Goal: Task Accomplishment & Management: Use online tool/utility

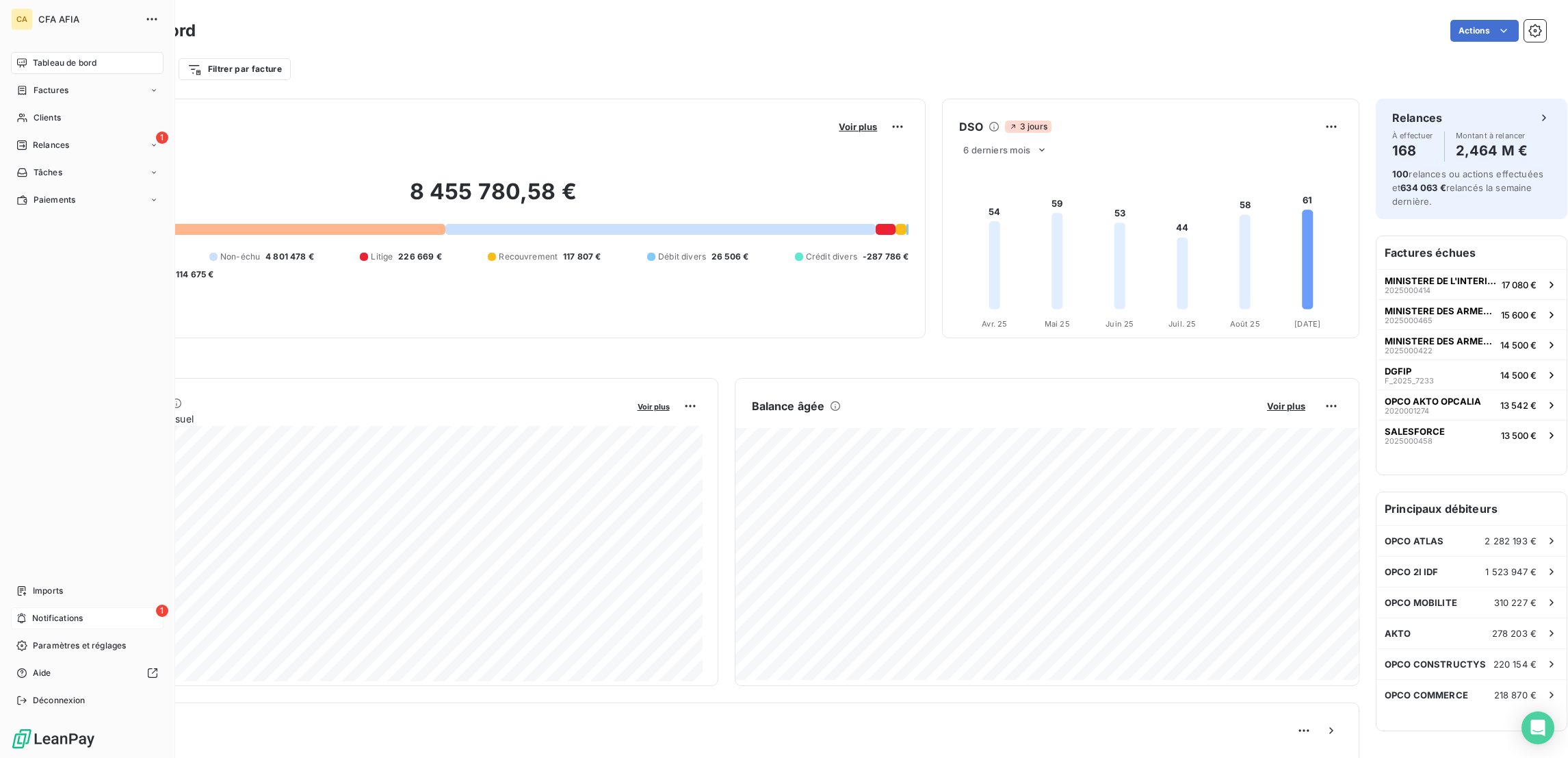
click at [47, 624] on span "Notifications" at bounding box center [58, 618] width 51 height 12
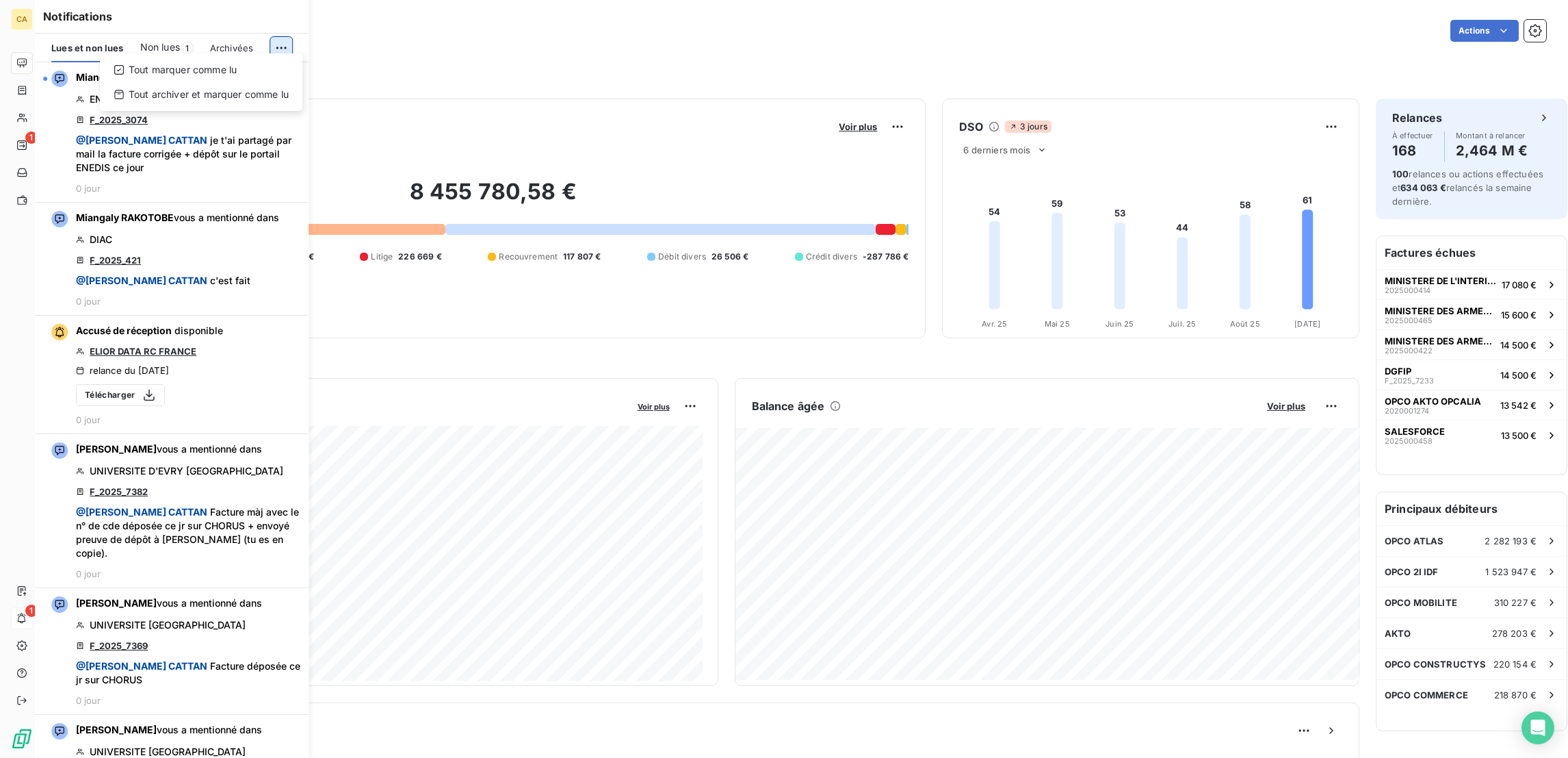
click at [284, 40] on html "CA 1 1 Tableau de bord Actions Filtrer par client Filtrer par facture Encours c…" at bounding box center [784, 379] width 1568 height 758
click at [243, 70] on div "Tout marquer comme lu" at bounding box center [201, 69] width 192 height 22
click at [7, 47] on div "CA CFA AFIA Tableau de bord Factures Clients 1 Relances Tâches Paiements Import…" at bounding box center [87, 379] width 175 height 758
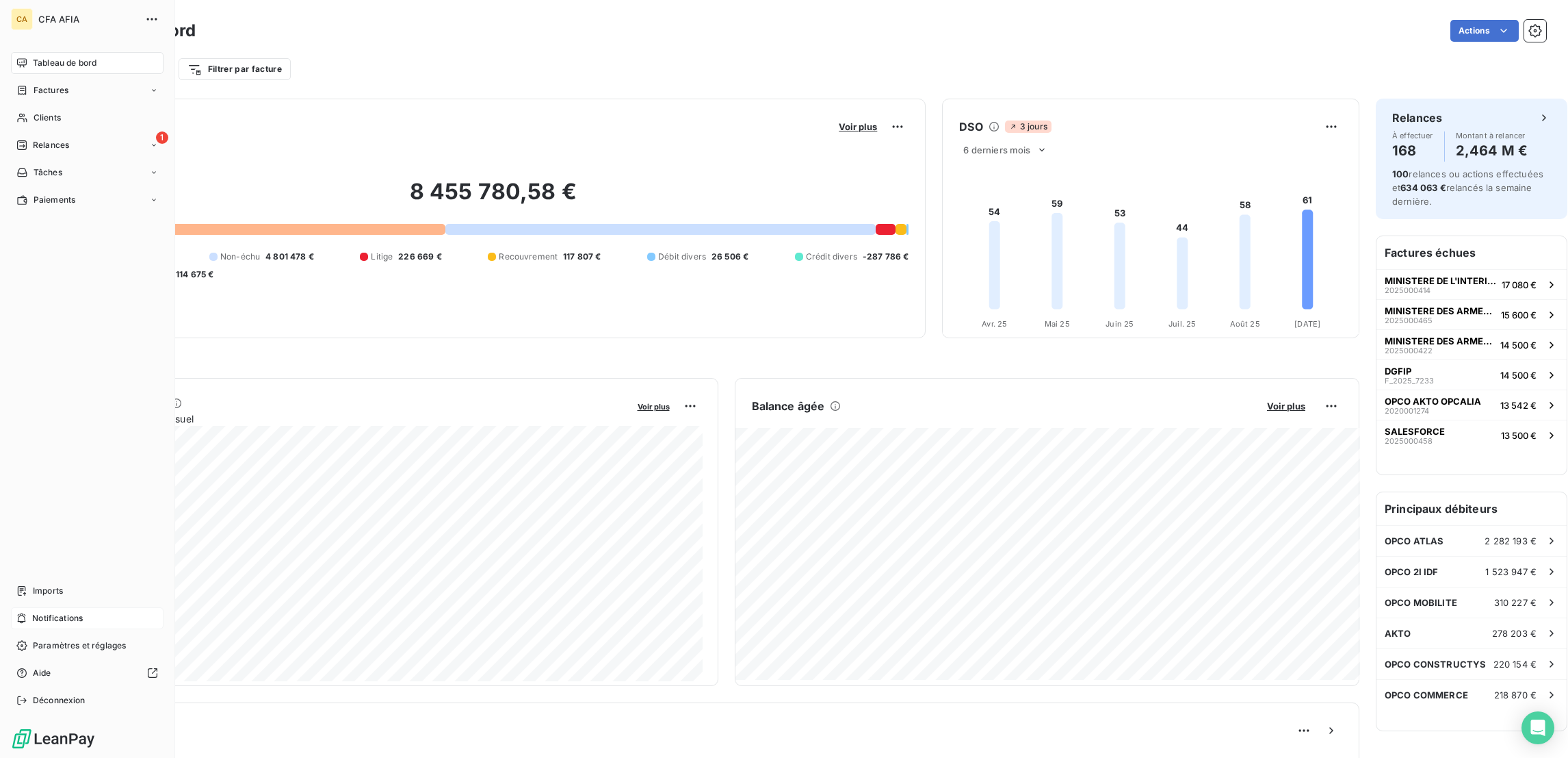
click at [18, 52] on div "Tableau de bord" at bounding box center [87, 62] width 153 height 22
click at [33, 601] on div "Imports" at bounding box center [87, 590] width 153 height 22
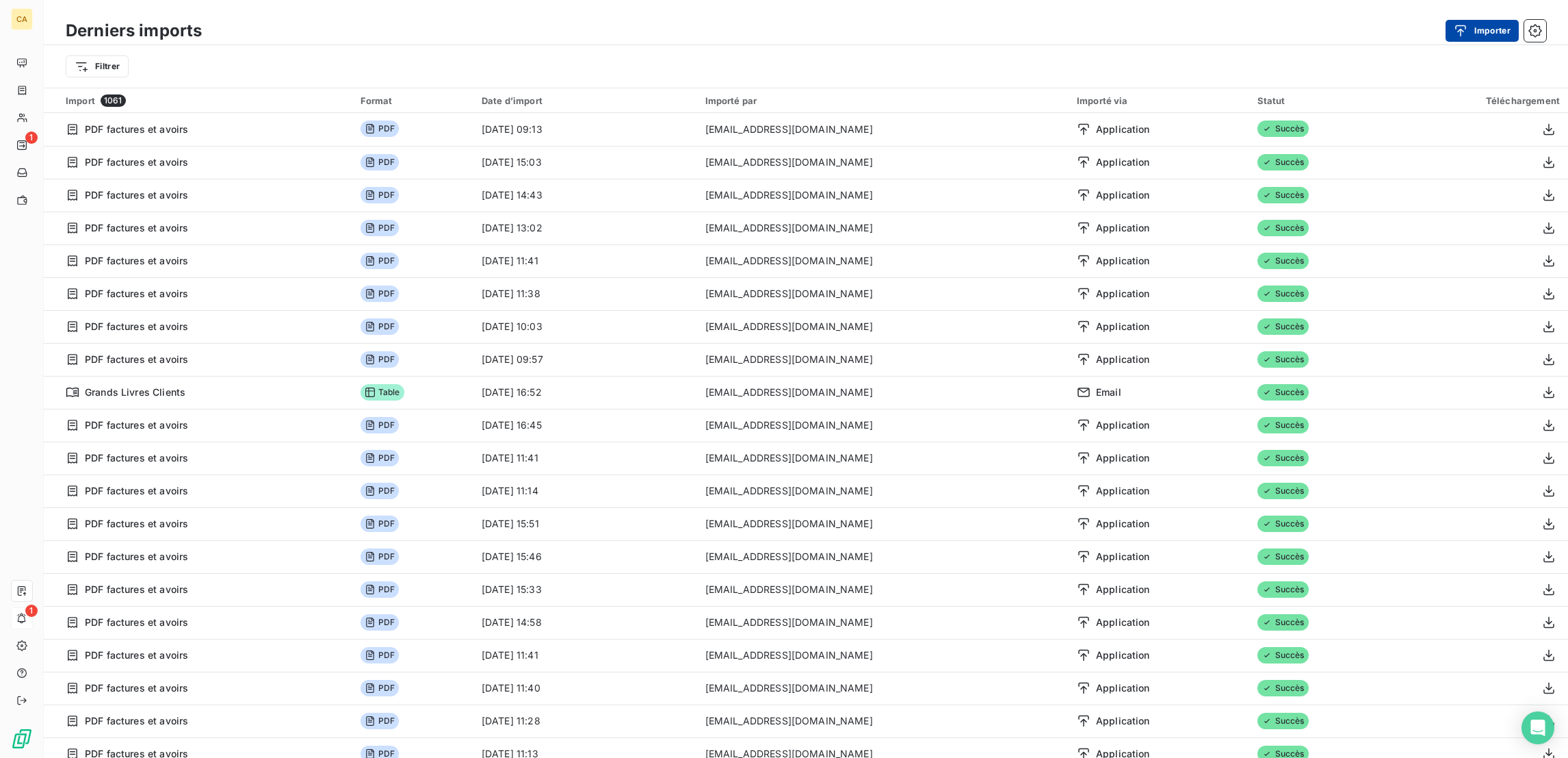
click at [1475, 24] on div "button" at bounding box center [1463, 31] width 20 height 14
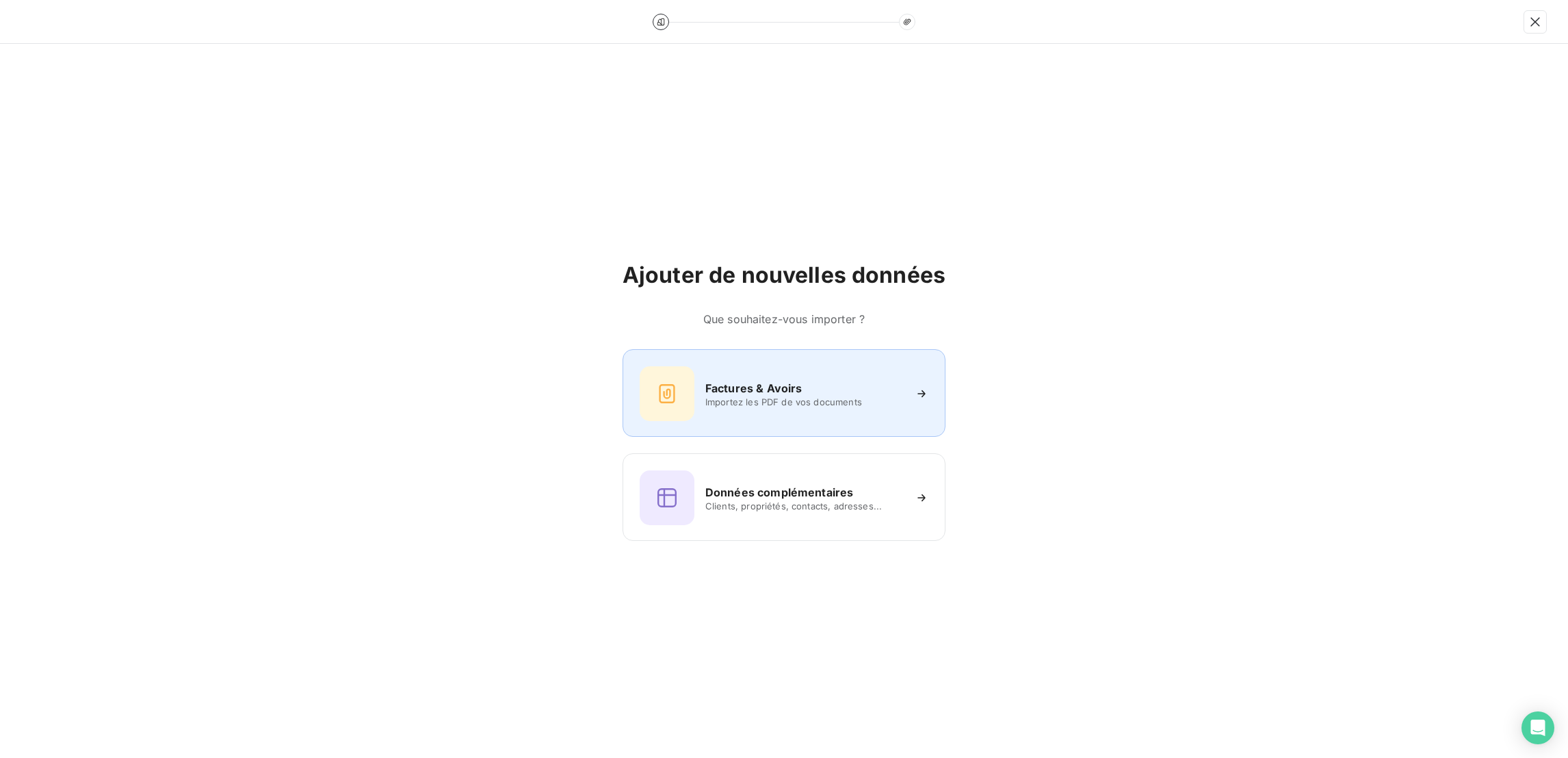
click at [765, 401] on div "Factures & Avoirs Importez les PDF de vos documents" at bounding box center [784, 394] width 289 height 55
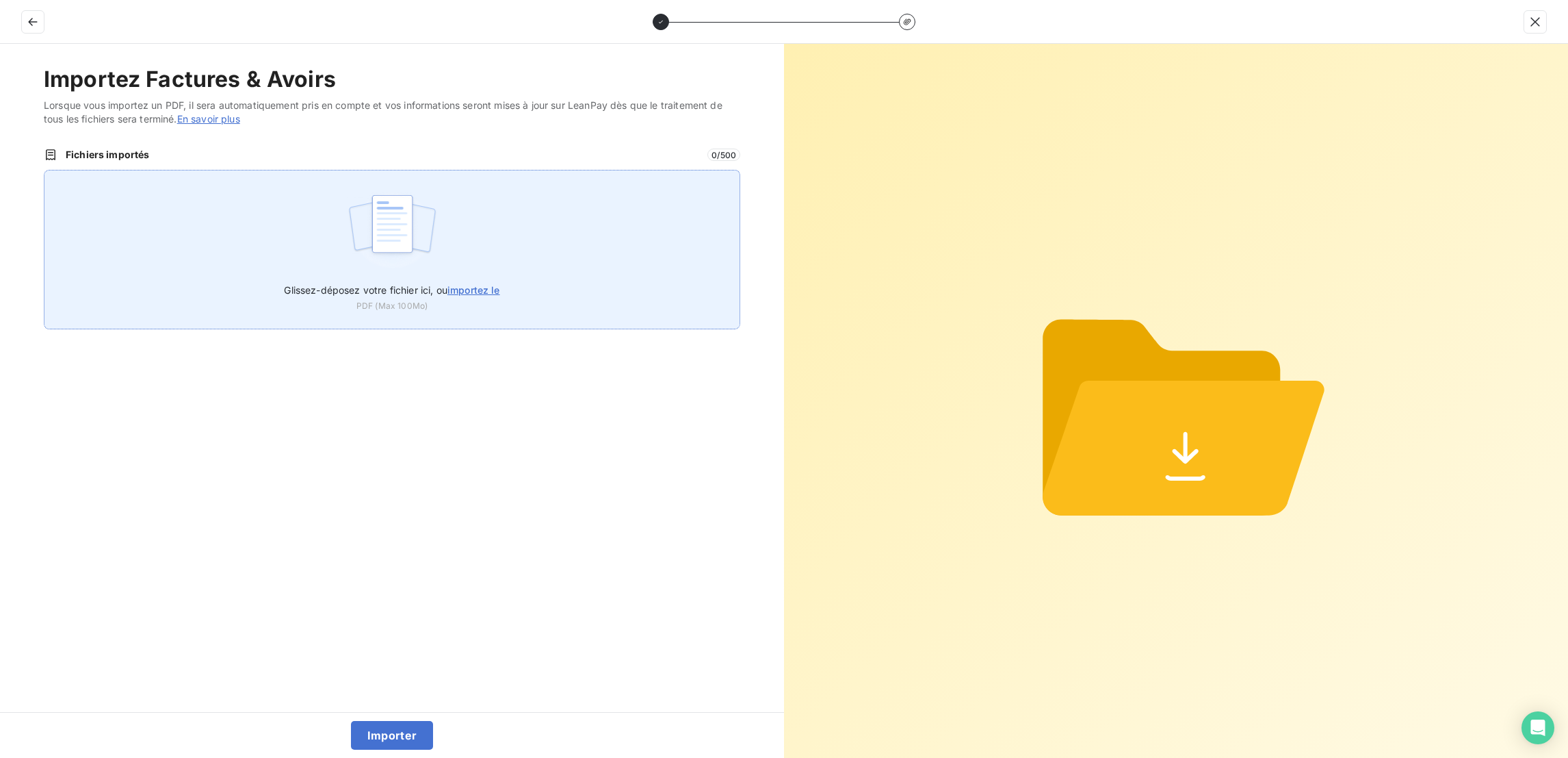
click at [571, 181] on div "Glissez-déposez votre fichier ici, ou importez le PDF (Max 100Mo)" at bounding box center [392, 249] width 697 height 159
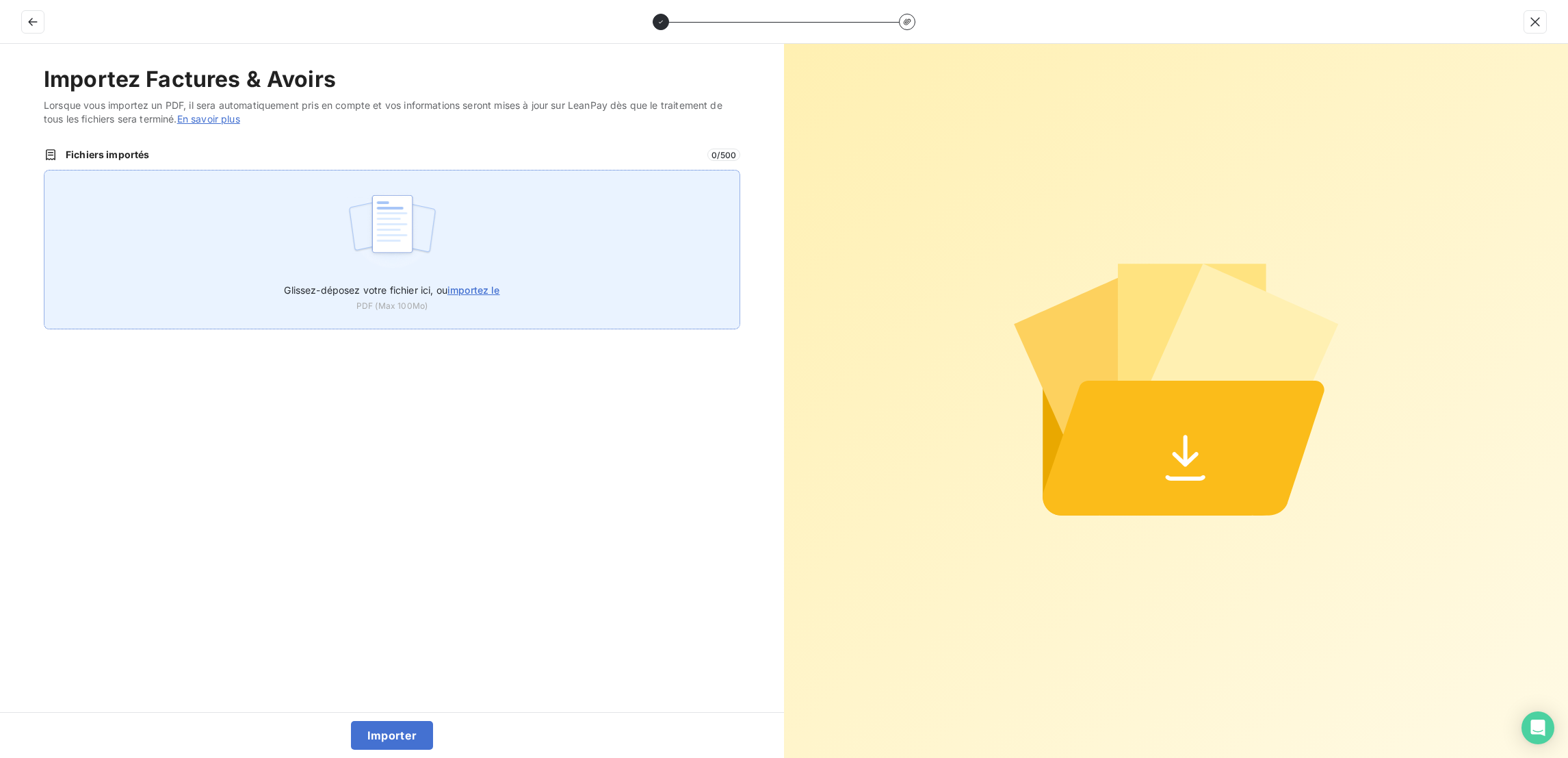
type input "C:\fakepath\F_2025_7962.pdf"
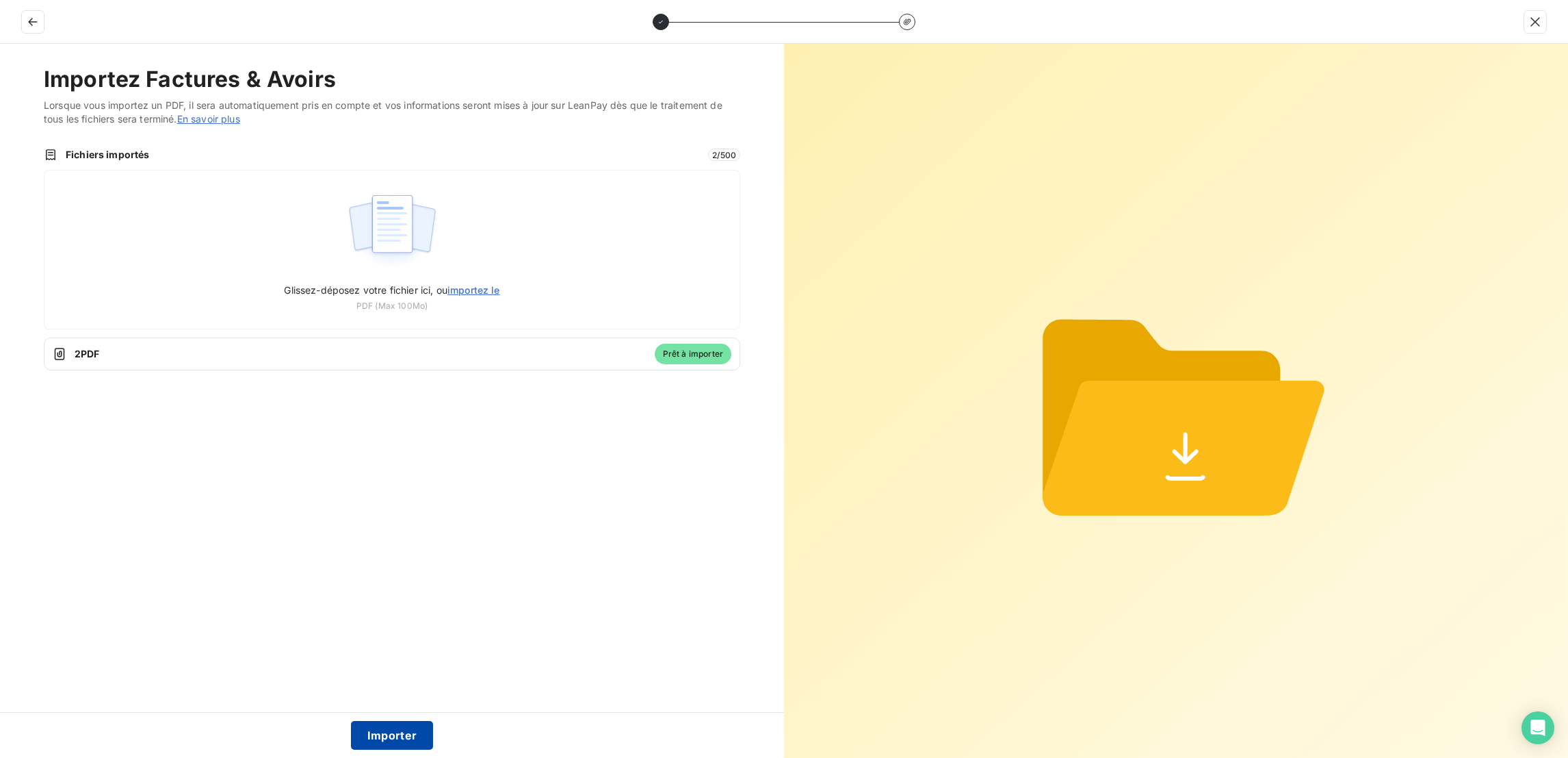
click at [368, 732] on button "Importer" at bounding box center [392, 735] width 83 height 29
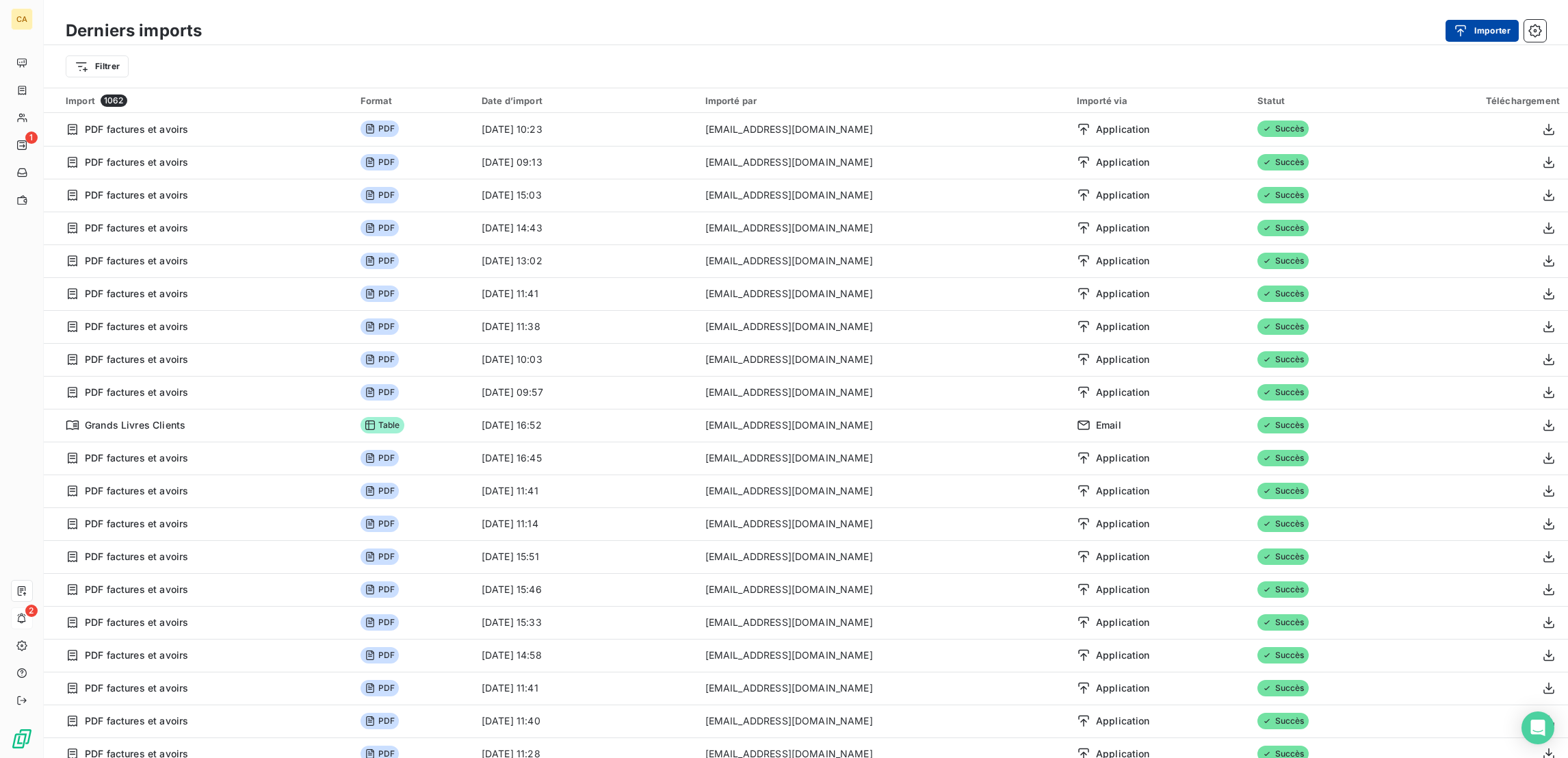
click at [1476, 20] on button "Importer" at bounding box center [1482, 31] width 73 height 22
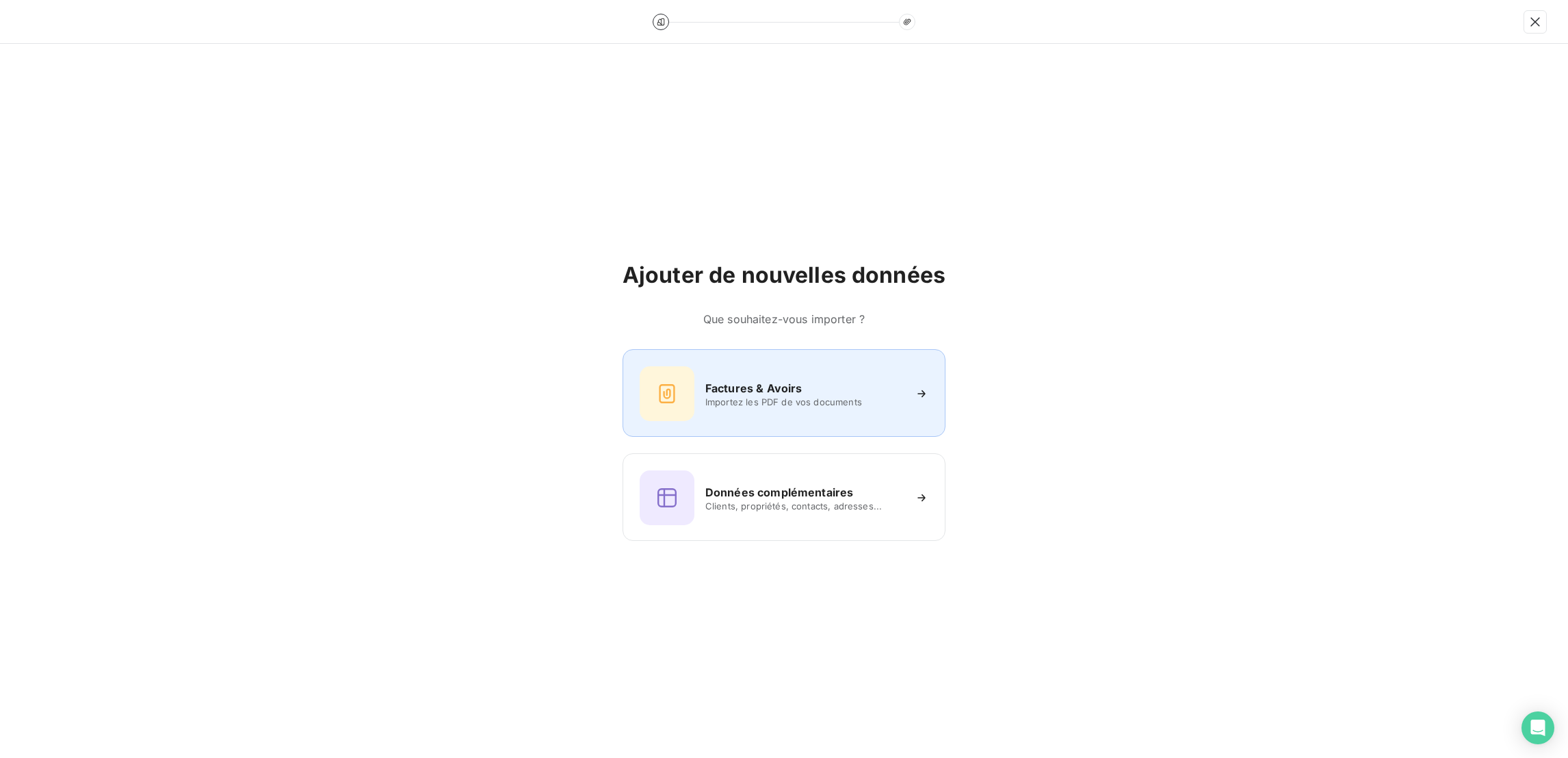
click at [788, 363] on div "Factures & Avoirs Importez les PDF de vos documents" at bounding box center [783, 393] width 323 height 88
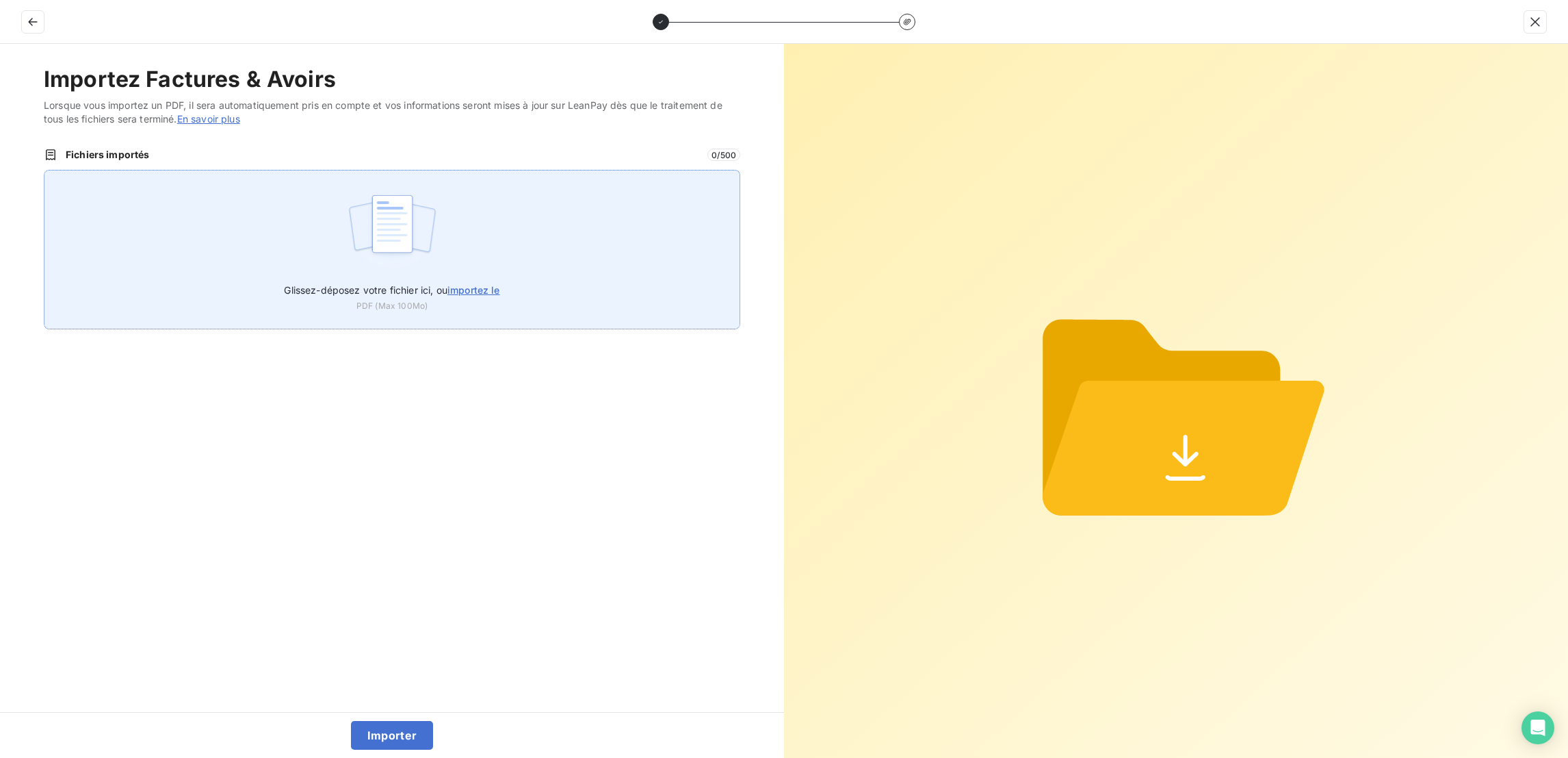
click at [428, 170] on div "Glissez-déposez votre fichier ici, ou importez le PDF (Max 100Mo)" at bounding box center [392, 249] width 697 height 159
type input "C:\fakepath\F_2025_3666.pdf"
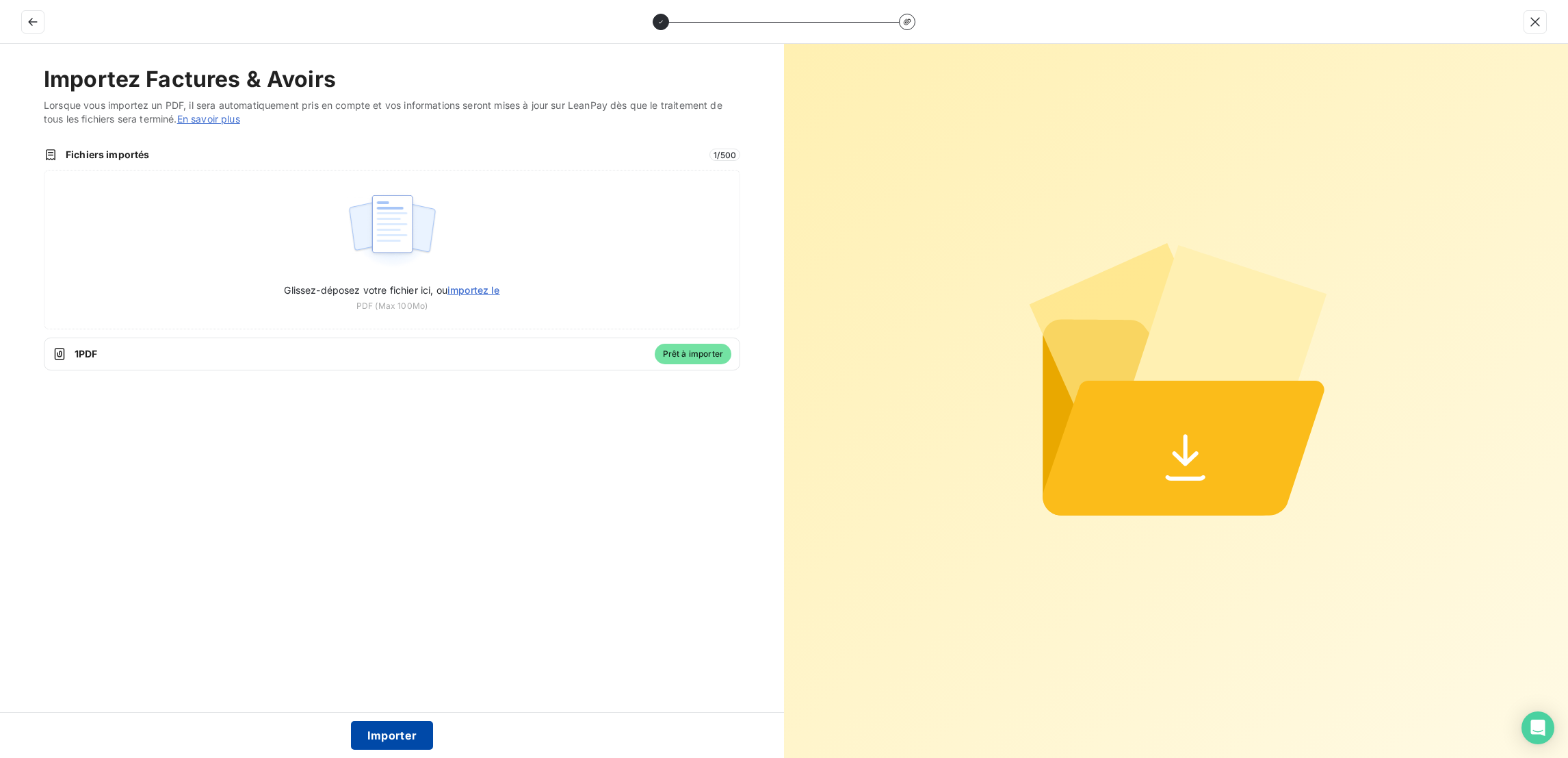
click at [383, 737] on button "Importer" at bounding box center [392, 735] width 83 height 29
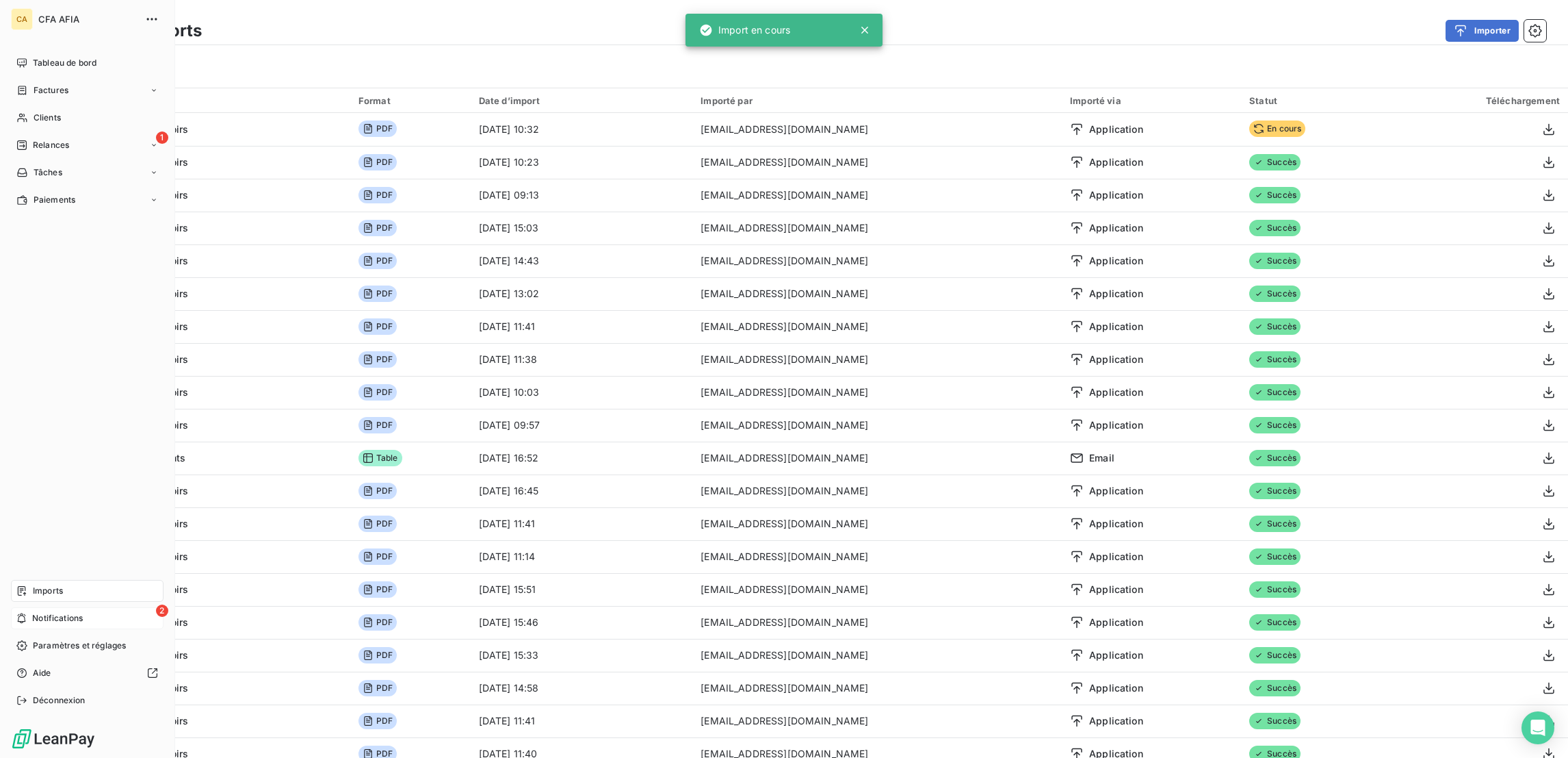
click at [42, 624] on span "Notifications" at bounding box center [58, 618] width 51 height 12
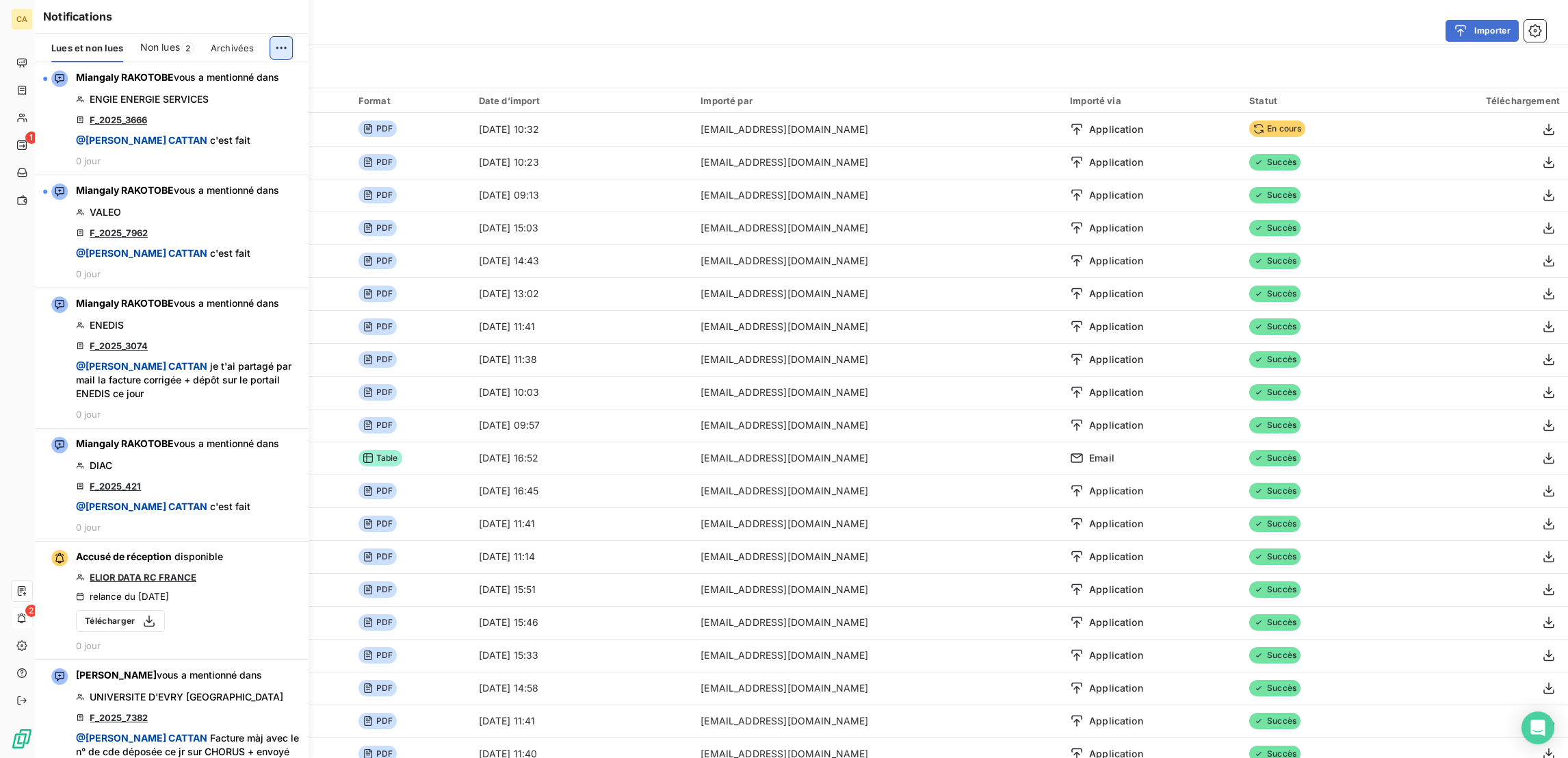
click at [286, 33] on html "CA 1 2 Derniers imports Importer Filtrer Import 1063 Format Date d’import Impor…" at bounding box center [784, 379] width 1568 height 758
click at [254, 69] on div "Tout marquer comme lu" at bounding box center [201, 69] width 192 height 22
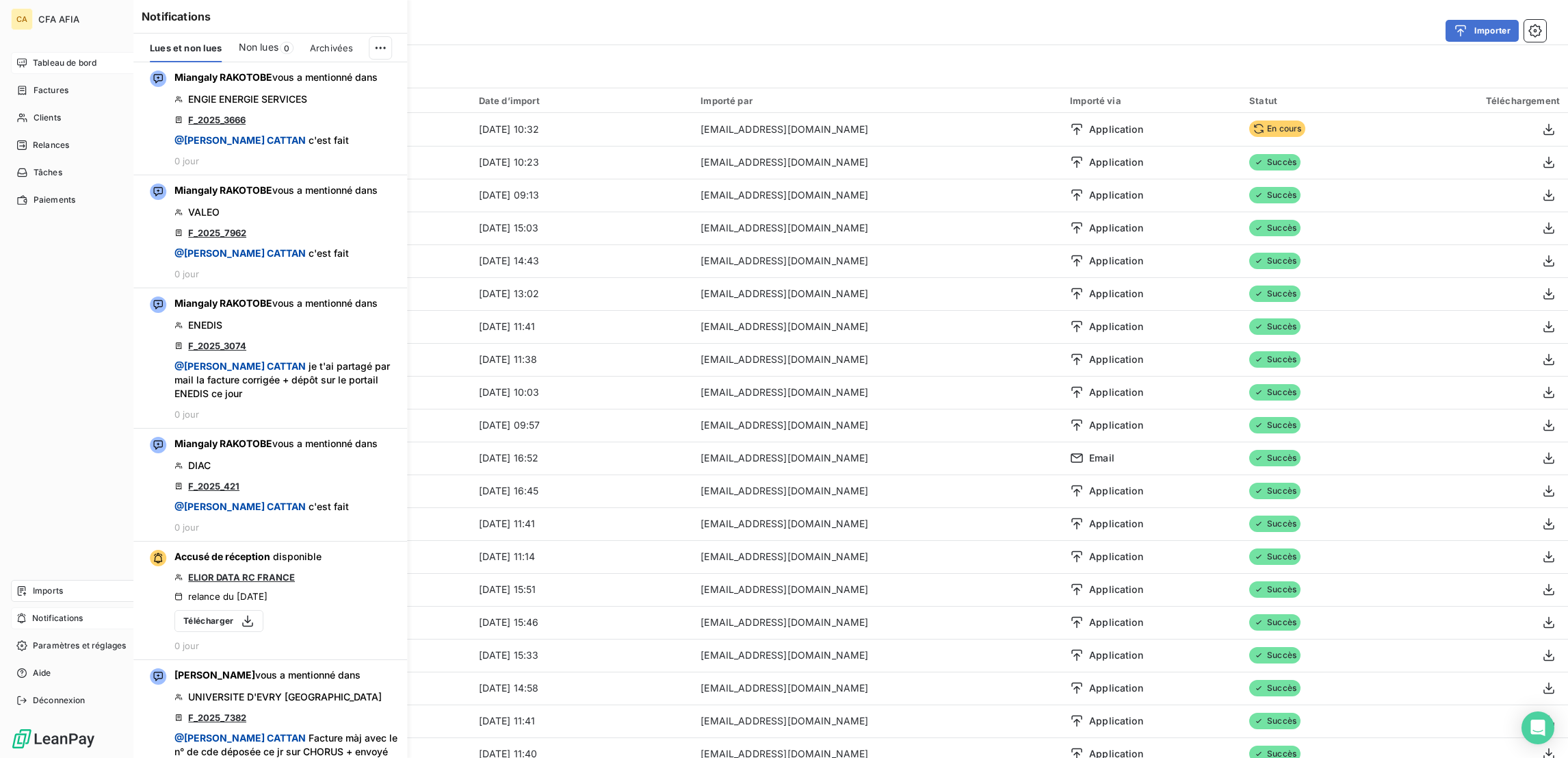
click at [35, 57] on span "Tableau de bord" at bounding box center [64, 63] width 63 height 12
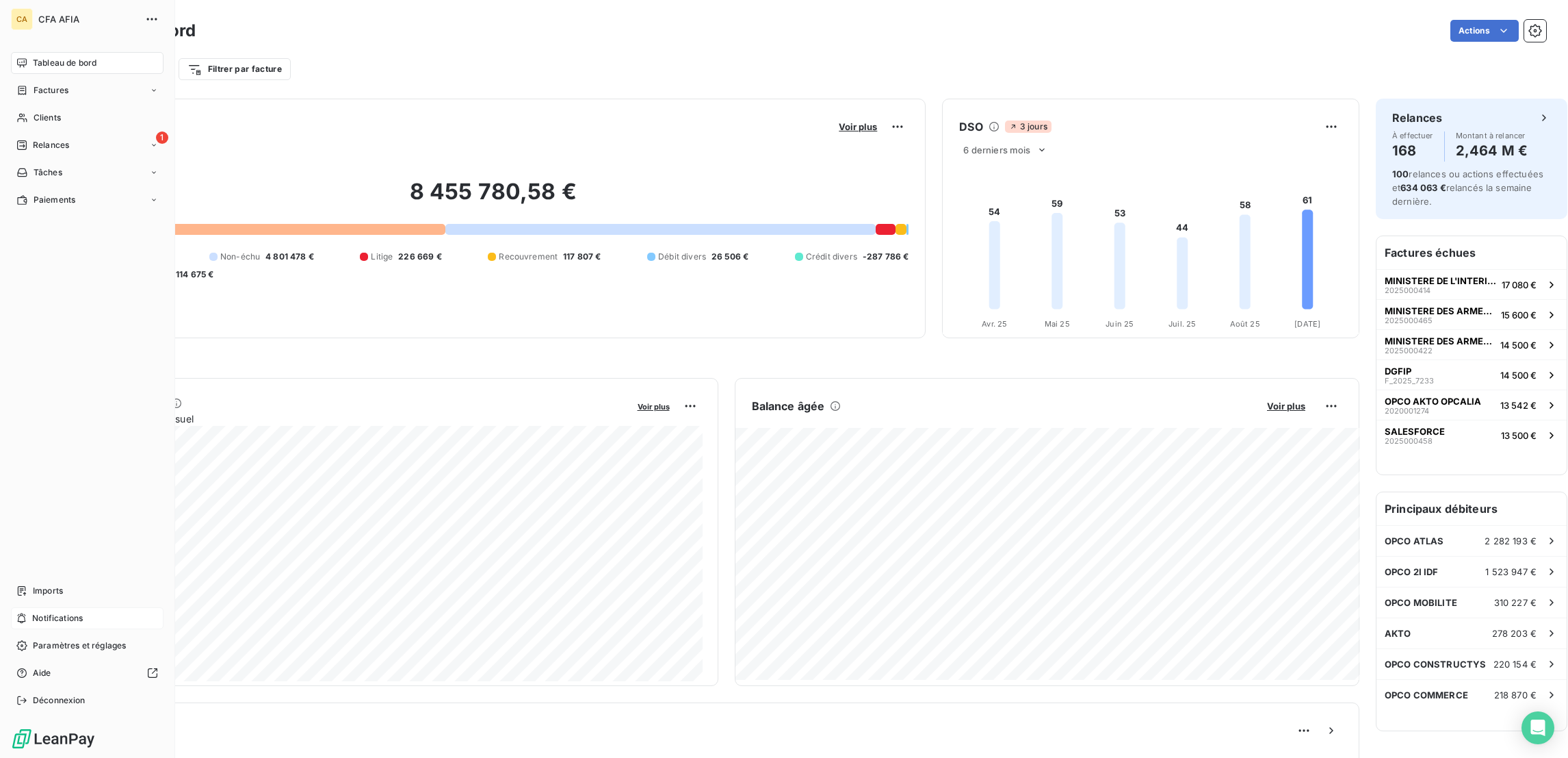
click at [28, 84] on nav "Tableau de bord Factures Clients 1 Relances Tâches Paiements" at bounding box center [87, 131] width 153 height 159
click at [20, 106] on div "Clients" at bounding box center [87, 117] width 153 height 22
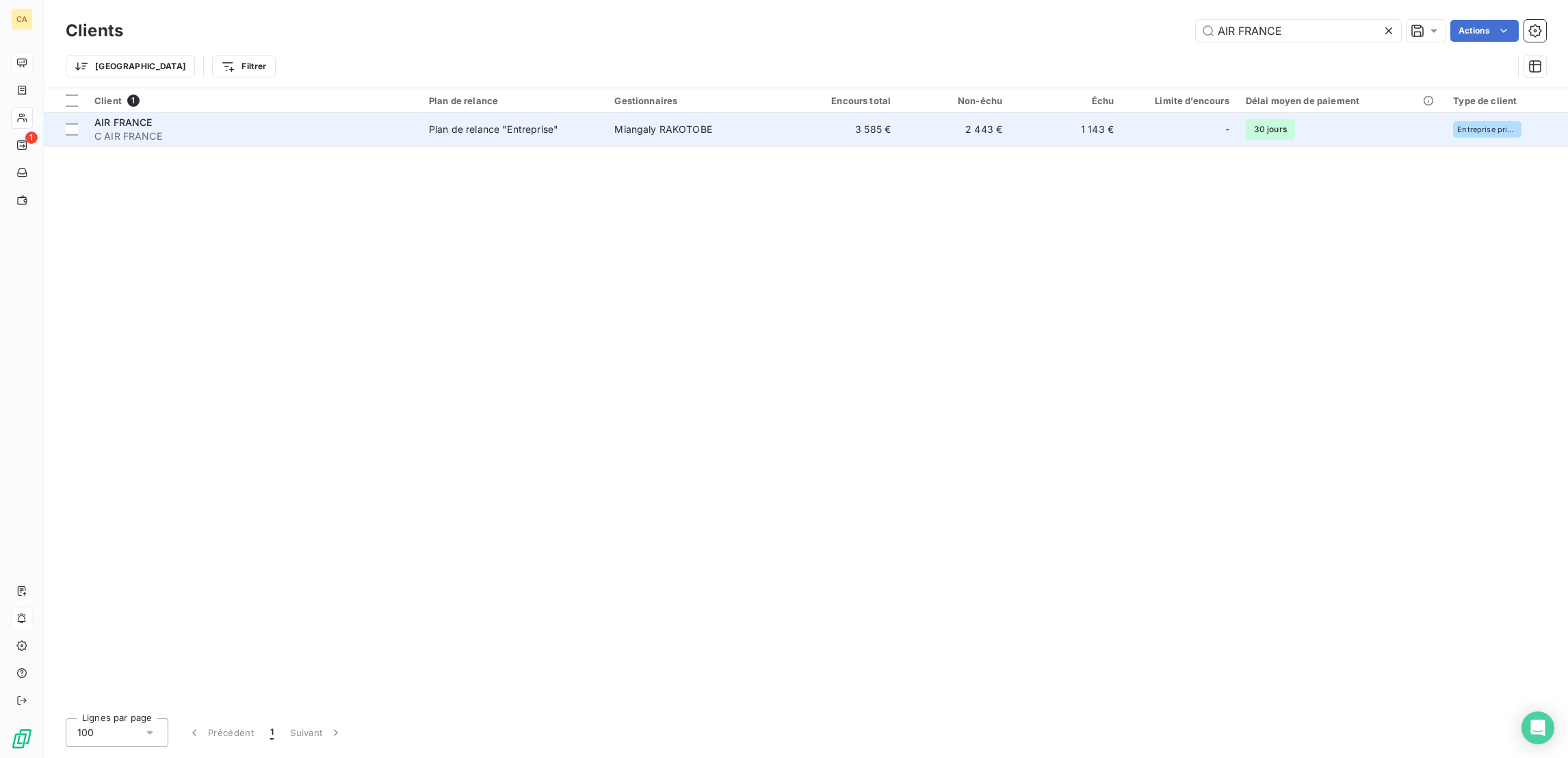
type input "AIR FRANCE"
click at [499, 122] on div "Plan de relance "Entreprise"" at bounding box center [493, 129] width 129 height 14
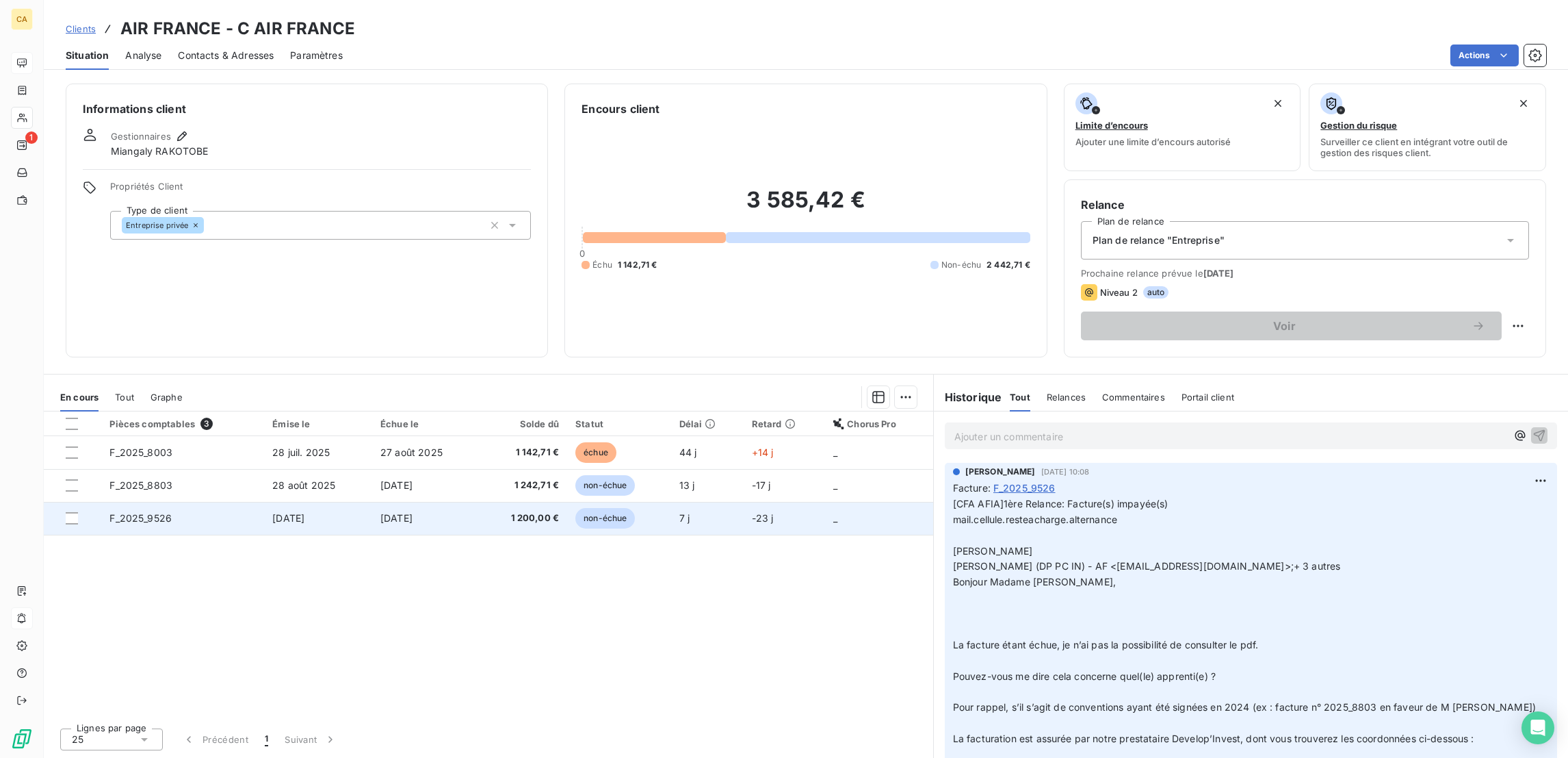
click at [277, 502] on td "[DATE]" at bounding box center [318, 518] width 108 height 33
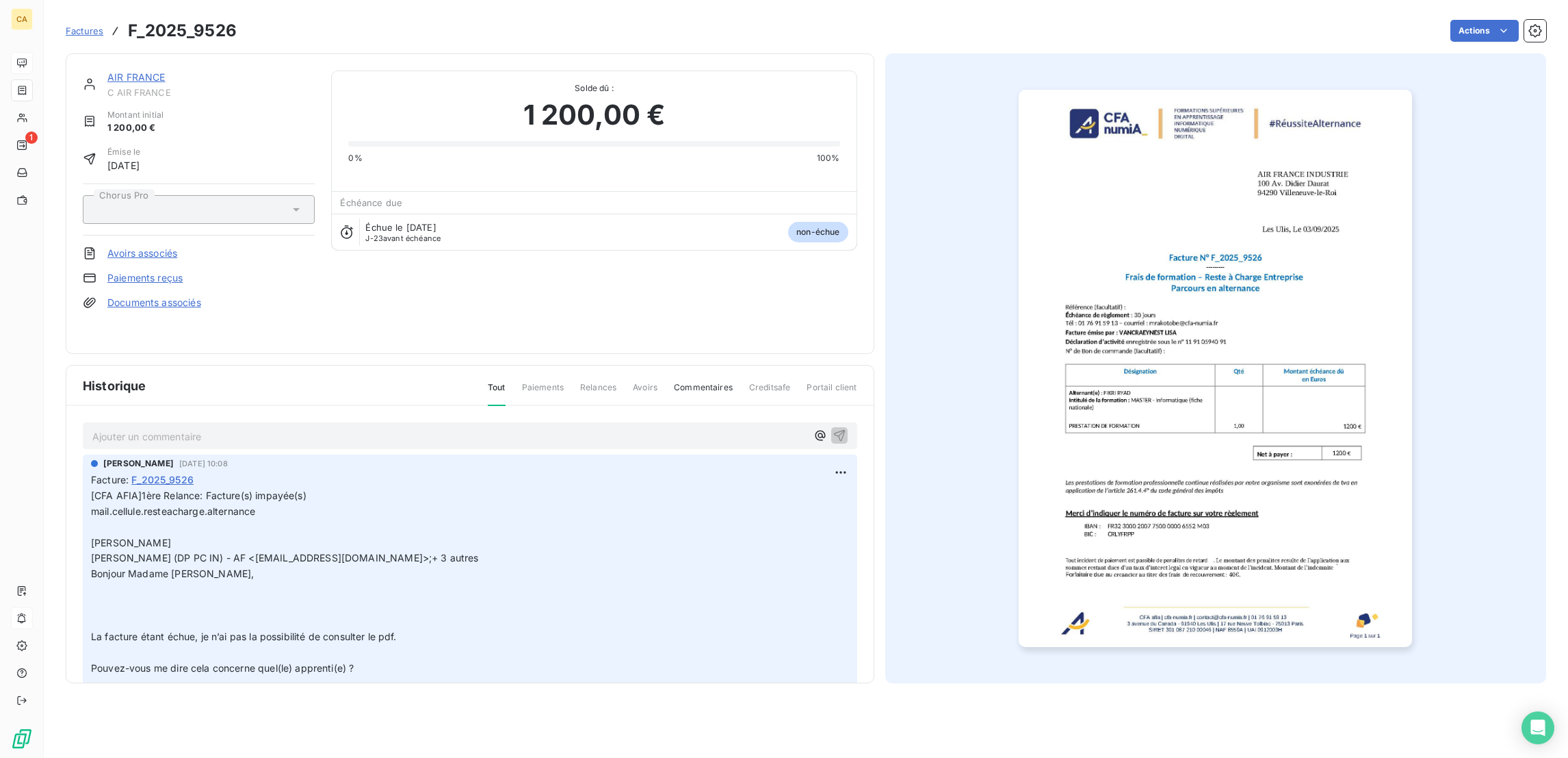
click at [127, 71] on link "AIR FRANCE" at bounding box center [136, 77] width 58 height 11
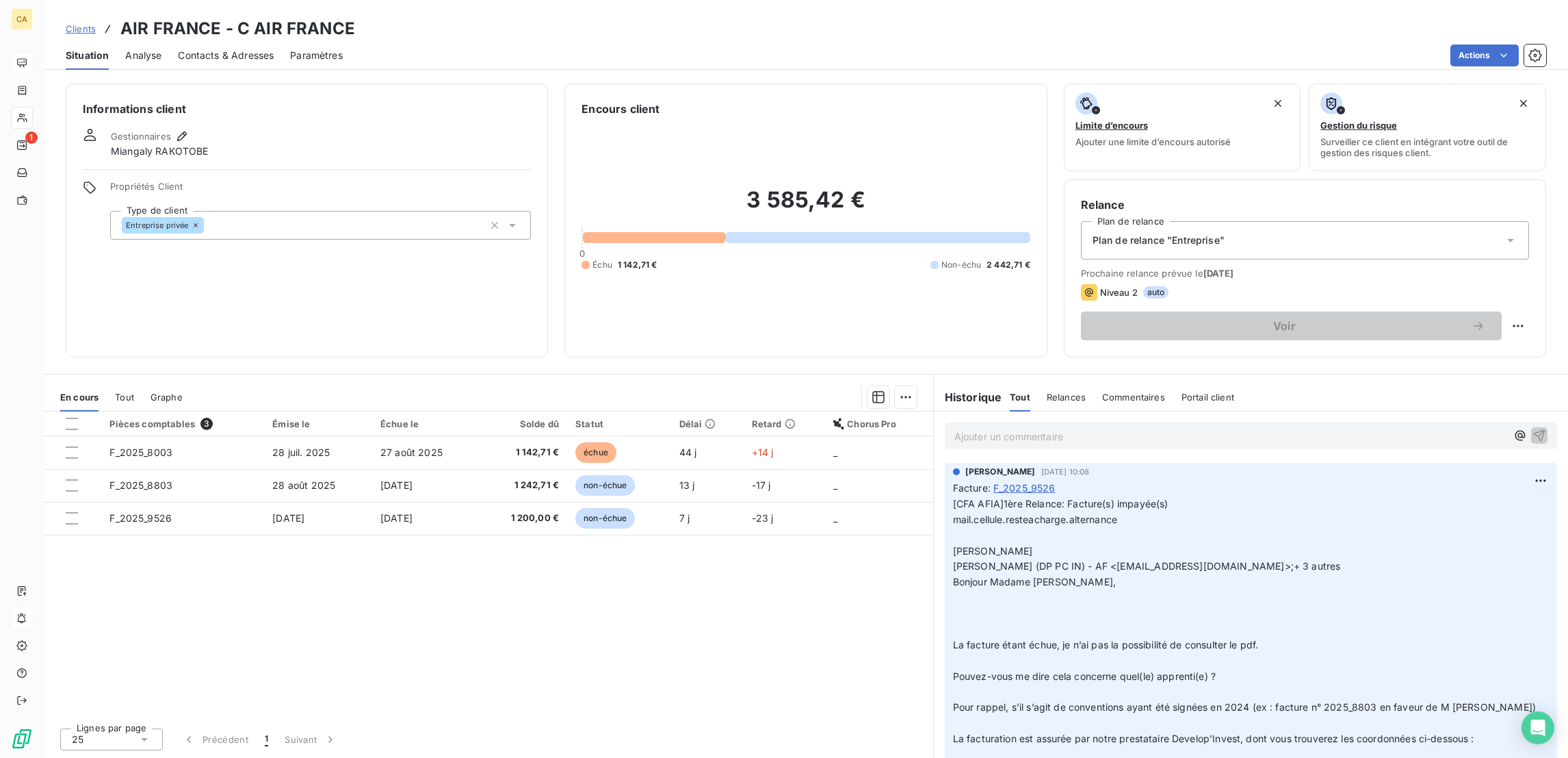
click at [127, 84] on div "Informations client Gestionnaires Miangaly RAKOTOBE Propriétés Client Type de c…" at bounding box center [307, 220] width 483 height 273
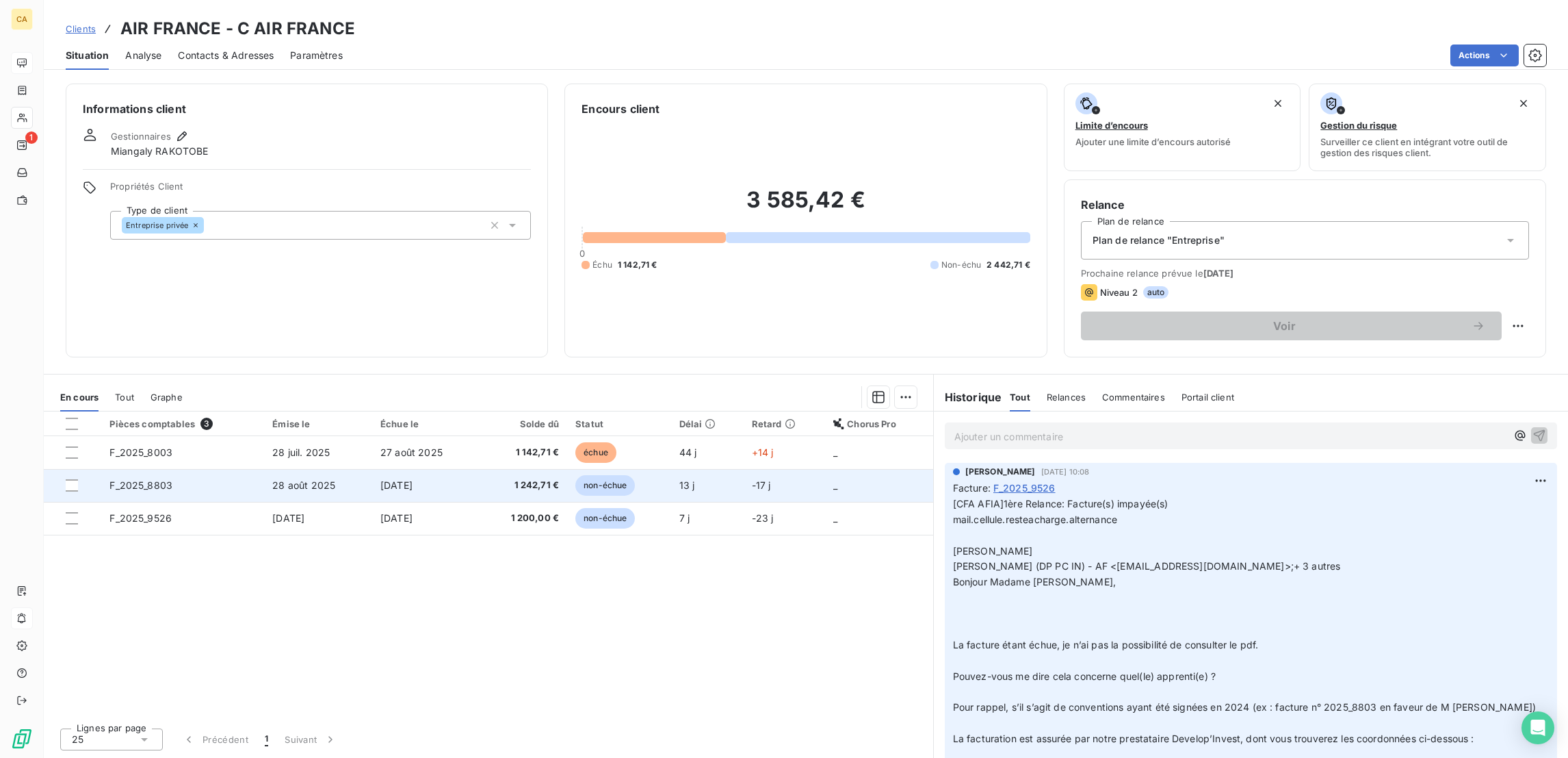
click at [130, 479] on span "F_2025_8803" at bounding box center [142, 485] width 63 height 11
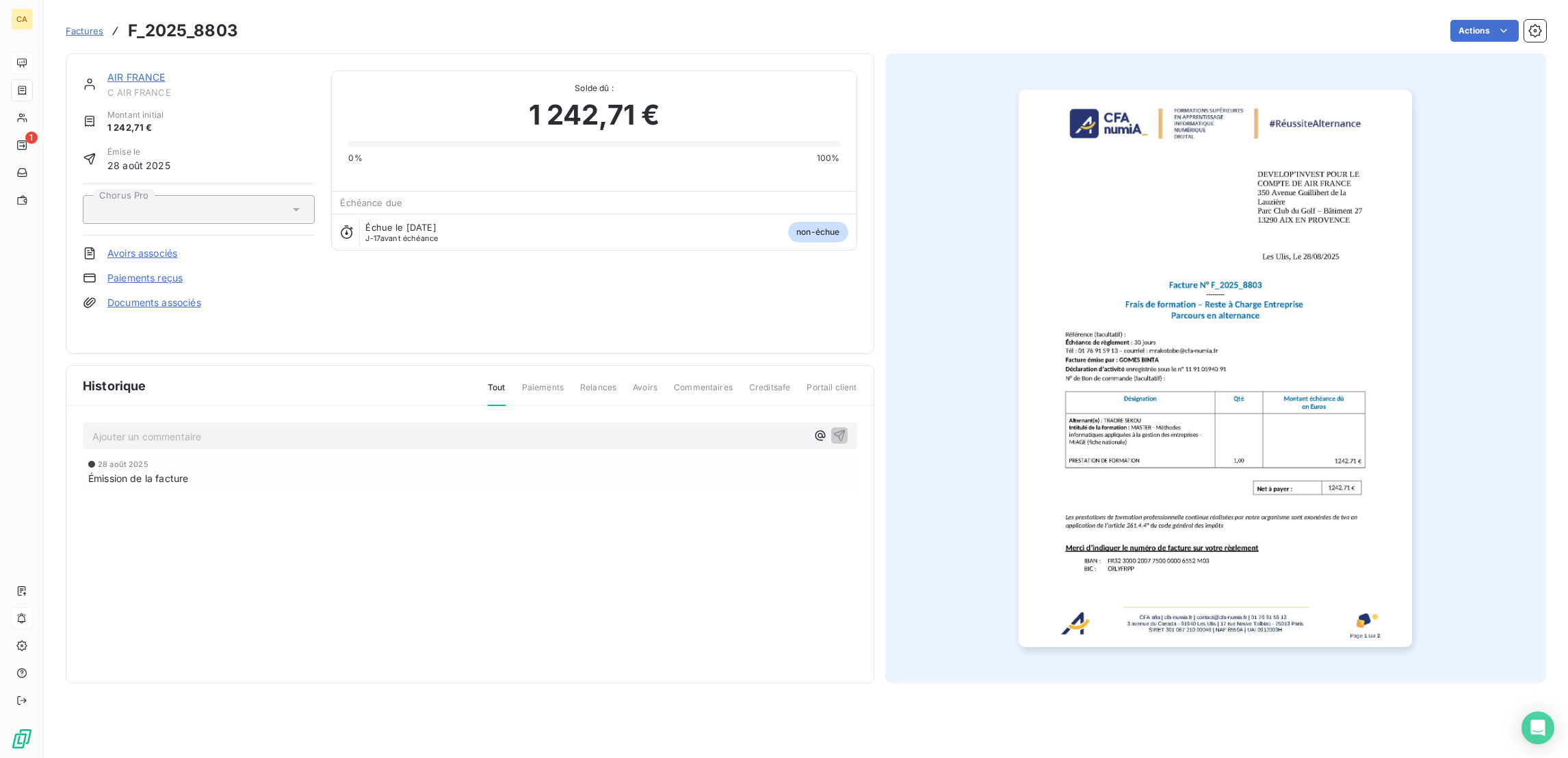
click at [121, 71] on link "AIR FRANCE" at bounding box center [136, 77] width 58 height 11
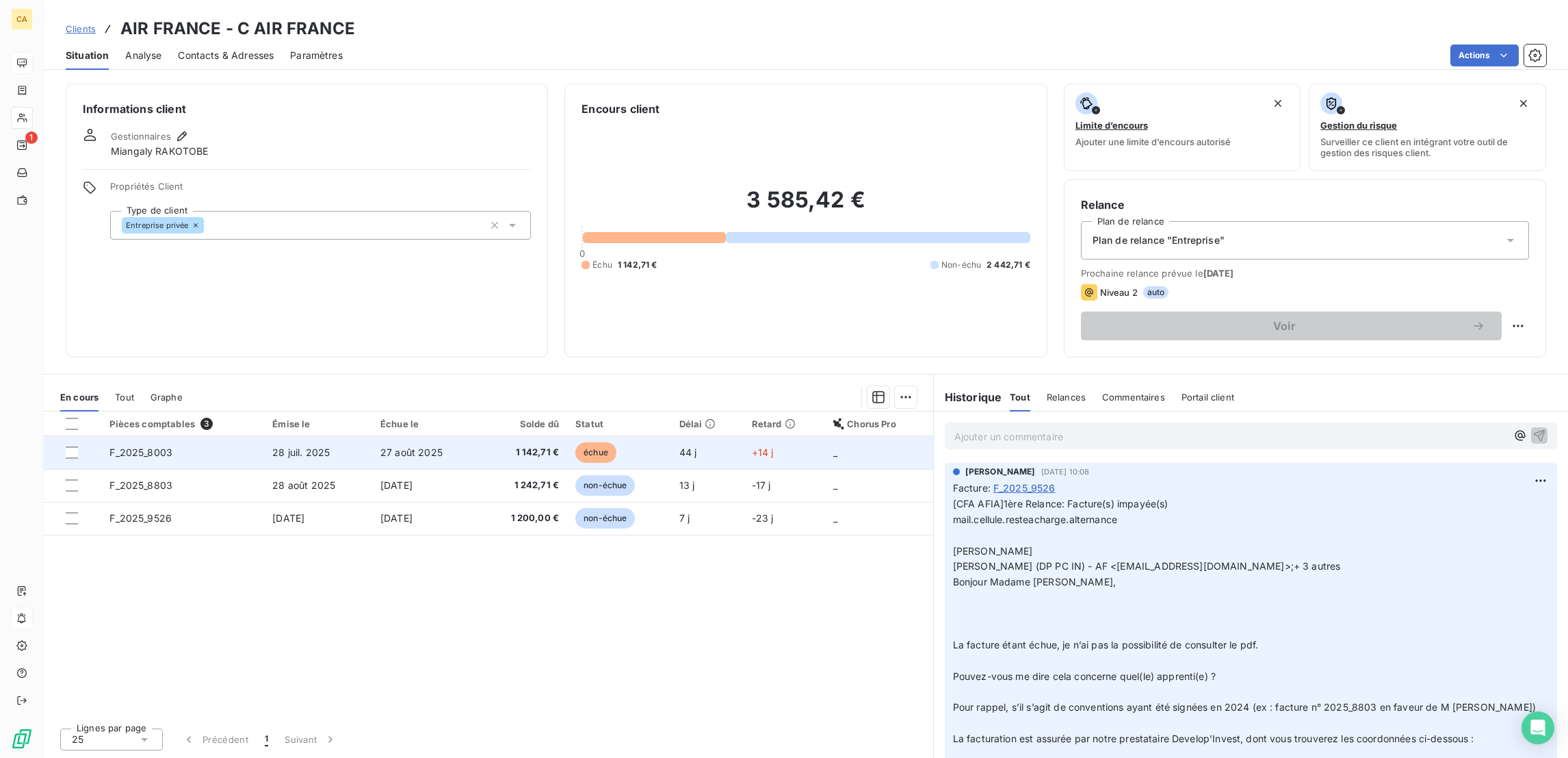
click at [471, 436] on td "27 août 2025" at bounding box center [425, 452] width 106 height 33
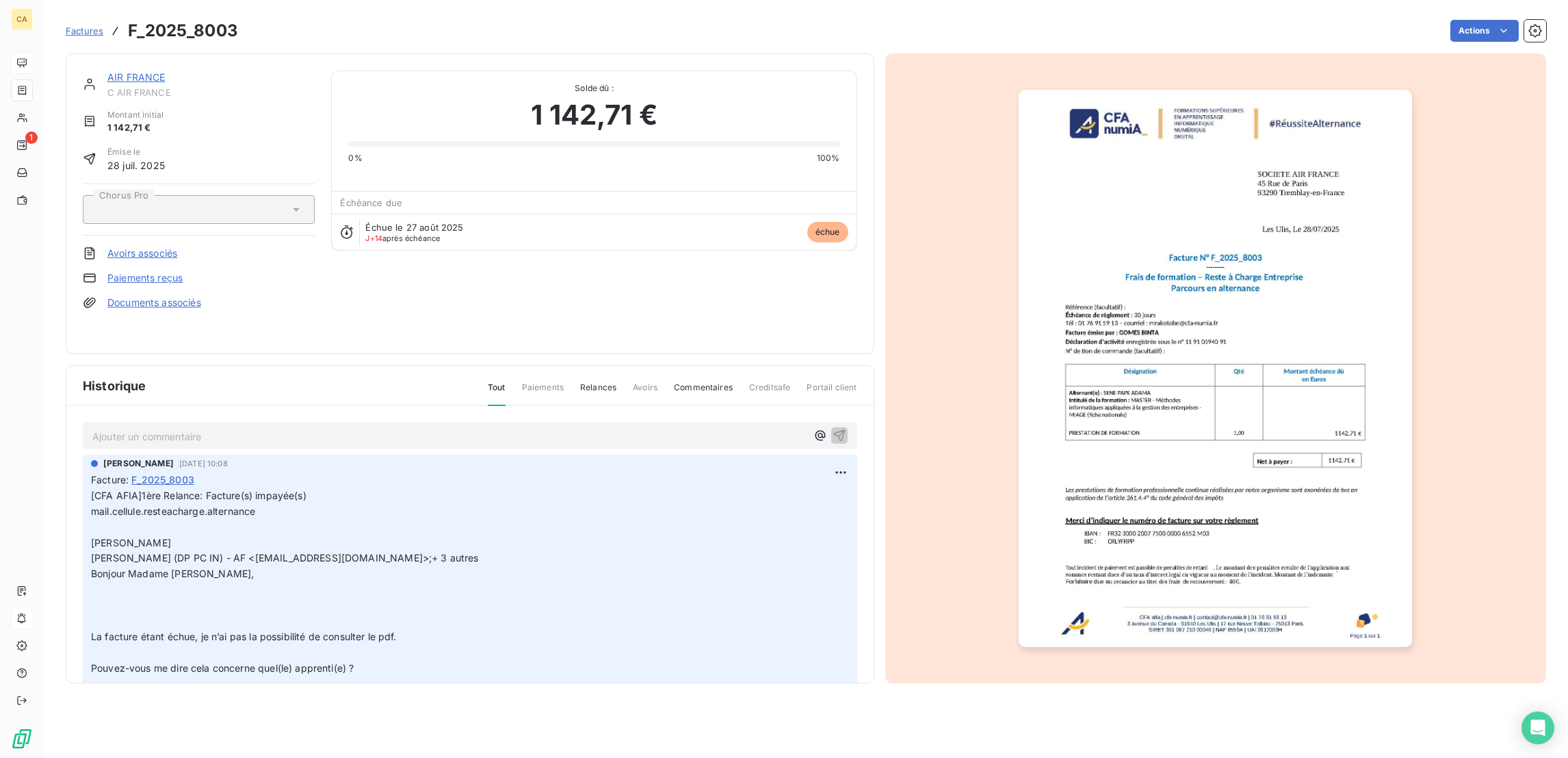
click at [116, 71] on link "AIR FRANCE" at bounding box center [136, 77] width 58 height 11
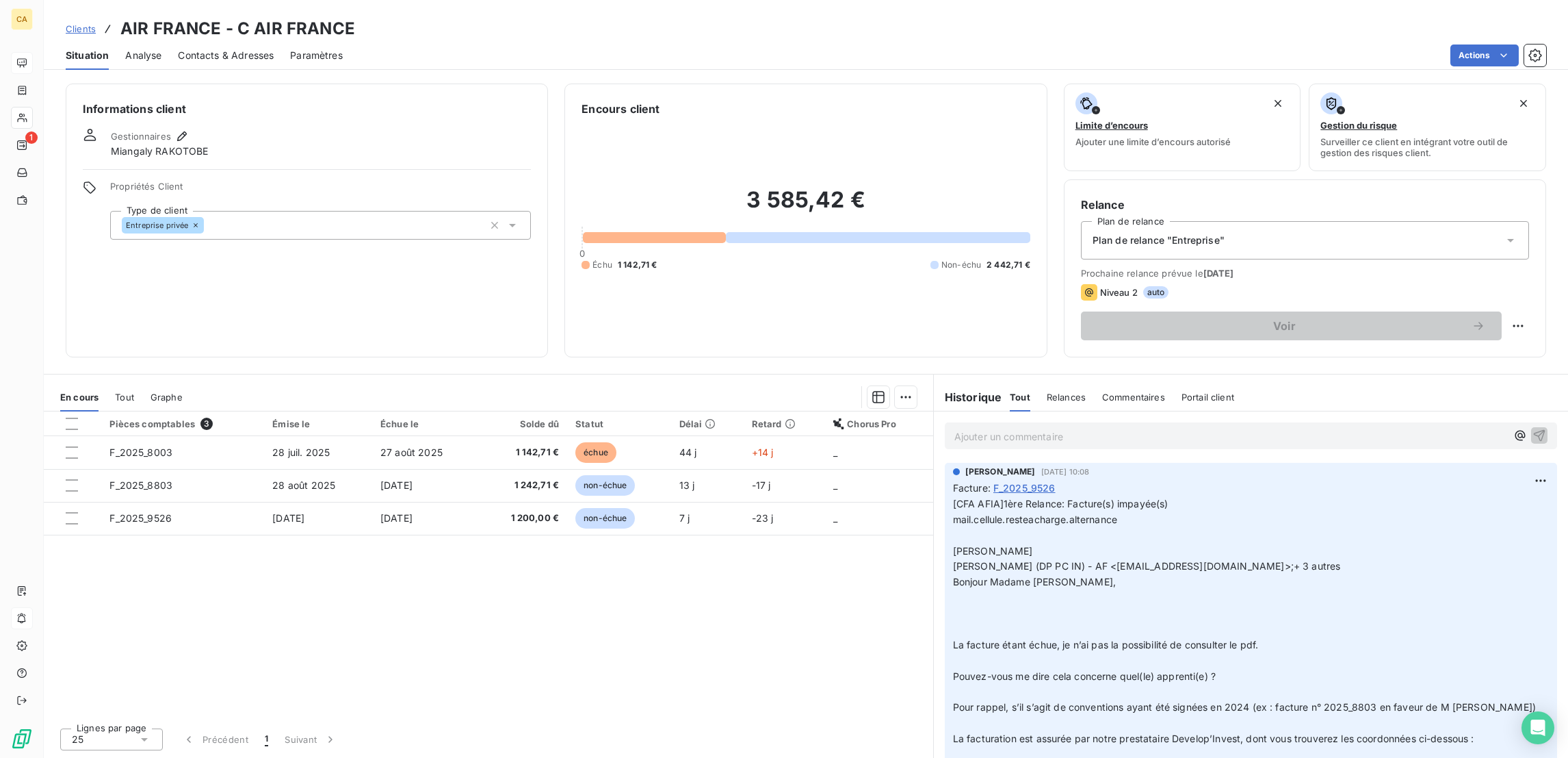
scroll to position [206, 0]
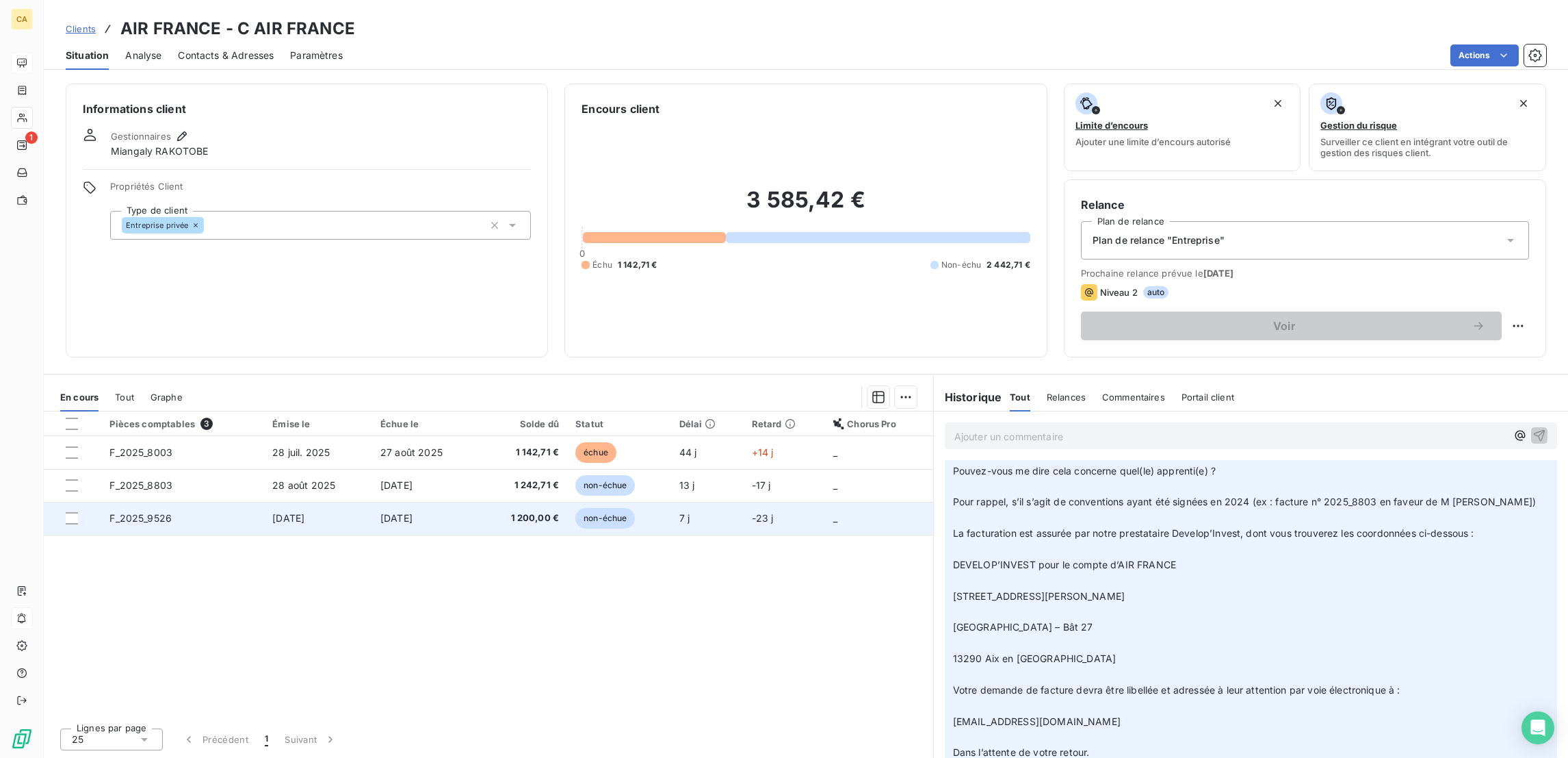
click at [483, 502] on td "1 200,00 €" at bounding box center [523, 518] width 88 height 33
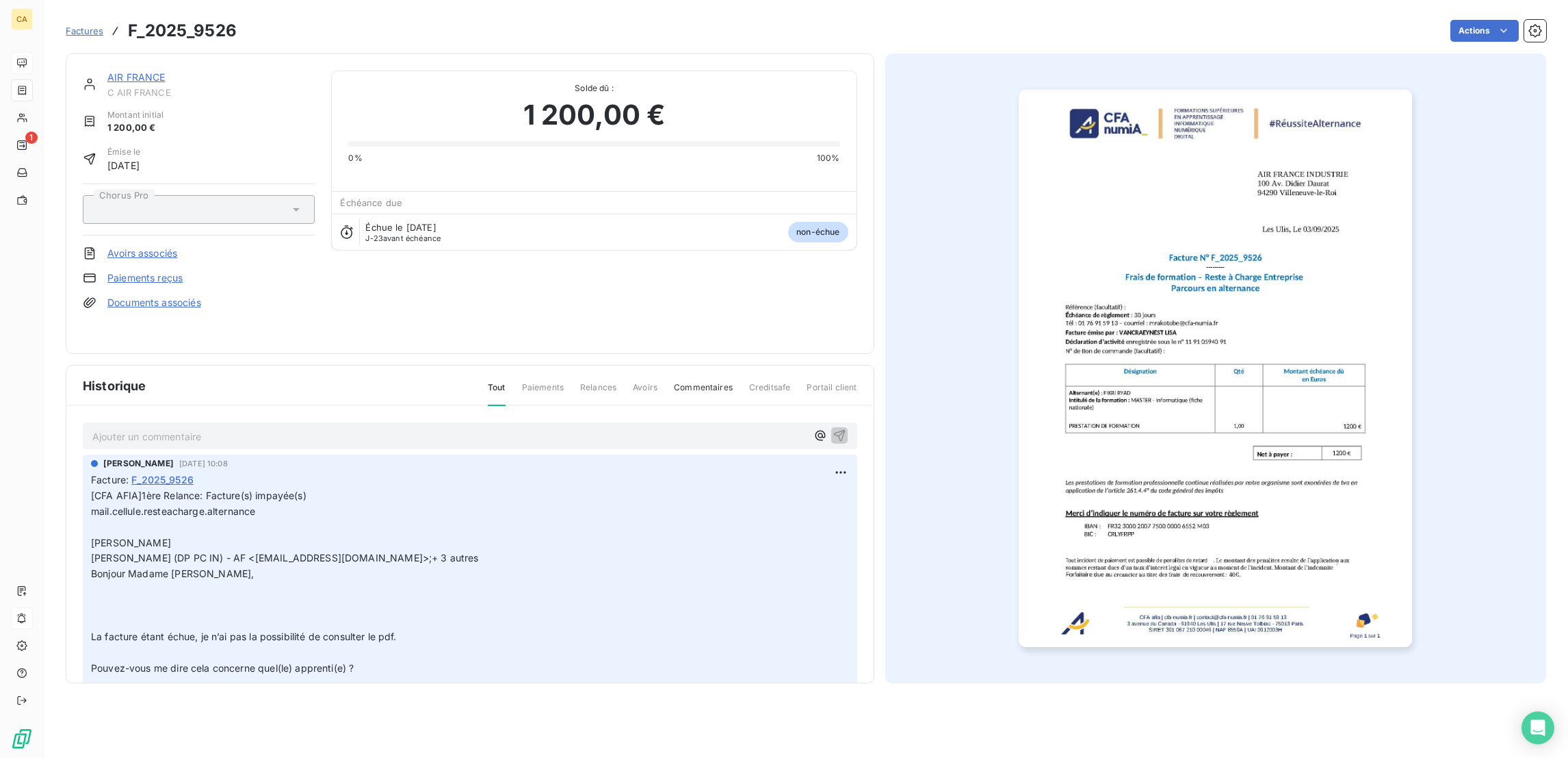
click at [107, 71] on link "AIR FRANCE" at bounding box center [136, 77] width 58 height 11
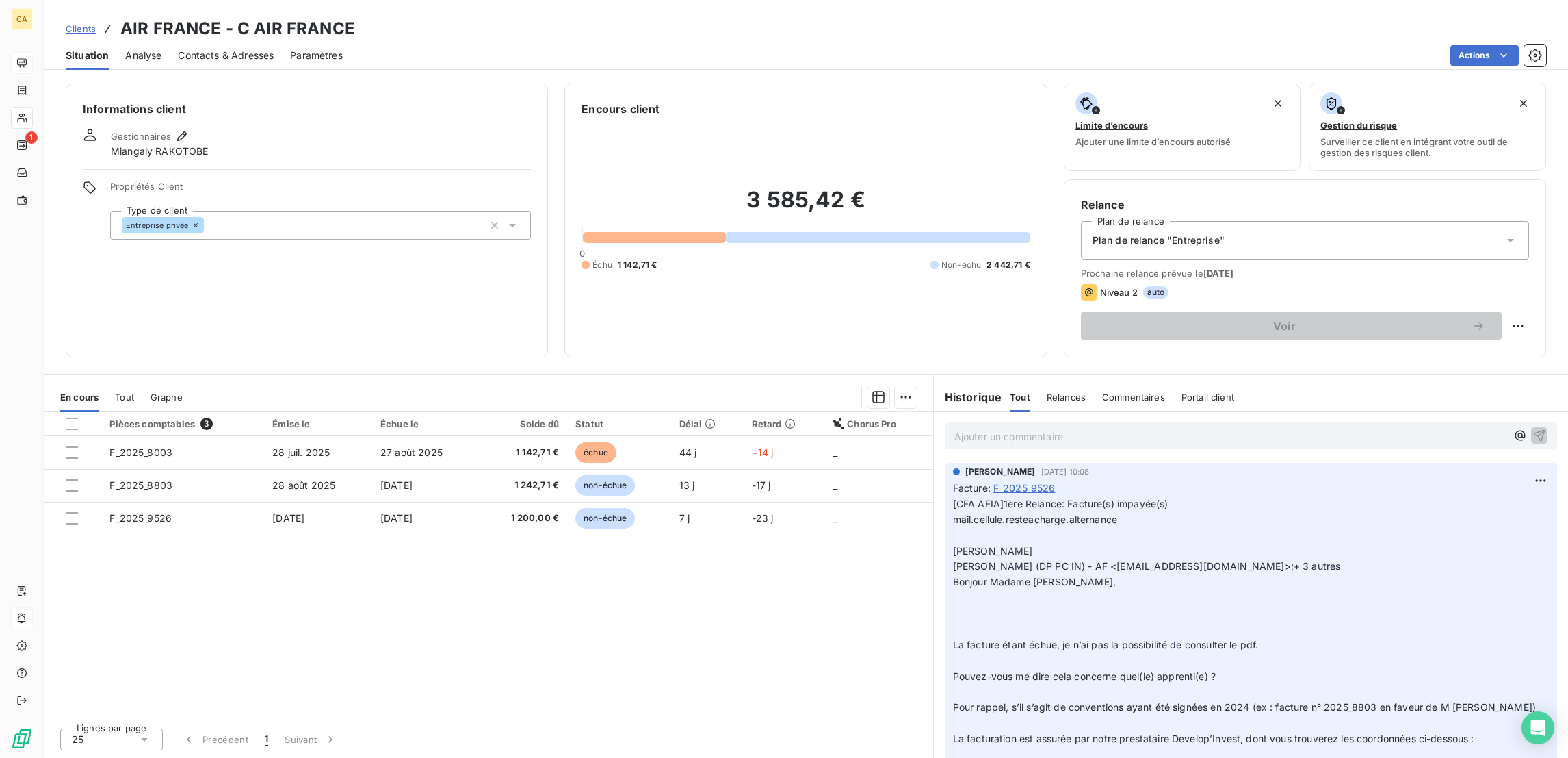
click at [697, 45] on div "Actions" at bounding box center [953, 55] width 1187 height 22
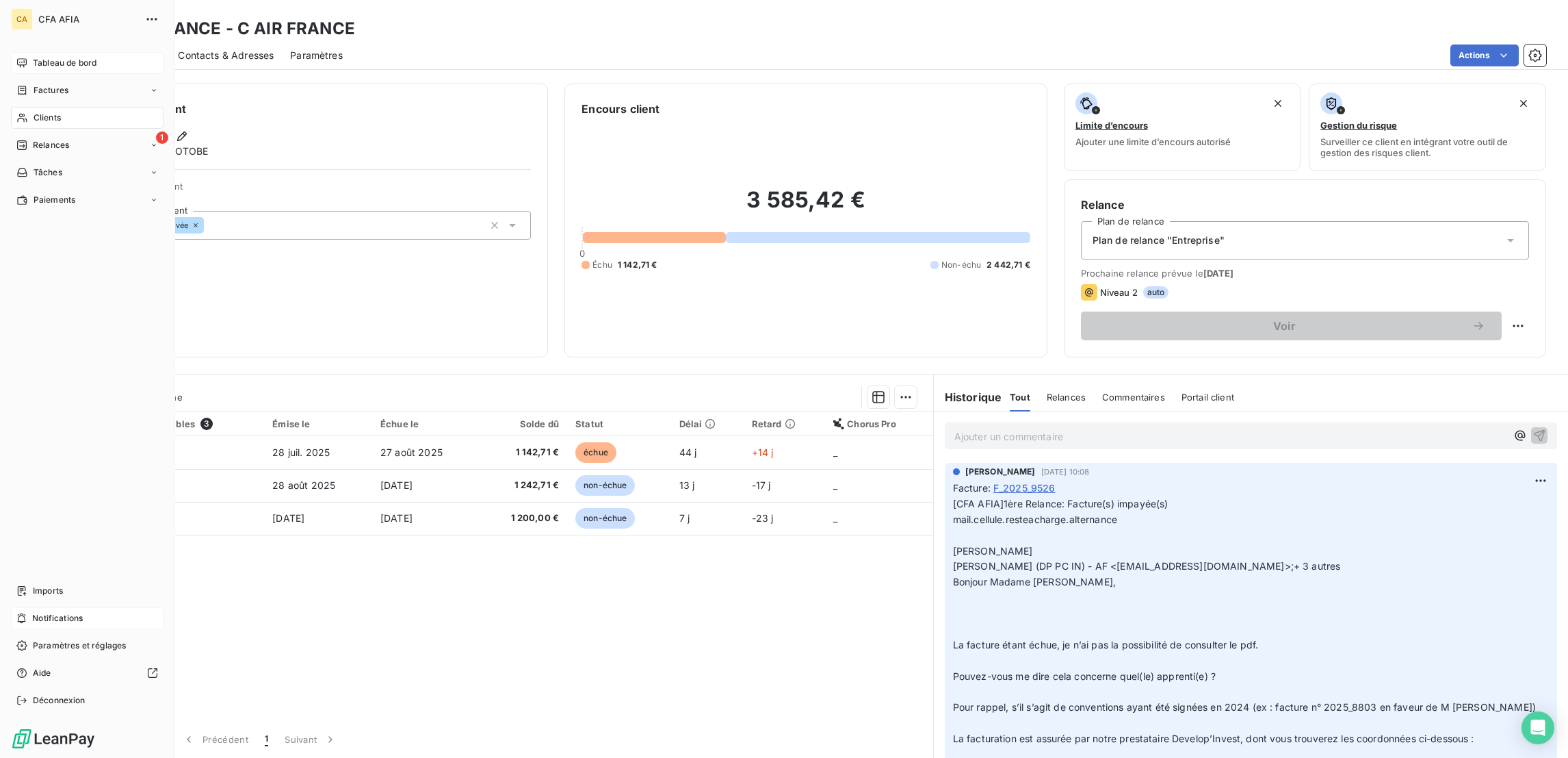
click at [58, 102] on nav "Tableau de bord Factures Clients 1 Relances Tâches Paiements" at bounding box center [87, 131] width 153 height 159
click at [47, 112] on span "Clients" at bounding box center [47, 118] width 27 height 12
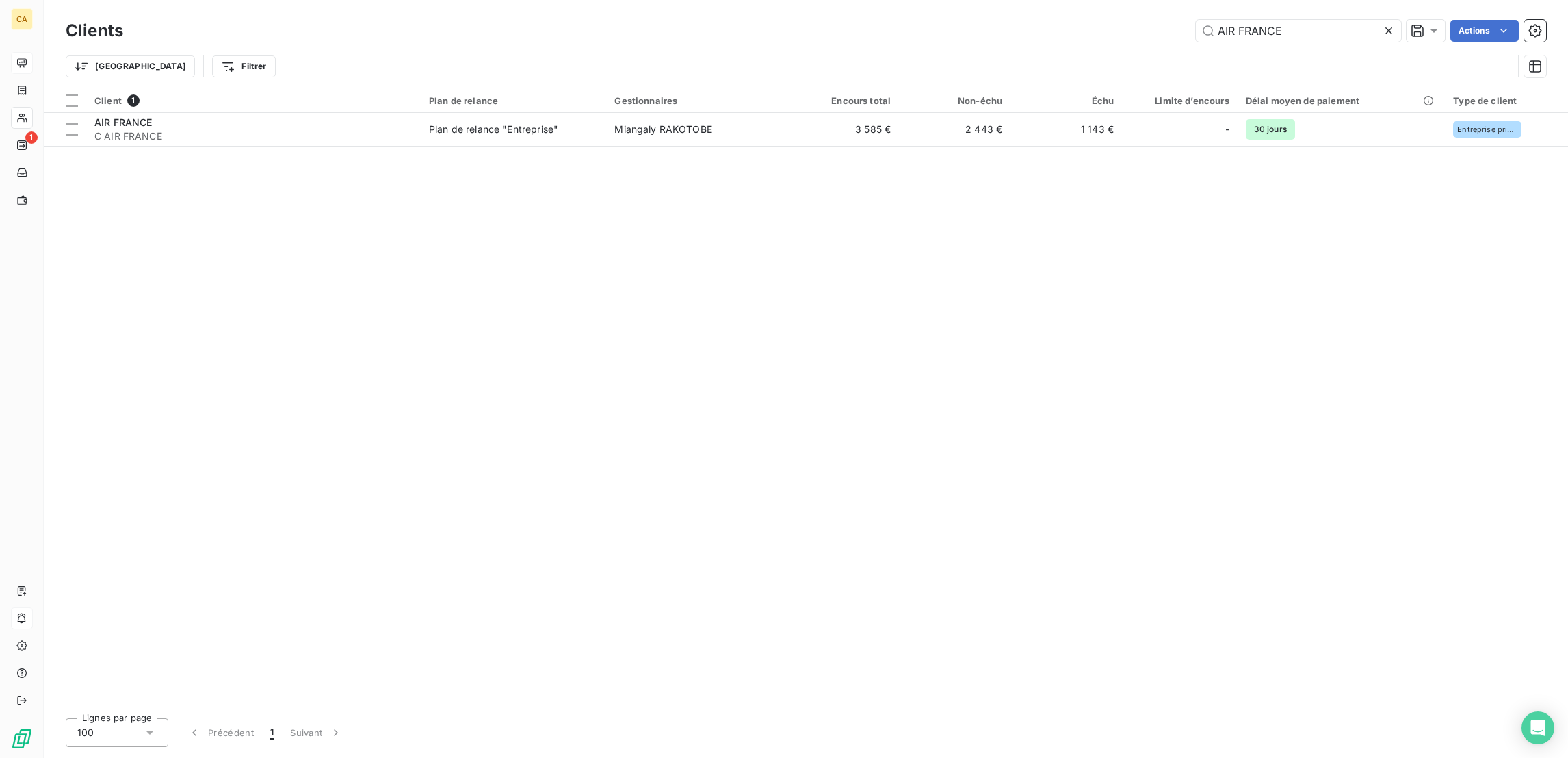
drag, startPoint x: 1327, startPoint y: 30, endPoint x: 1097, endPoint y: 4, distance: 231.5
click at [1097, 4] on div "Clients AIR FRANCE Actions Trier Filtrer" at bounding box center [806, 44] width 1525 height 88
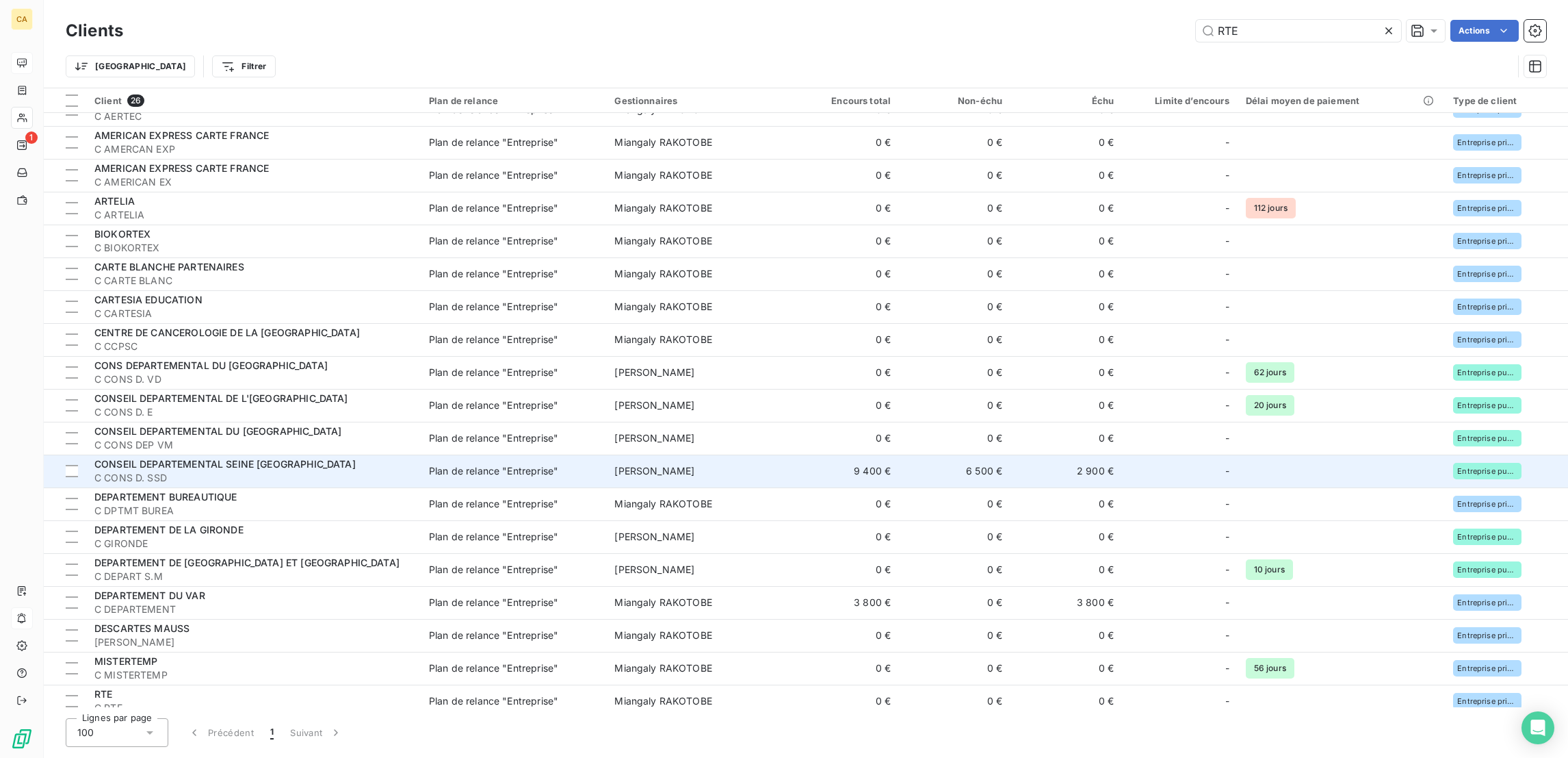
scroll to position [28, 0]
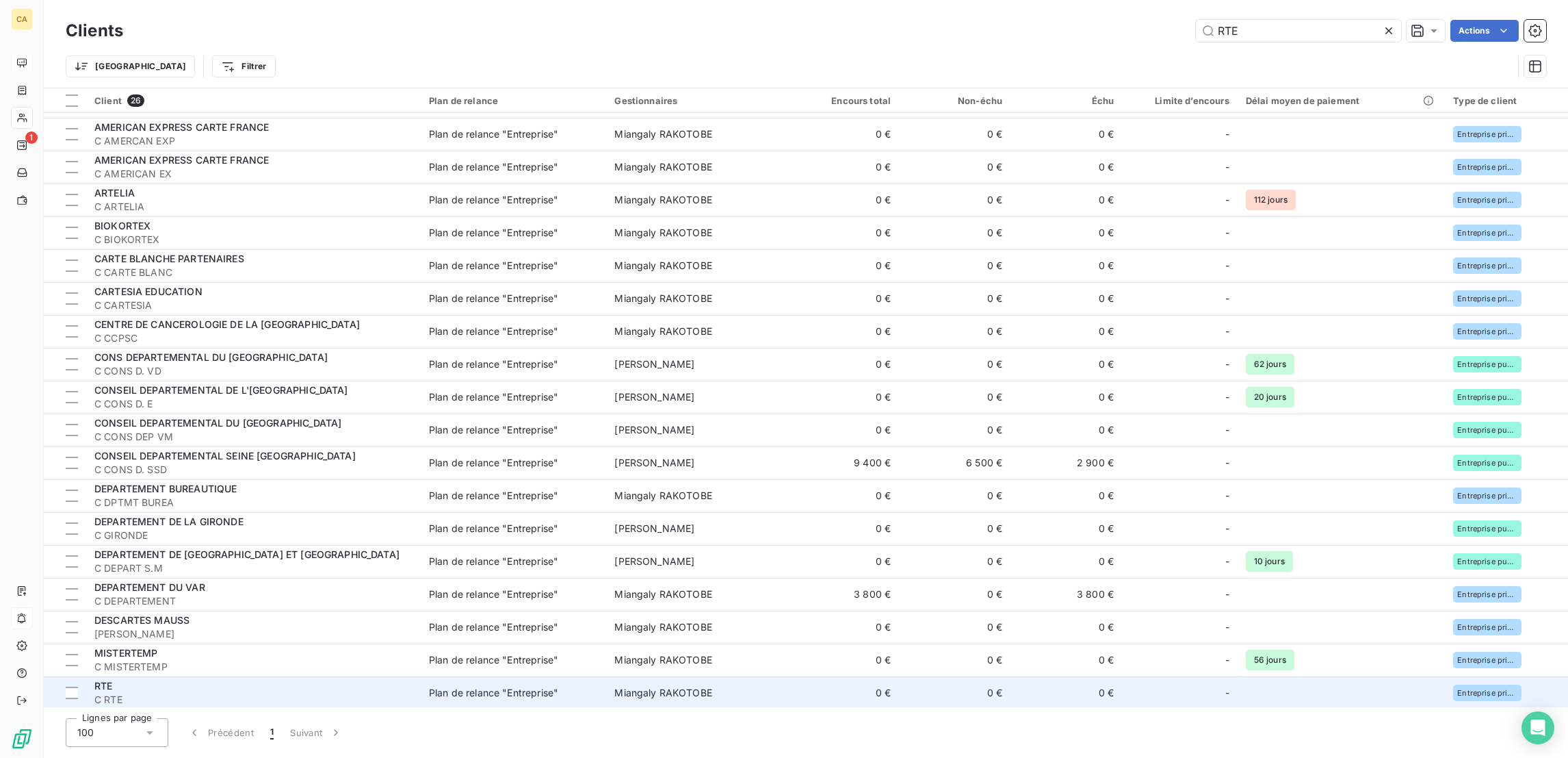
type input "RTE"
click at [163, 693] on span "C RTE" at bounding box center [253, 700] width 318 height 14
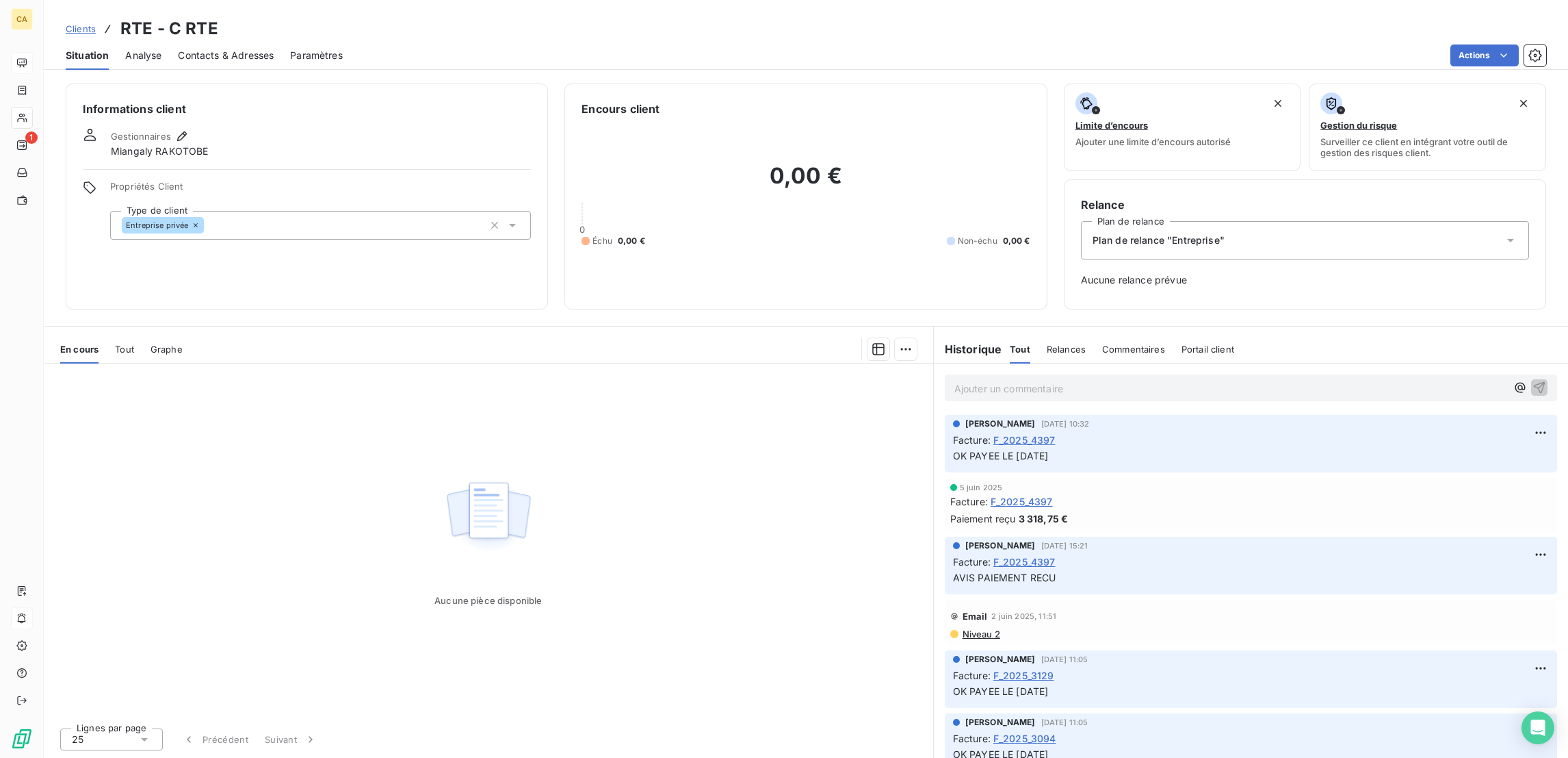
click at [1015, 380] on p "Ajouter un commentaire ﻿" at bounding box center [1230, 388] width 552 height 17
drag, startPoint x: 1102, startPoint y: 308, endPoint x: 938, endPoint y: 310, distance: 164.0
click at [938, 363] on div "PAIEMENT SOUS 49 JOURS" at bounding box center [1252, 387] width 635 height 47
click at [1053, 363] on div "PAIEMENT SOUS 49 JOURS" at bounding box center [1252, 387] width 635 height 47
click at [1067, 382] on span "PAIEMENT SOUS 49 JOURS" at bounding box center [1020, 387] width 130 height 11
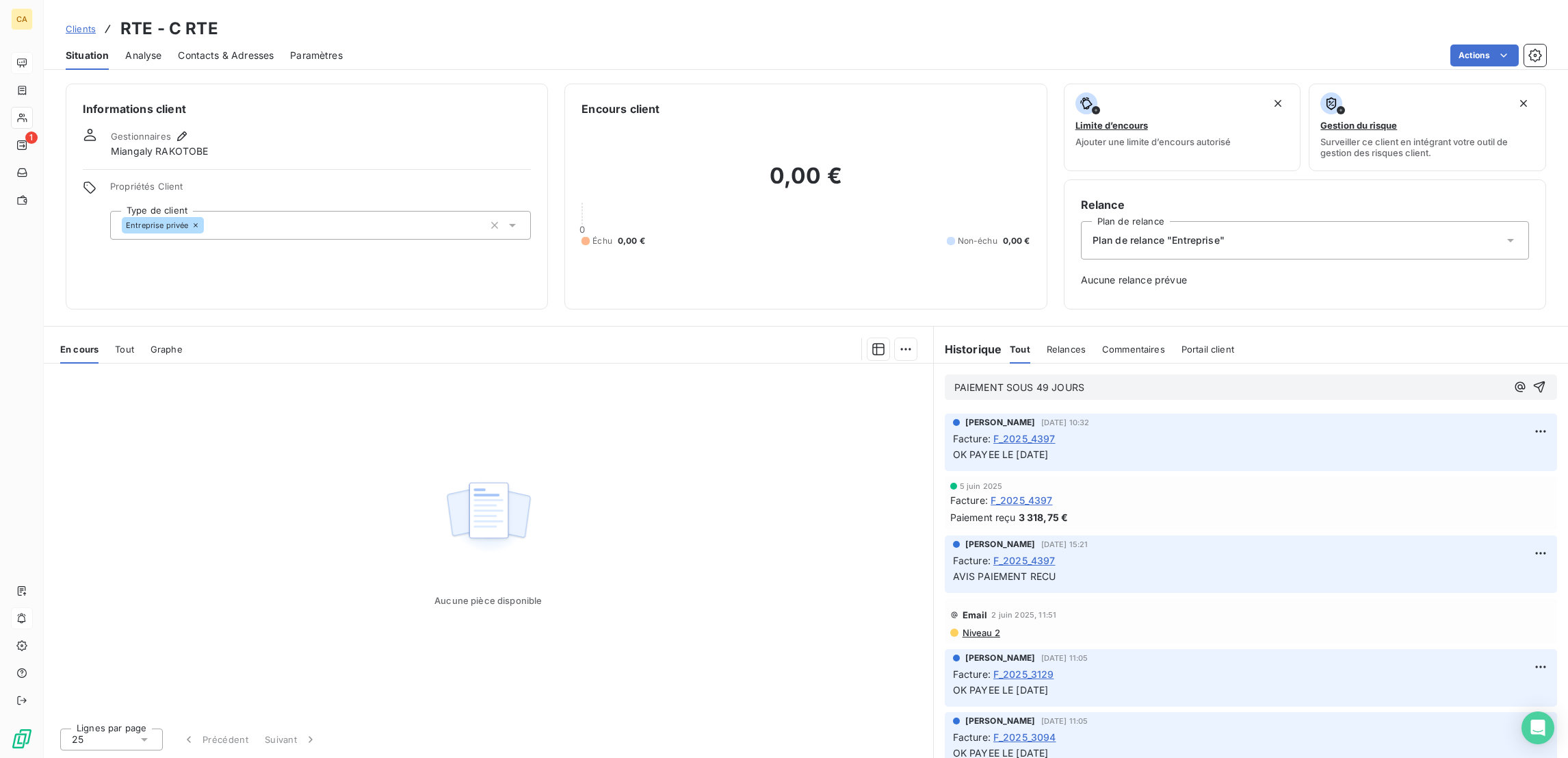
drag, startPoint x: 1100, startPoint y: 324, endPoint x: 913, endPoint y: 323, distance: 187.0
click at [913, 326] on div "En cours Tout Graphe Aucune pièce disponible Lignes par page 25 Précédent Suiva…" at bounding box center [806, 542] width 1525 height 432
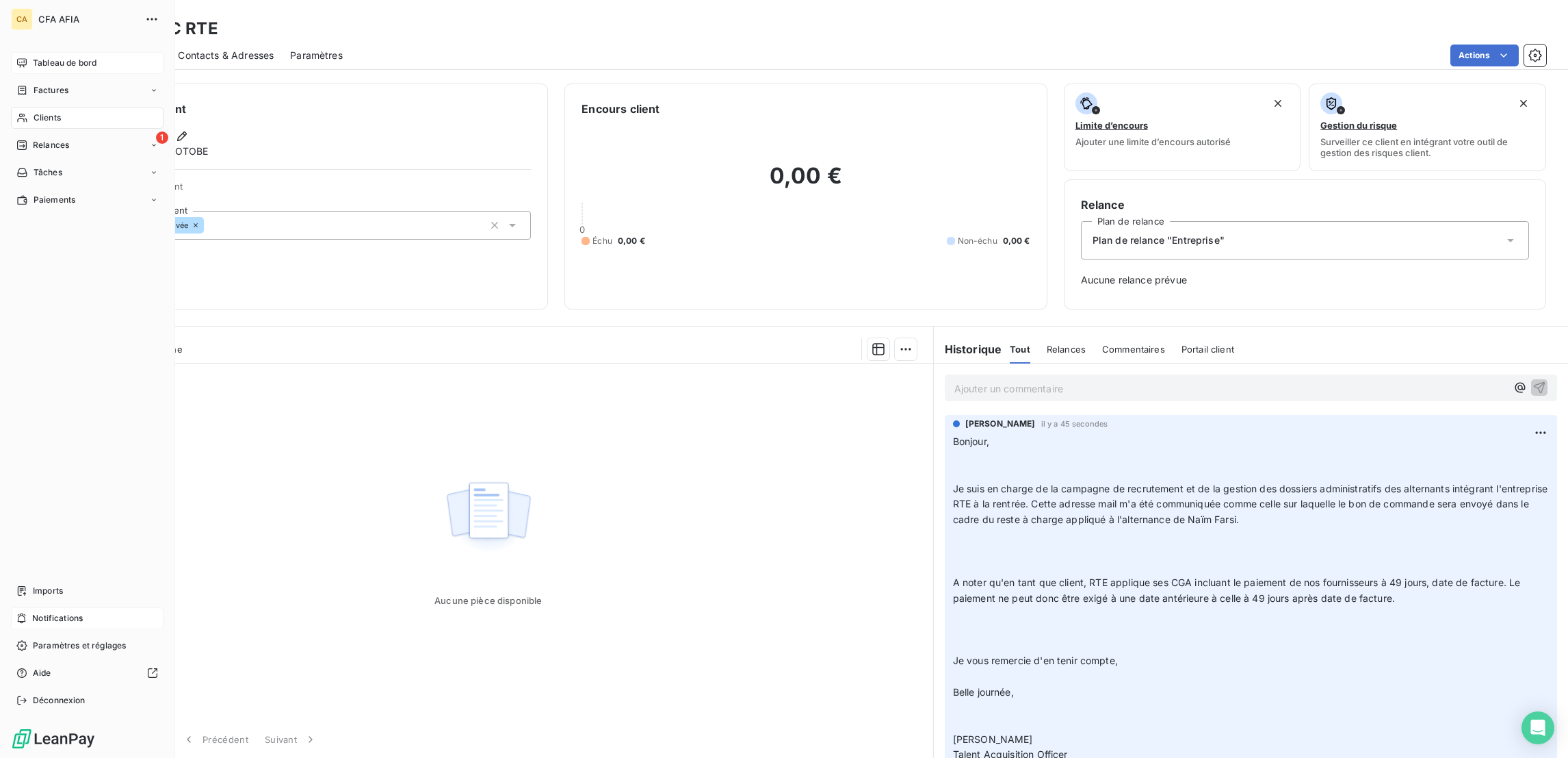
click at [39, 112] on span "Clients" at bounding box center [47, 118] width 27 height 12
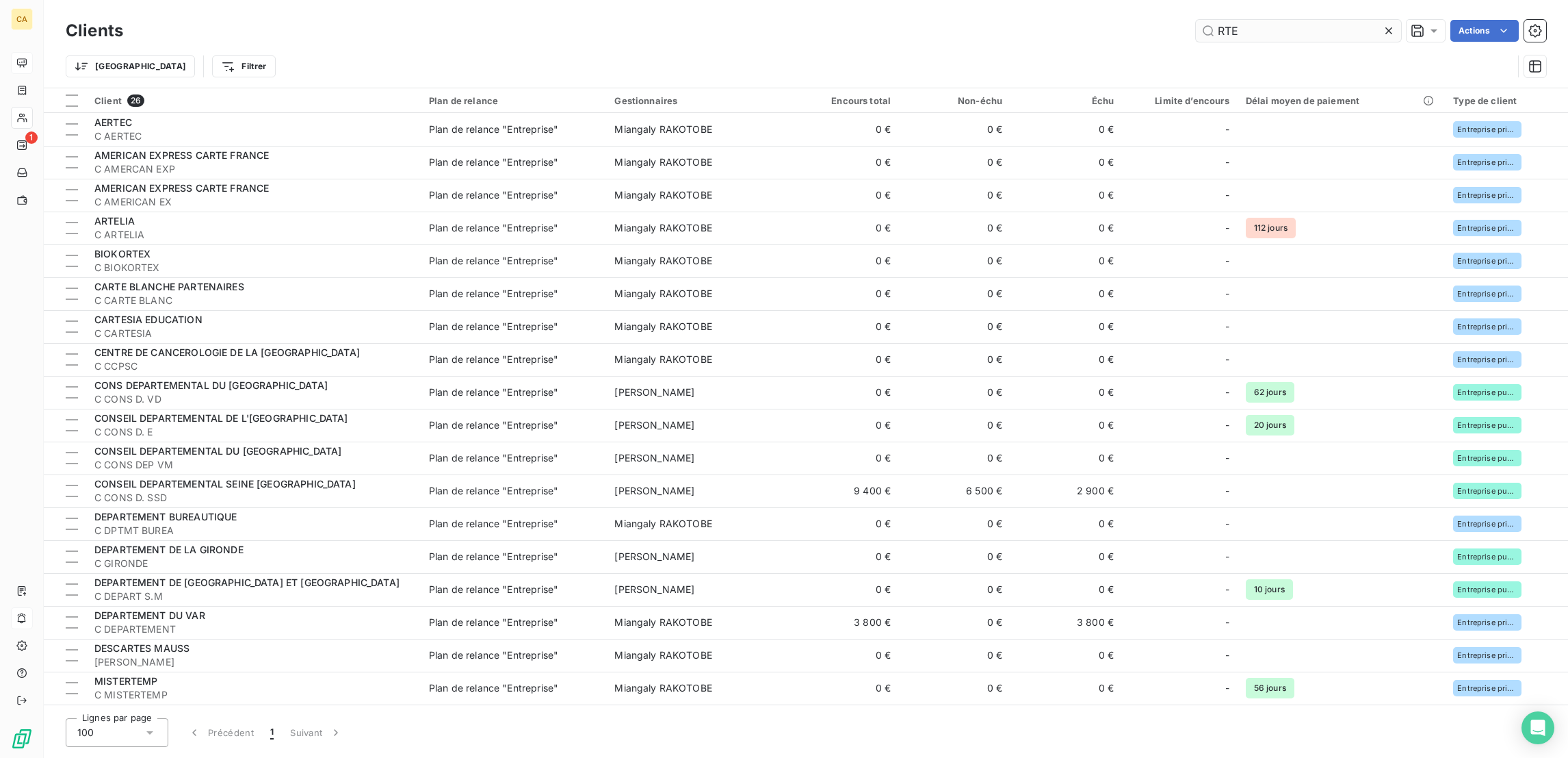
drag, startPoint x: 1293, startPoint y: 22, endPoint x: 1219, endPoint y: 33, distance: 74.8
click at [1219, 33] on input "RTE" at bounding box center [1299, 31] width 206 height 22
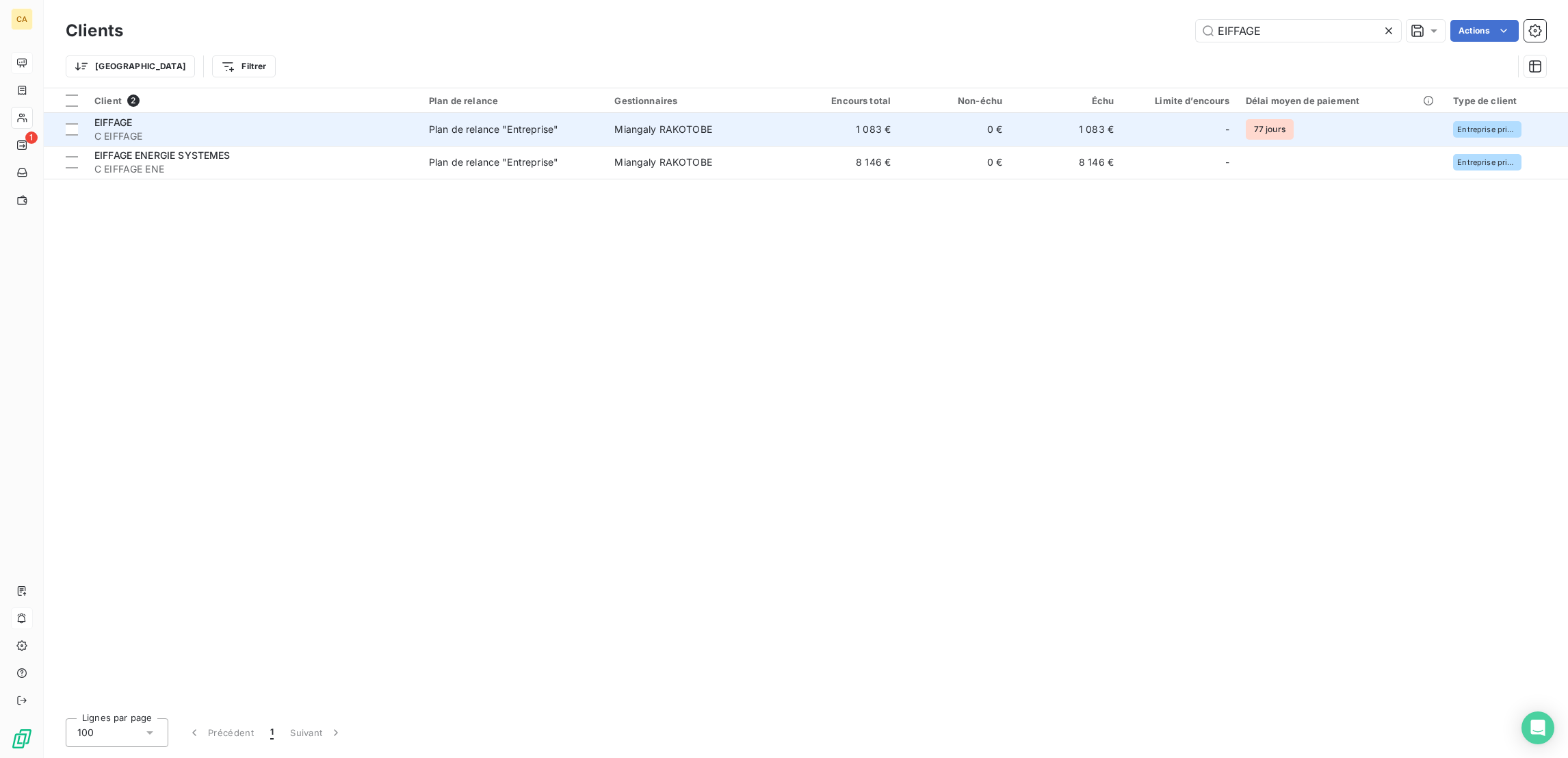
type input "EIFFAGE"
click at [904, 122] on td "0 €" at bounding box center [955, 128] width 112 height 33
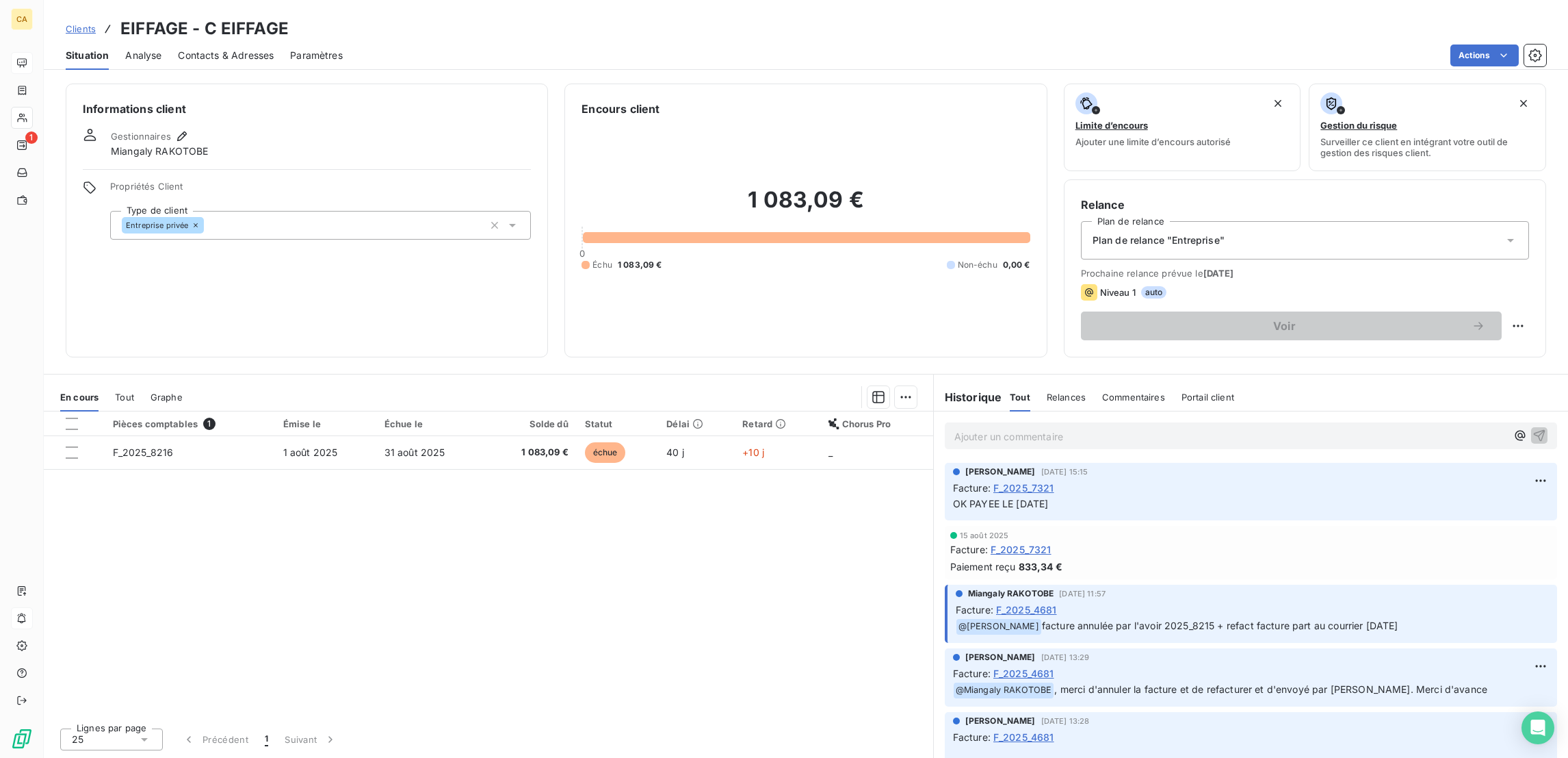
click at [232, 48] on span "Contacts & Adresses" at bounding box center [225, 55] width 96 height 14
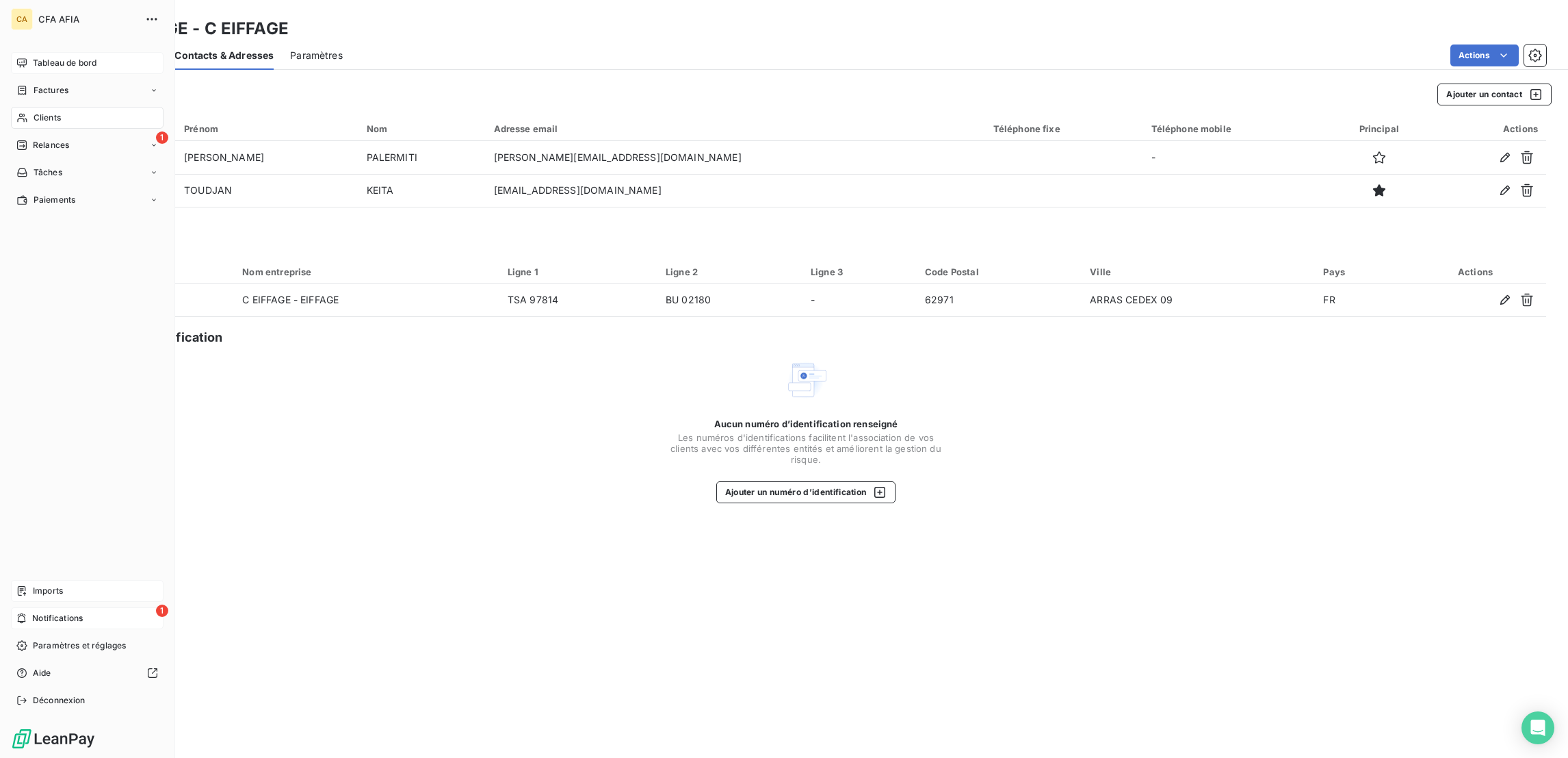
click at [50, 597] on span "Imports" at bounding box center [47, 591] width 30 height 12
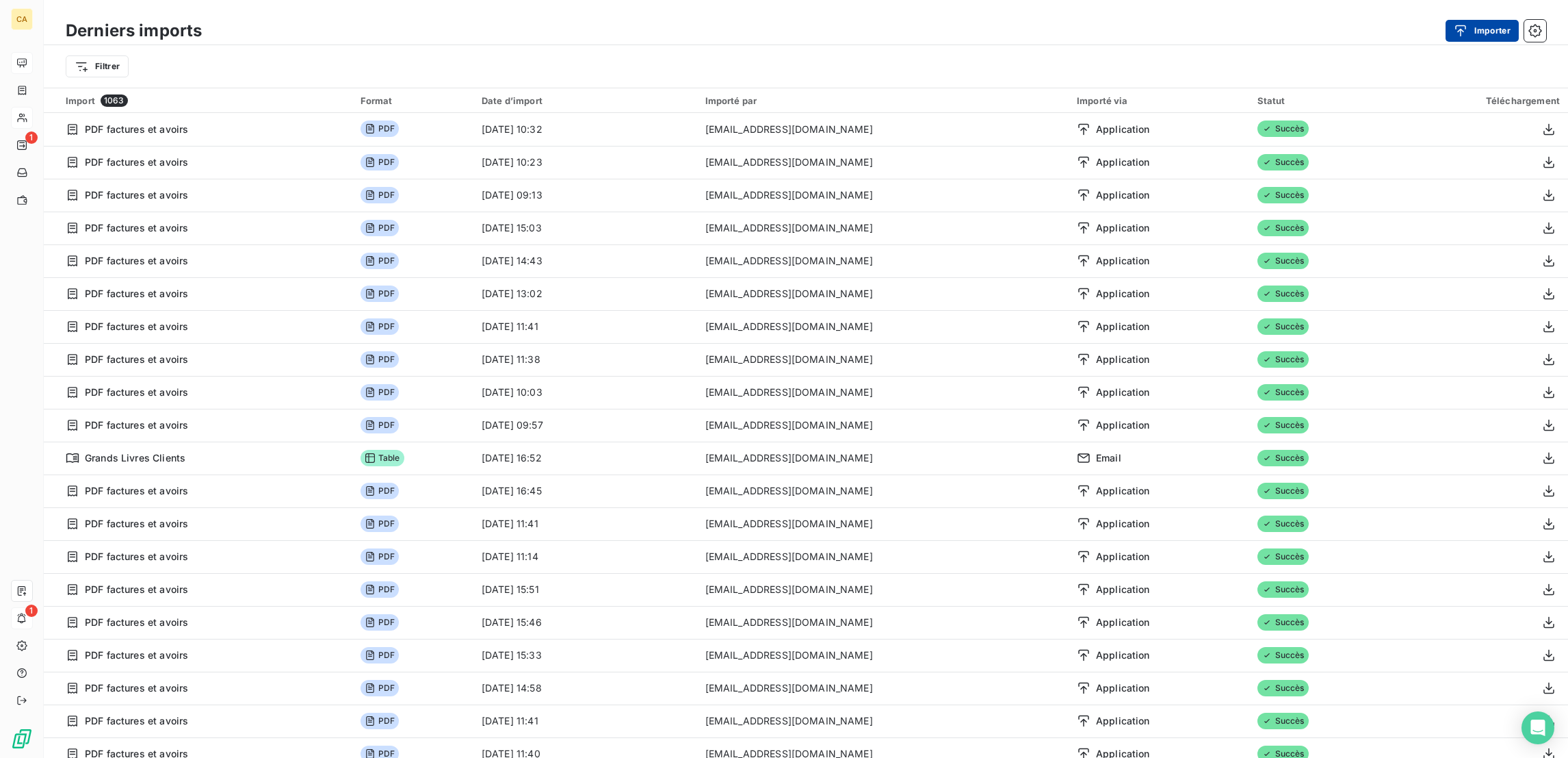
click at [1485, 20] on button "Importer" at bounding box center [1482, 31] width 73 height 22
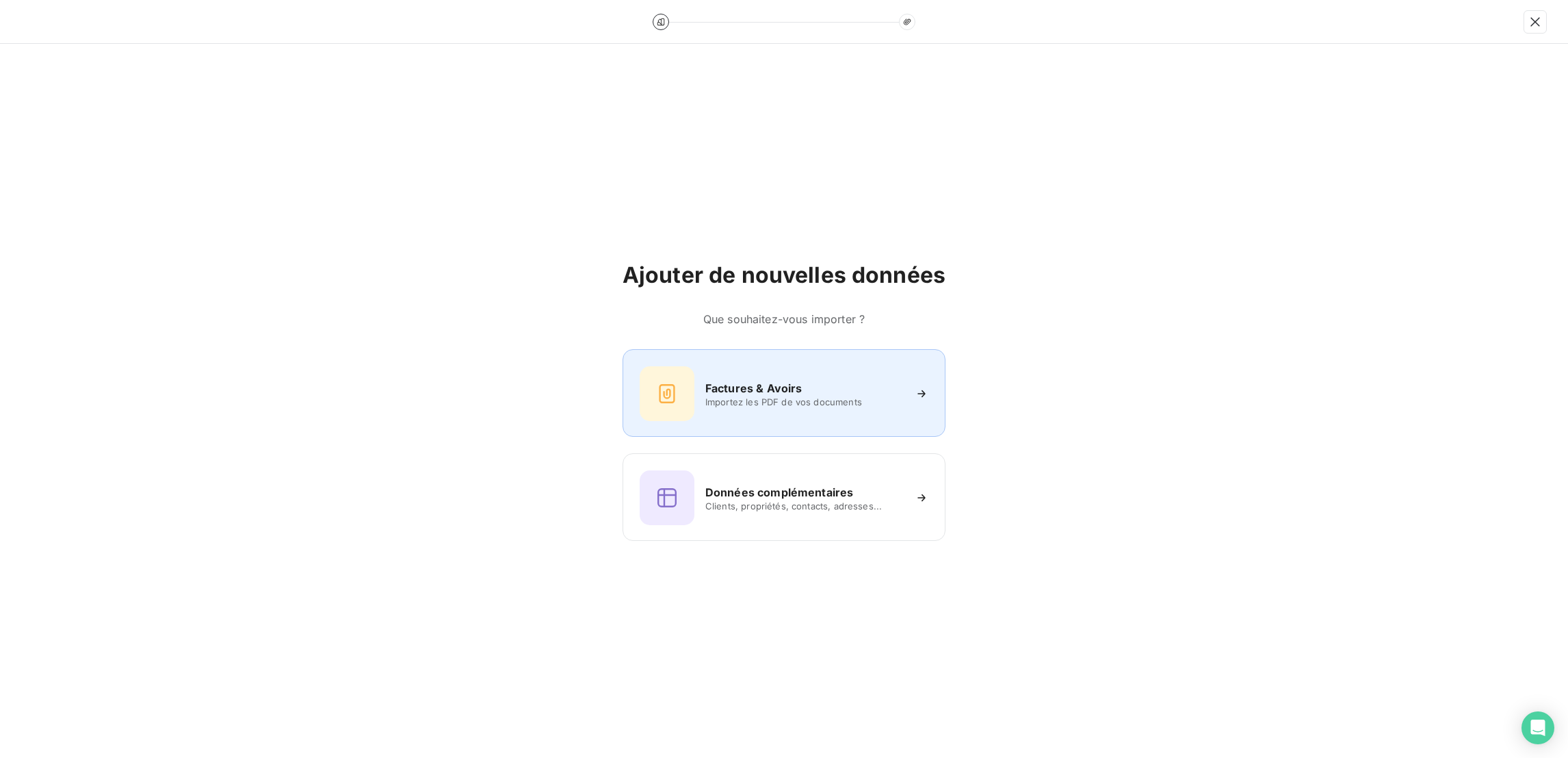
click at [804, 383] on div "Factures & Avoirs" at bounding box center [805, 388] width 199 height 17
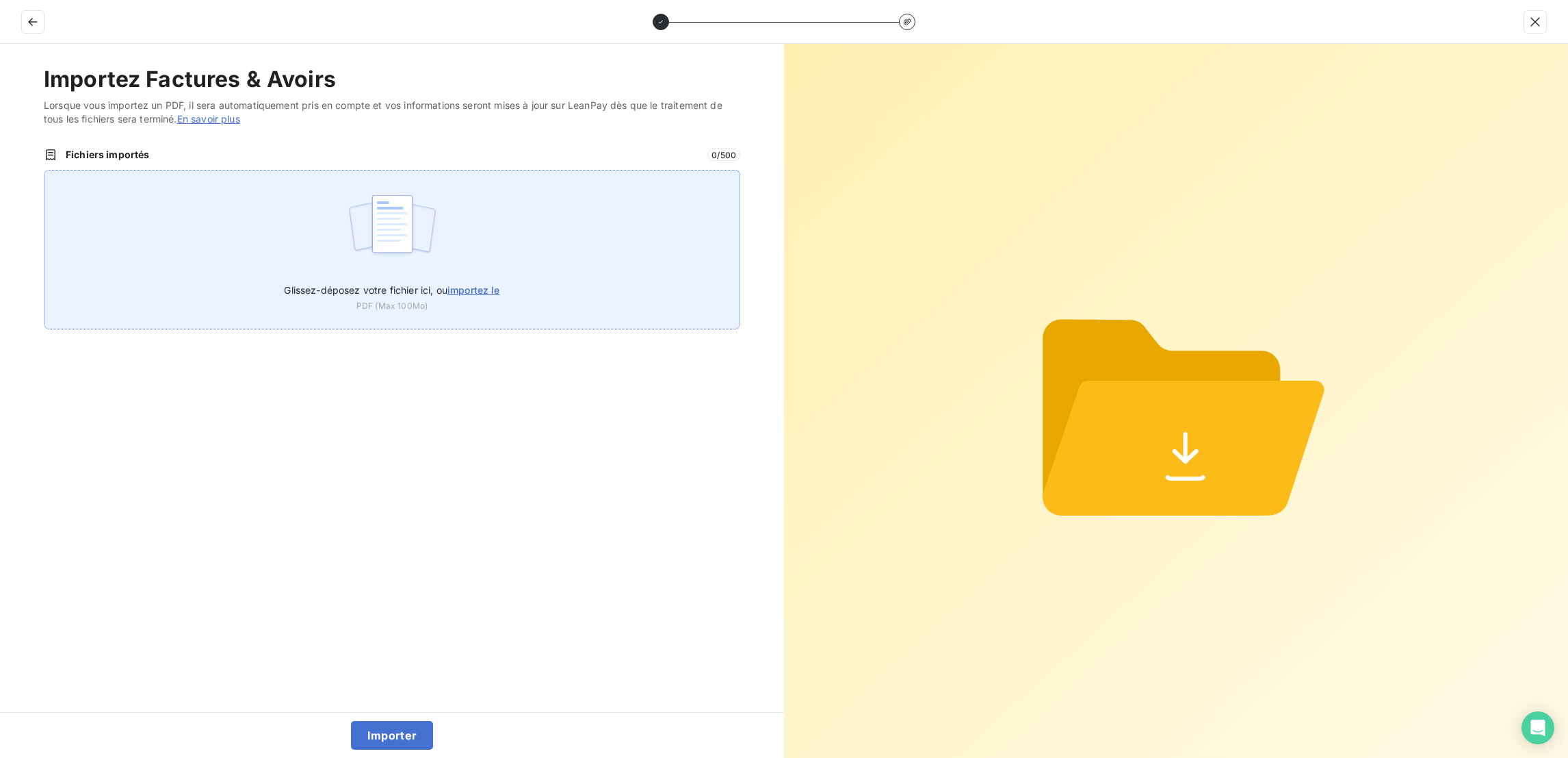
click at [360, 187] on img at bounding box center [393, 231] width 91 height 88
type input "C:\fakepath\F_2025_10433.pdf"
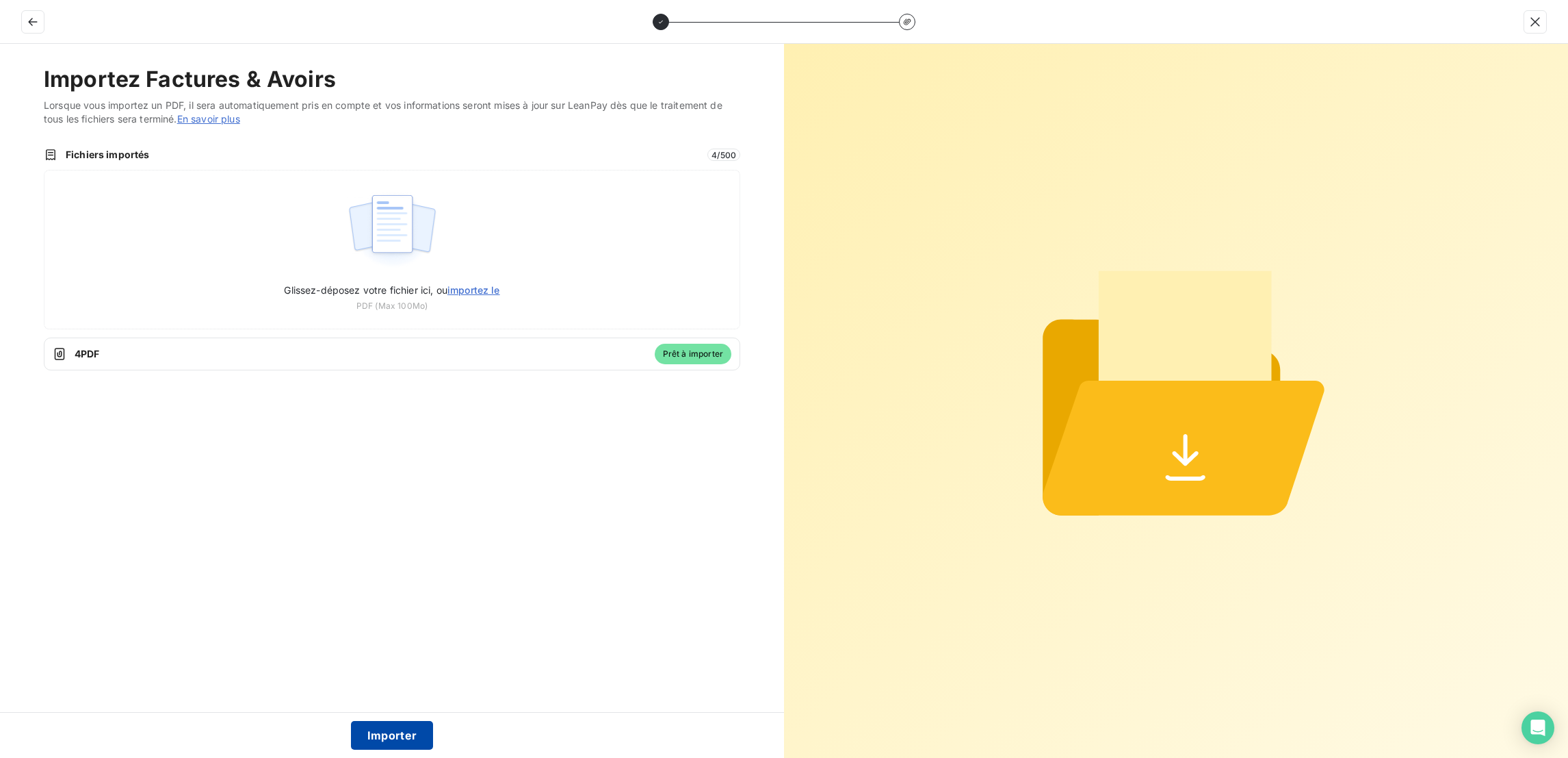
click at [377, 728] on button "Importer" at bounding box center [392, 735] width 83 height 29
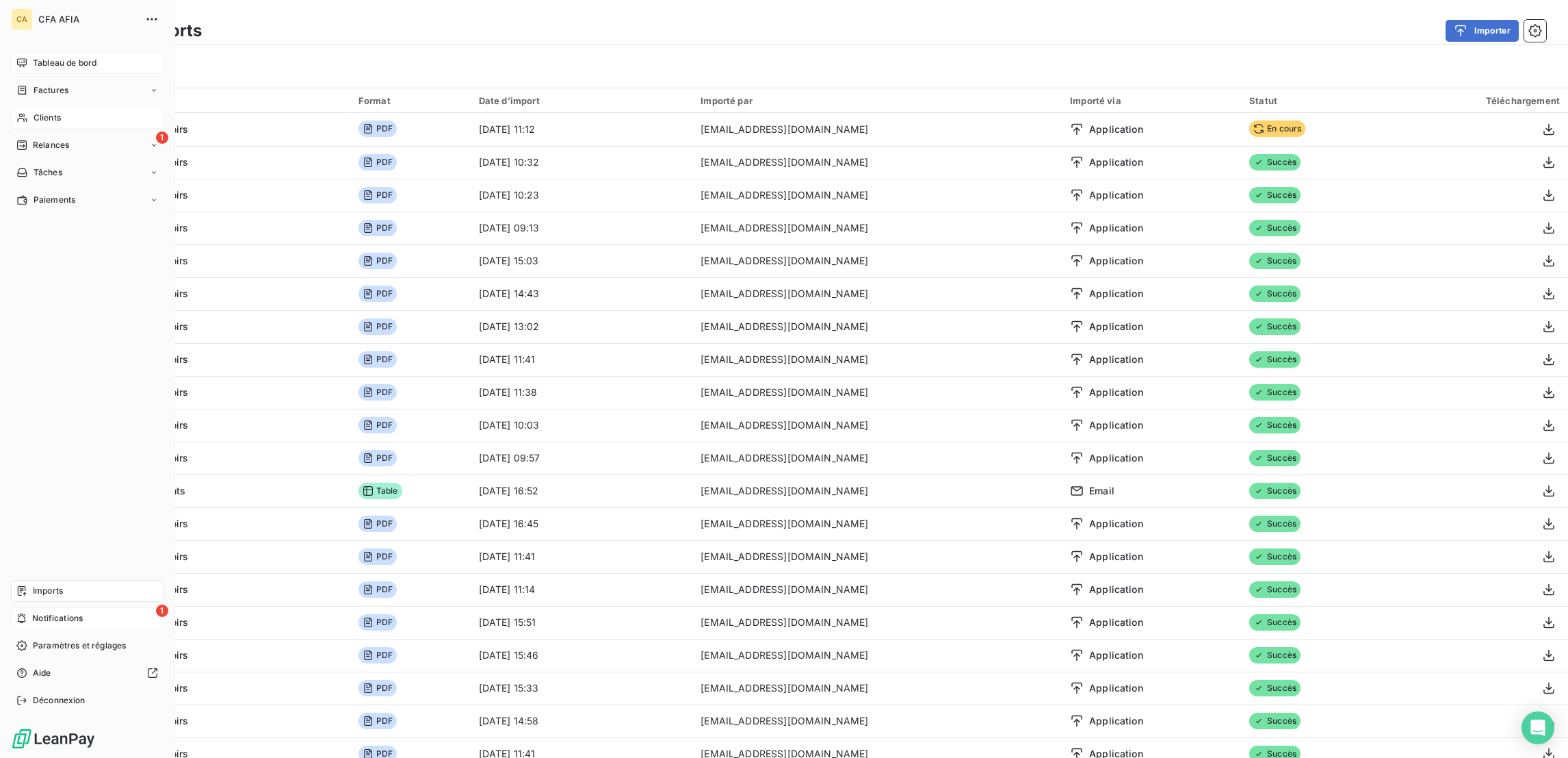
click at [41, 624] on span "Notifications" at bounding box center [58, 618] width 51 height 12
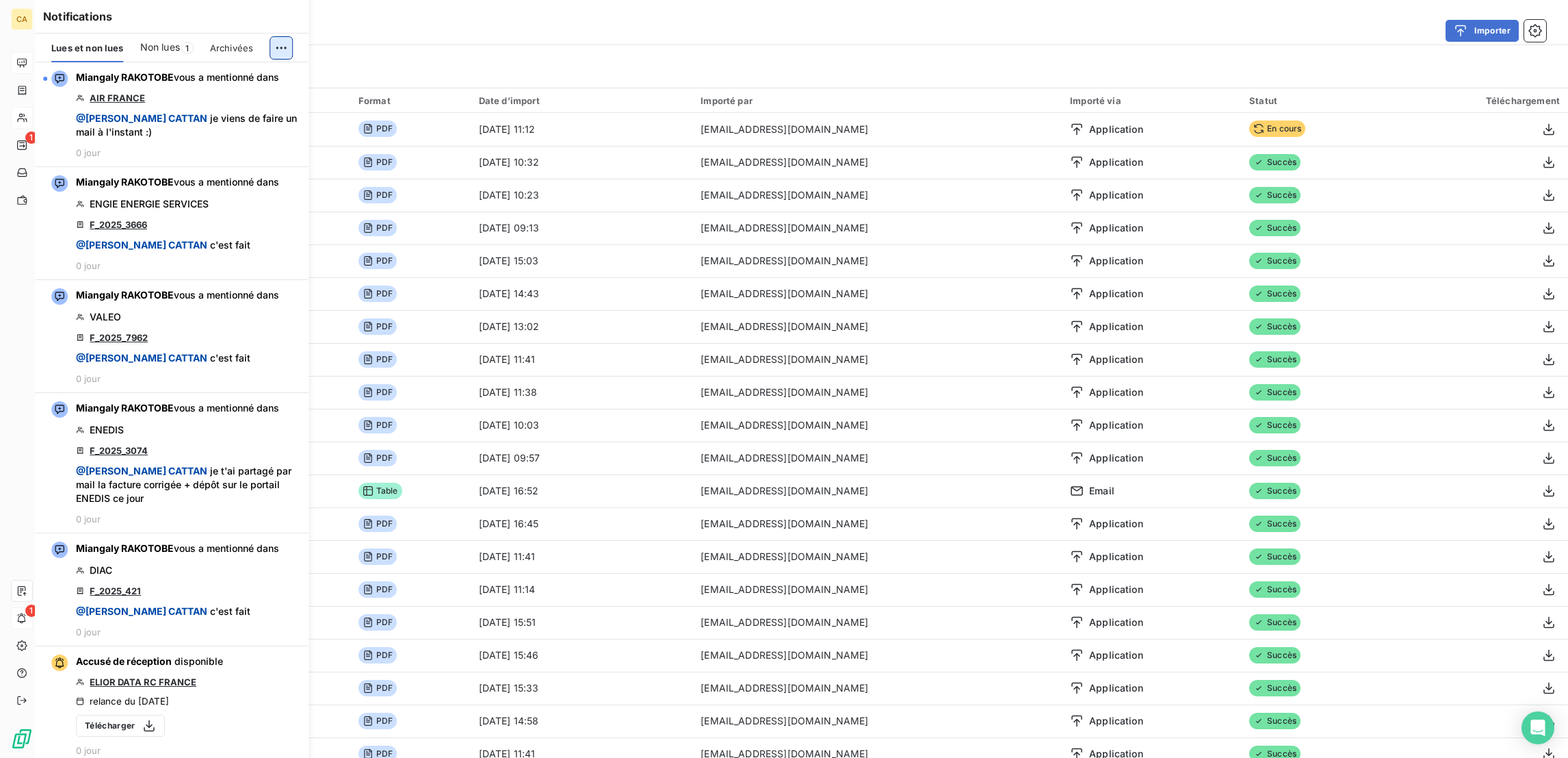
click at [277, 41] on html "CA 1 1 Derniers imports Importer Filtrer Import 1064 Format Date d’import Impor…" at bounding box center [784, 379] width 1568 height 758
click at [244, 69] on div "Tout marquer comme lu" at bounding box center [201, 69] width 192 height 22
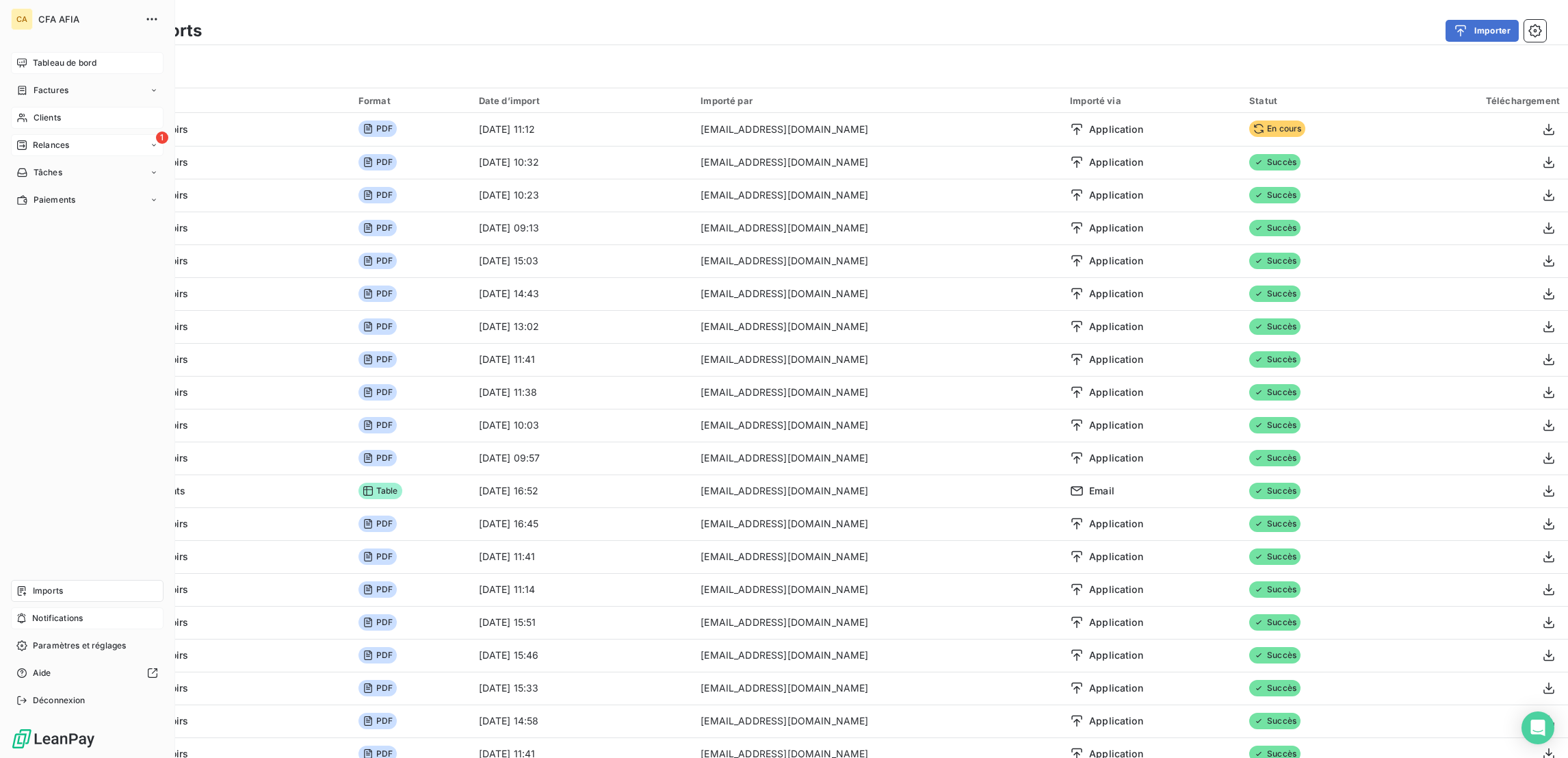
click at [23, 139] on div "Relances" at bounding box center [43, 145] width 53 height 12
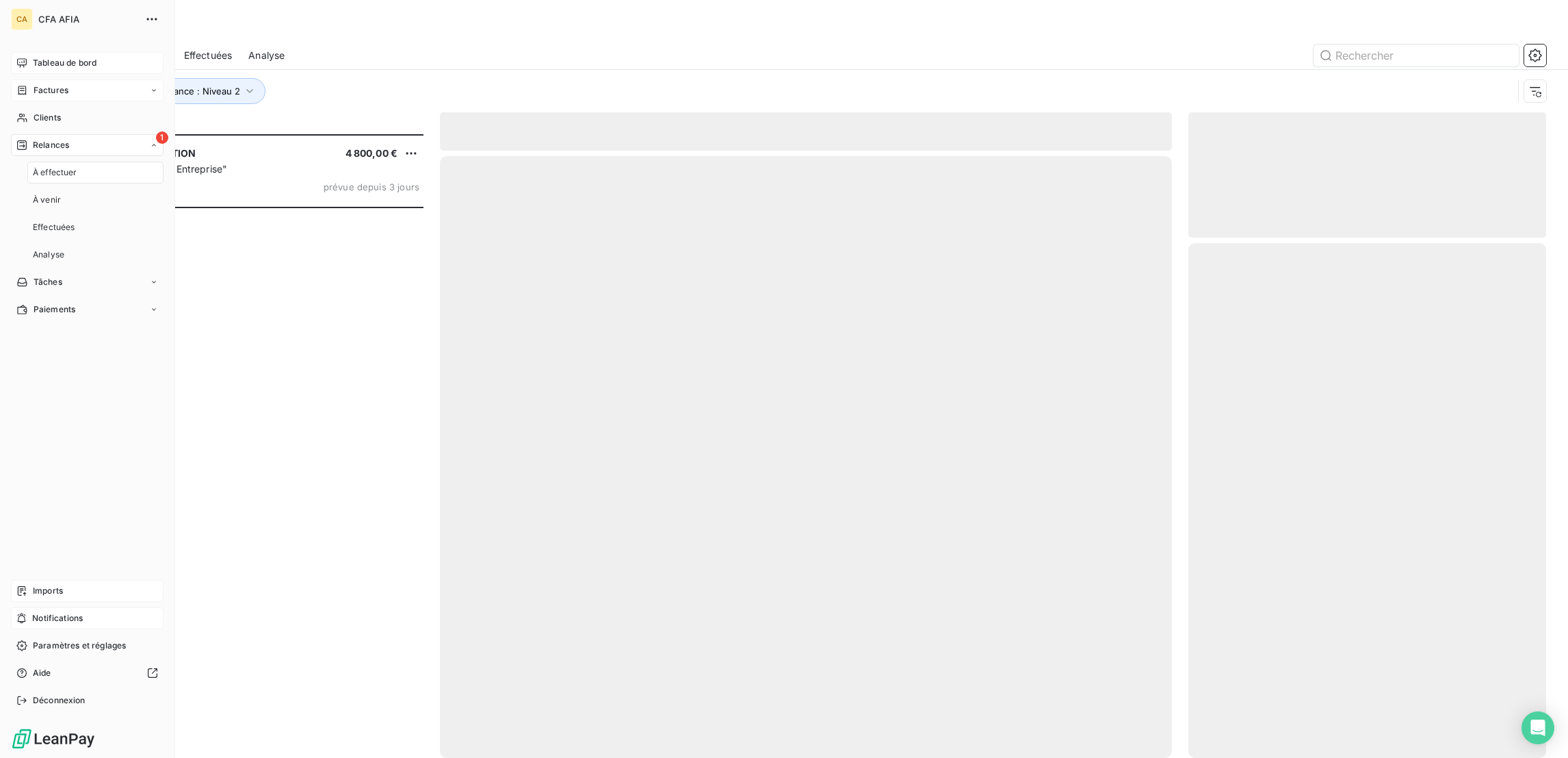
scroll to position [626, 351]
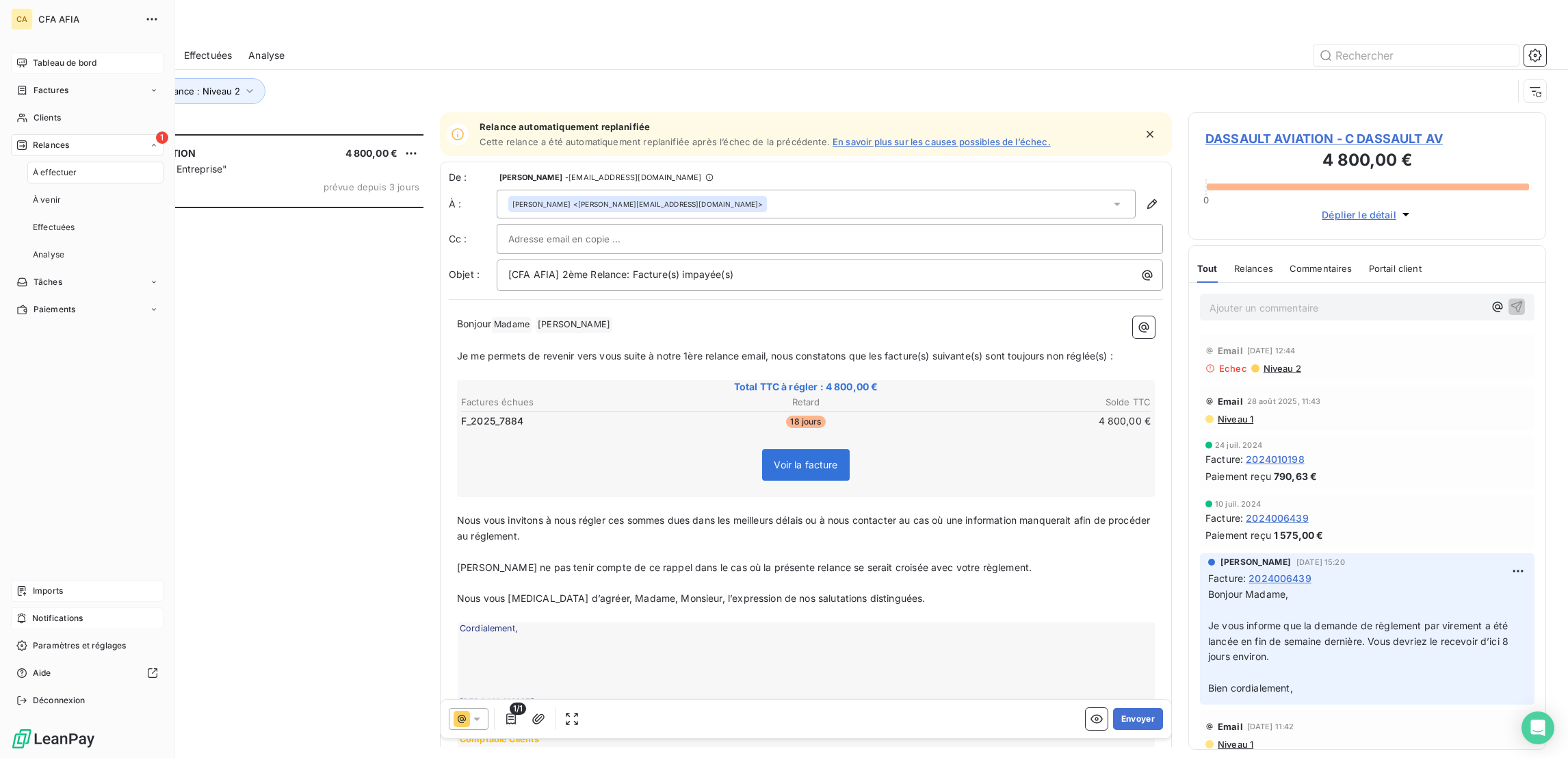
click at [65, 57] on span "Tableau de bord" at bounding box center [64, 63] width 63 height 12
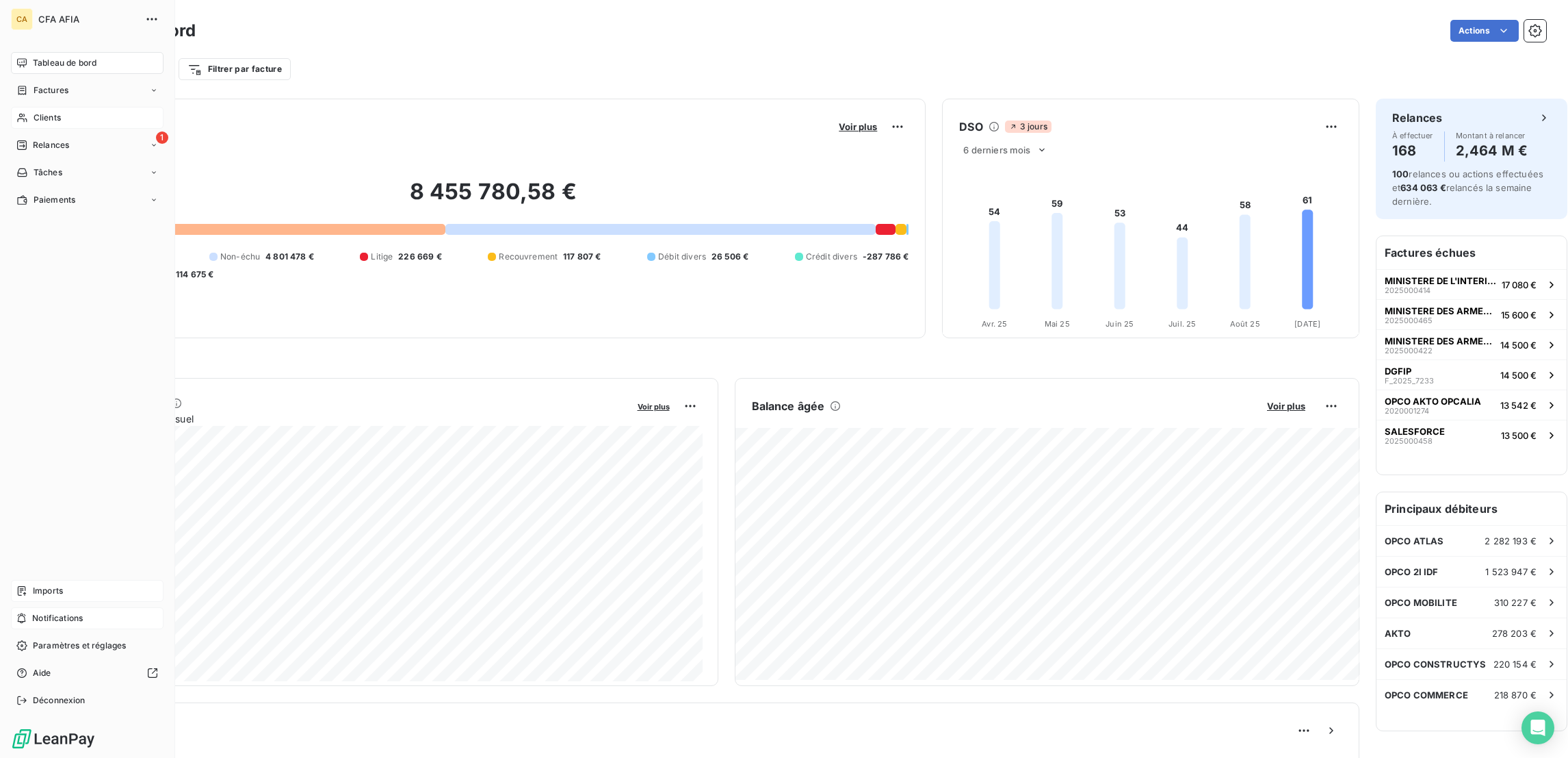
click at [36, 112] on span "Clients" at bounding box center [47, 118] width 27 height 12
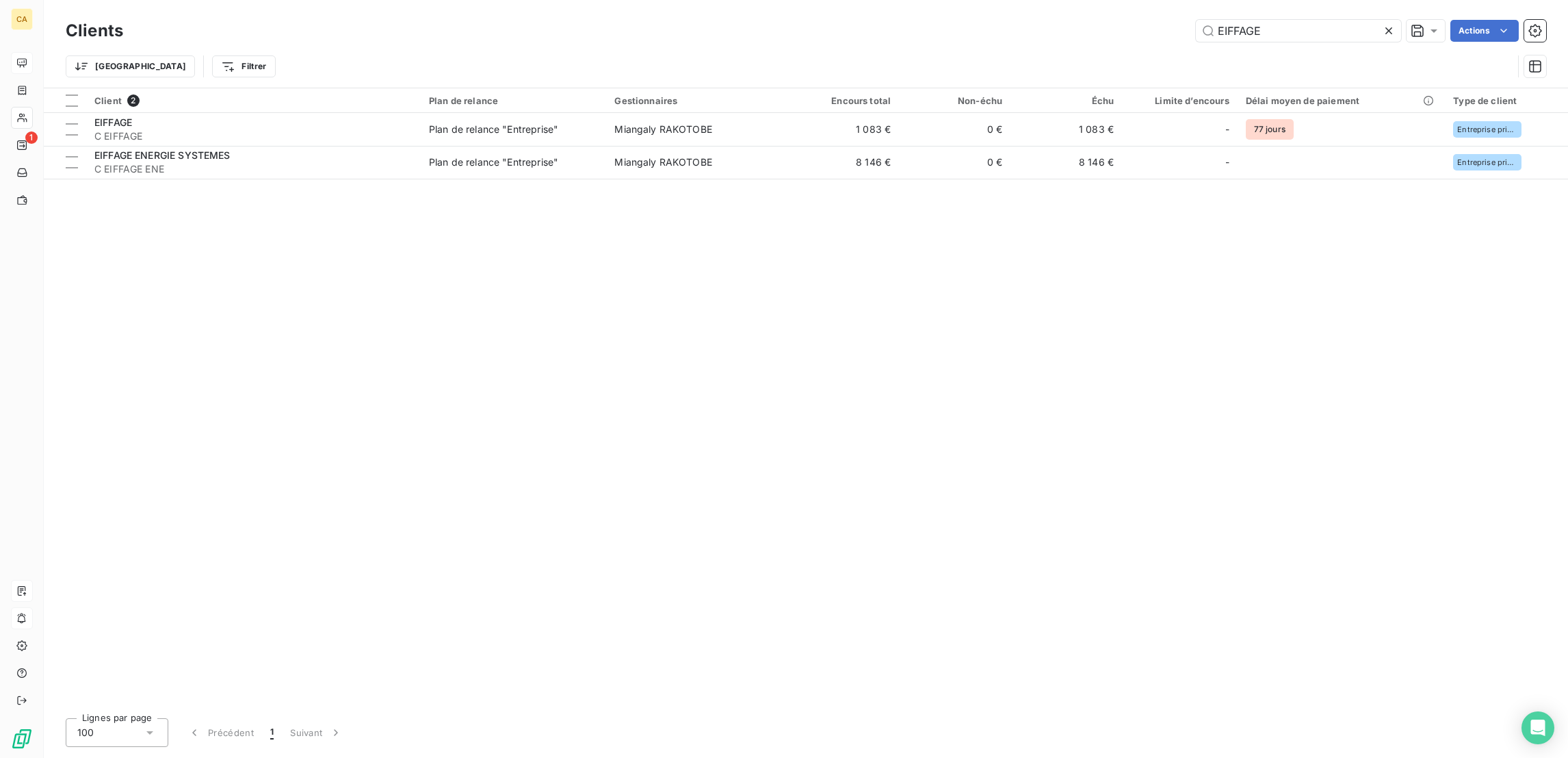
click at [714, 490] on div "Client 2 Plan de relance Gestionnaires Encours total Non-échu Échu Limite d’enc…" at bounding box center [806, 397] width 1525 height 619
click at [181, 202] on div "Client 2 Plan de relance Gestionnaires Encours total Non-échu Échu Limite d’enc…" at bounding box center [806, 397] width 1525 height 619
click at [1115, 703] on div "Client 2 Plan de relance Gestionnaires Encours total Non-échu Échu Limite d’enc…" at bounding box center [806, 397] width 1525 height 619
click at [1281, 29] on input "EIFFAGE" at bounding box center [1299, 31] width 206 height 22
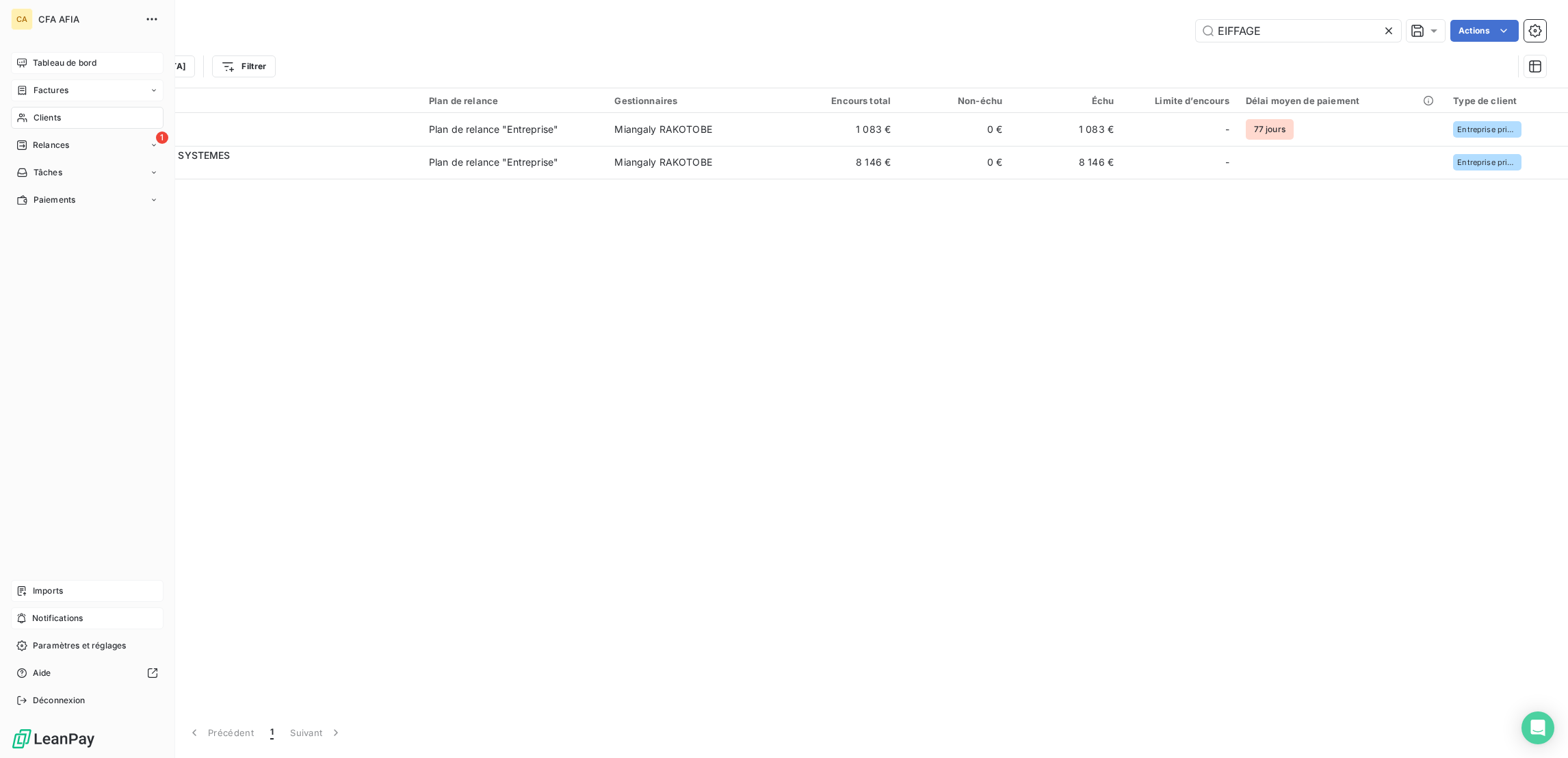
click at [35, 84] on span "Factures" at bounding box center [51, 91] width 35 height 12
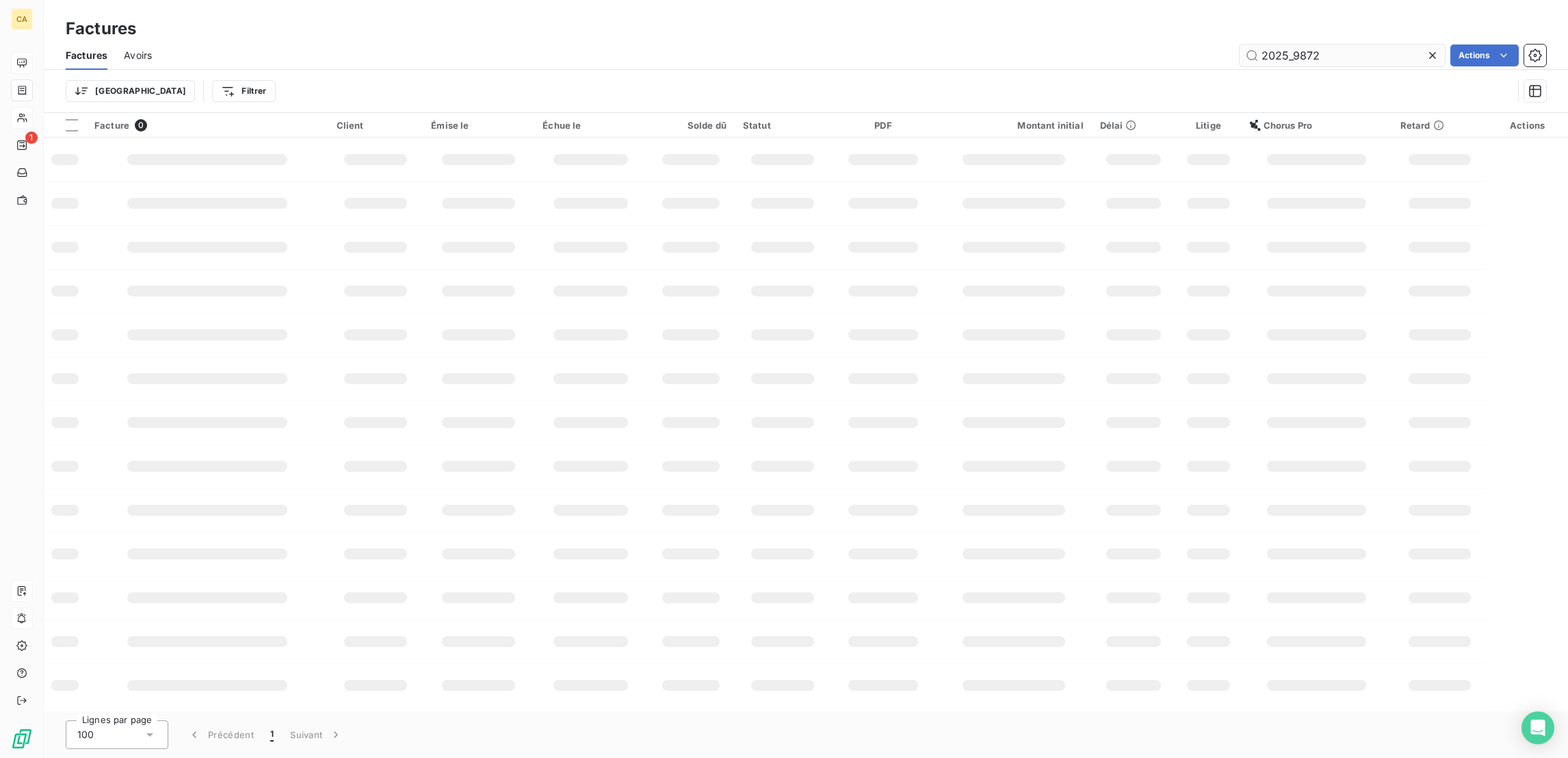
click at [1361, 45] on input "2025_9872" at bounding box center [1343, 55] width 206 height 22
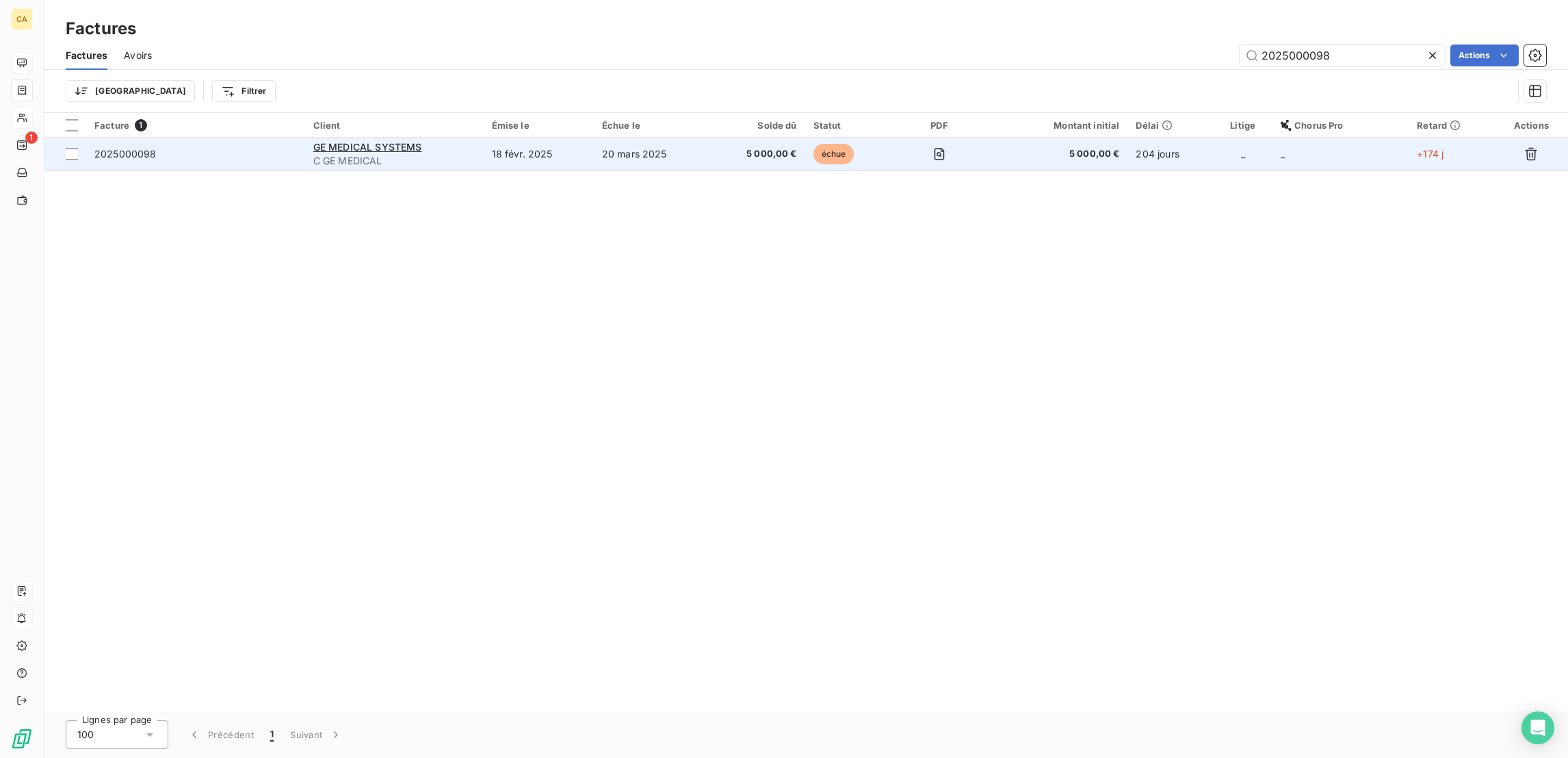
type input "2025000098"
click at [556, 137] on td "18 févr. 2025" at bounding box center [538, 153] width 110 height 33
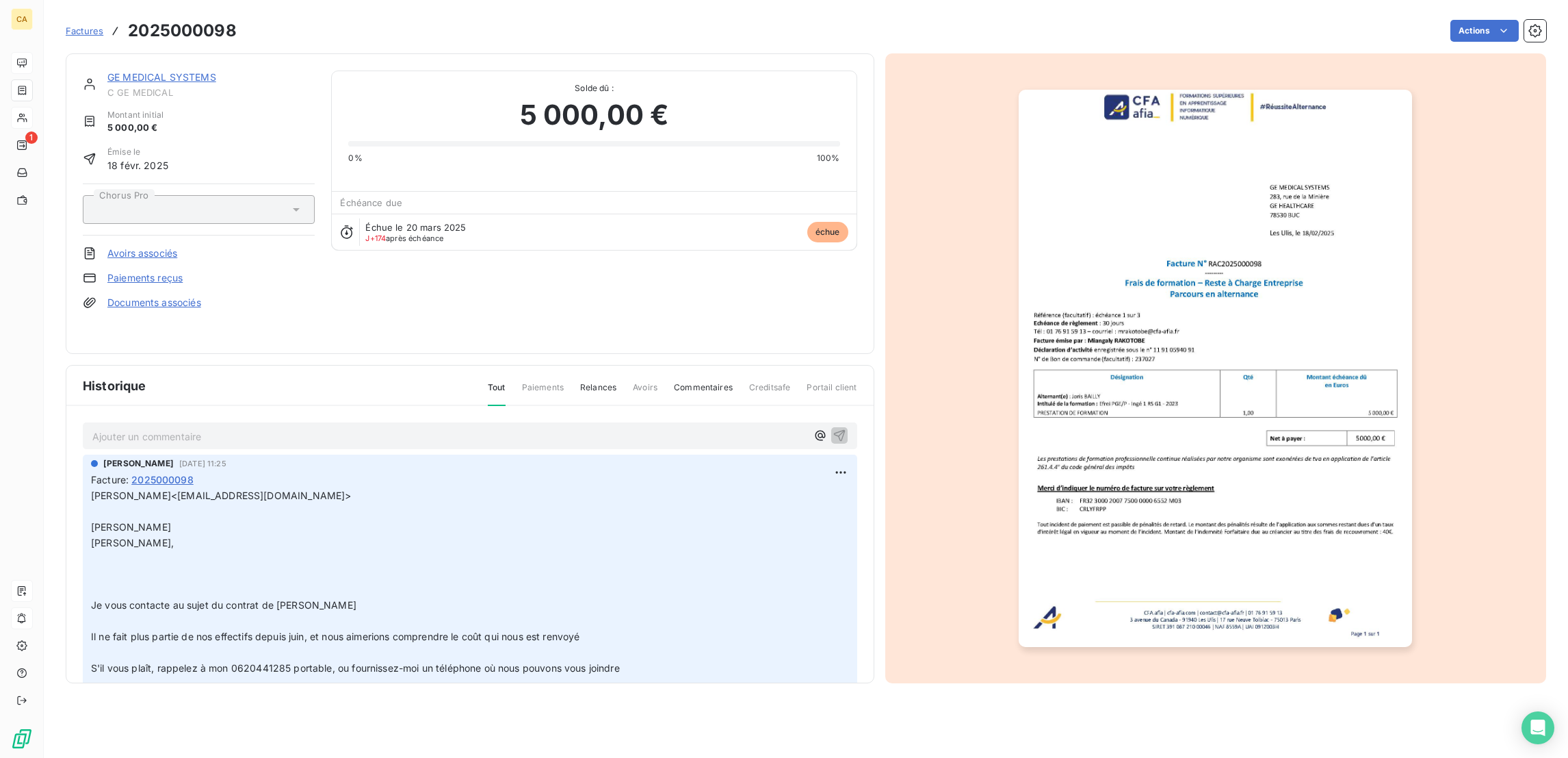
click at [316, 428] on p "Ajouter un commentaire ﻿" at bounding box center [449, 436] width 715 height 17
click at [161, 71] on link "GE MEDICAL SYSTEMS" at bounding box center [162, 77] width 109 height 11
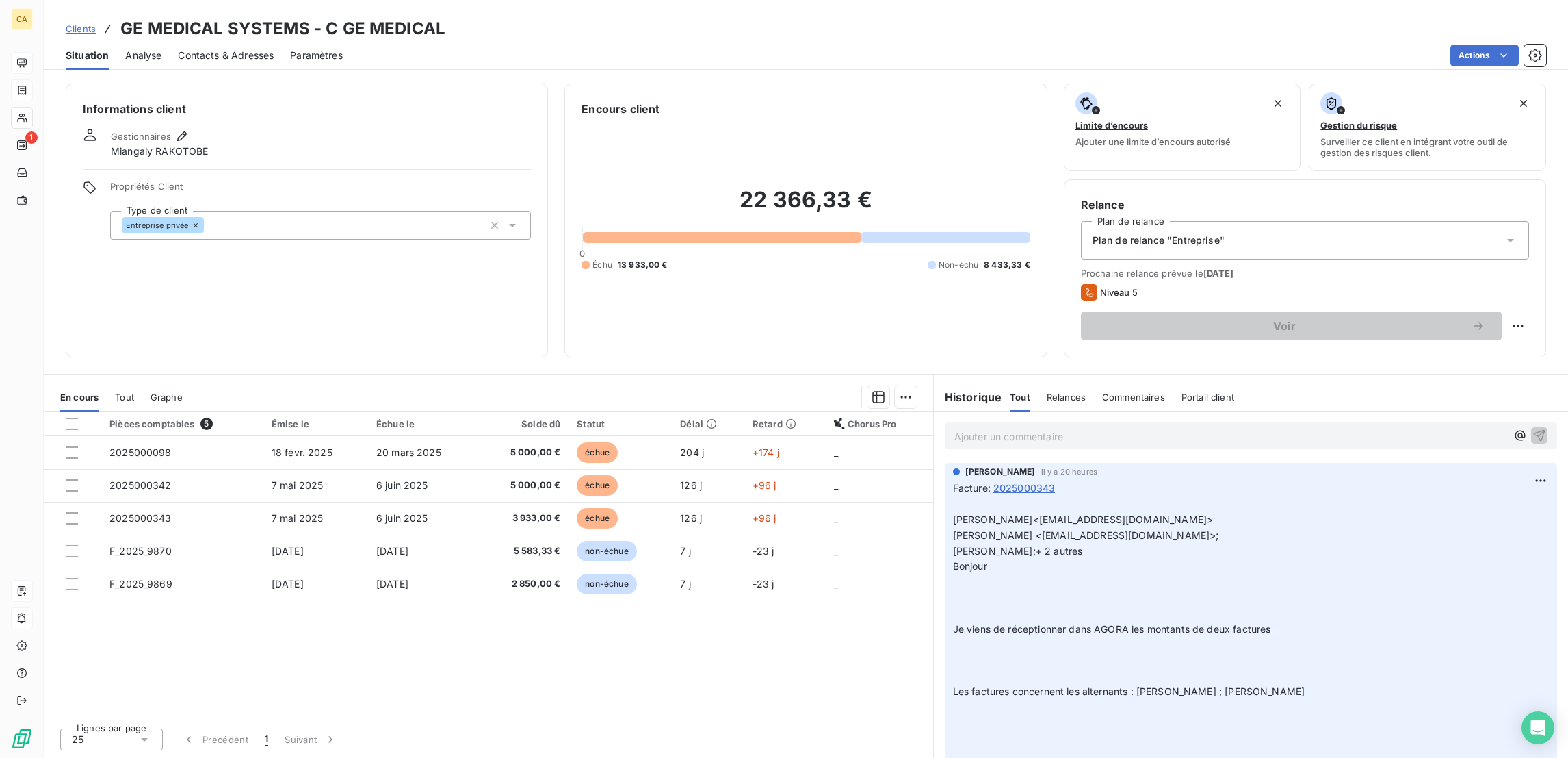
click at [321, 541] on div "Pièces comptables 5 Émise le Échue le Solde dû Statut Délai Retard Chorus Pro 2…" at bounding box center [489, 564] width 889 height 305
click at [236, 259] on div "Informations client Gestionnaires Miangaly RAKOTOBE Propriétés Client Type de c…" at bounding box center [307, 220] width 483 height 273
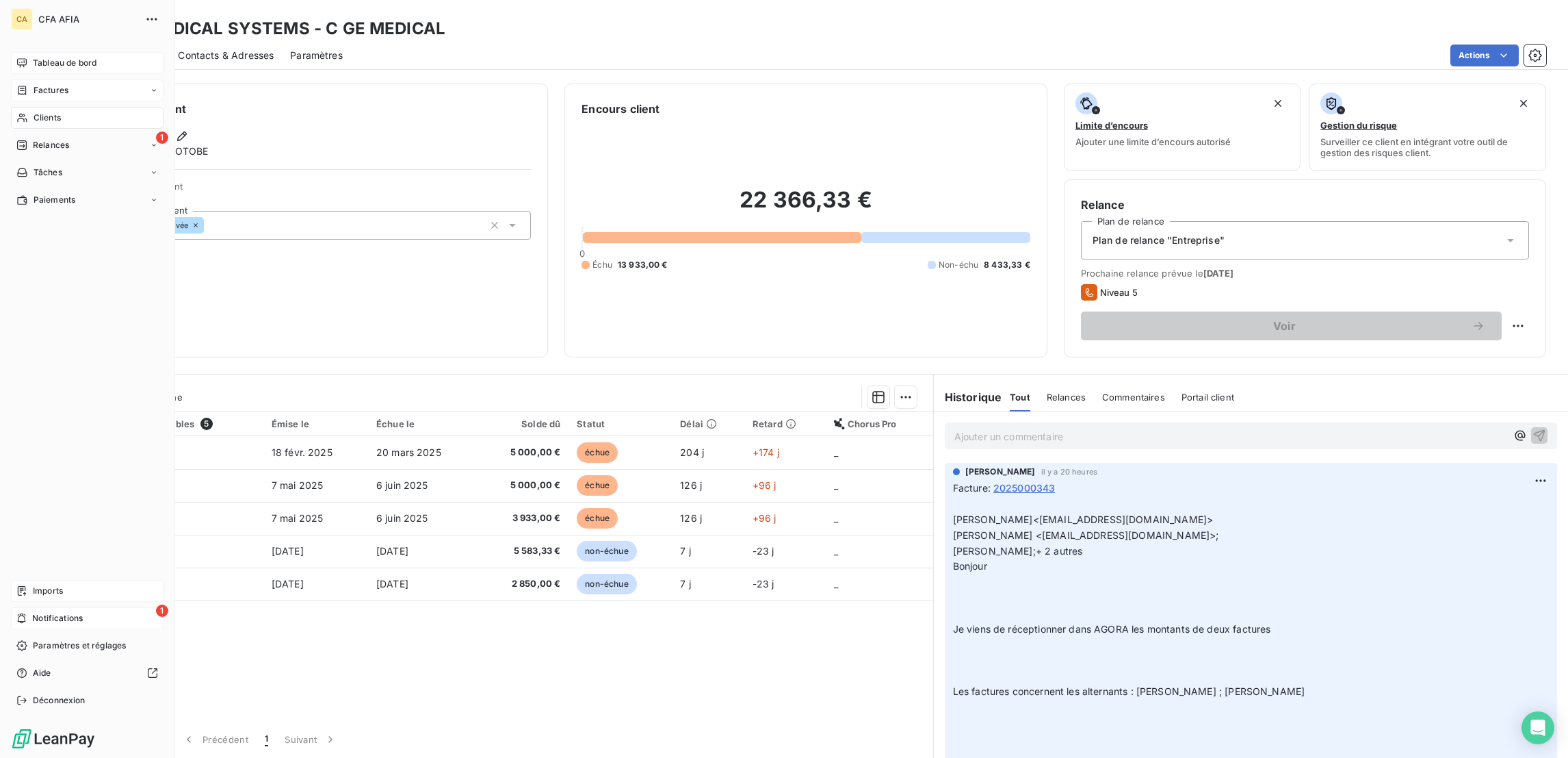
click at [52, 624] on span "Notifications" at bounding box center [58, 618] width 51 height 12
click at [44, 617] on div "Tableau de bord Factures Clients 1 Relances Tâches Paiements Imports 1 Notifica…" at bounding box center [87, 382] width 153 height 660
click at [47, 597] on span "Imports" at bounding box center [47, 591] width 30 height 12
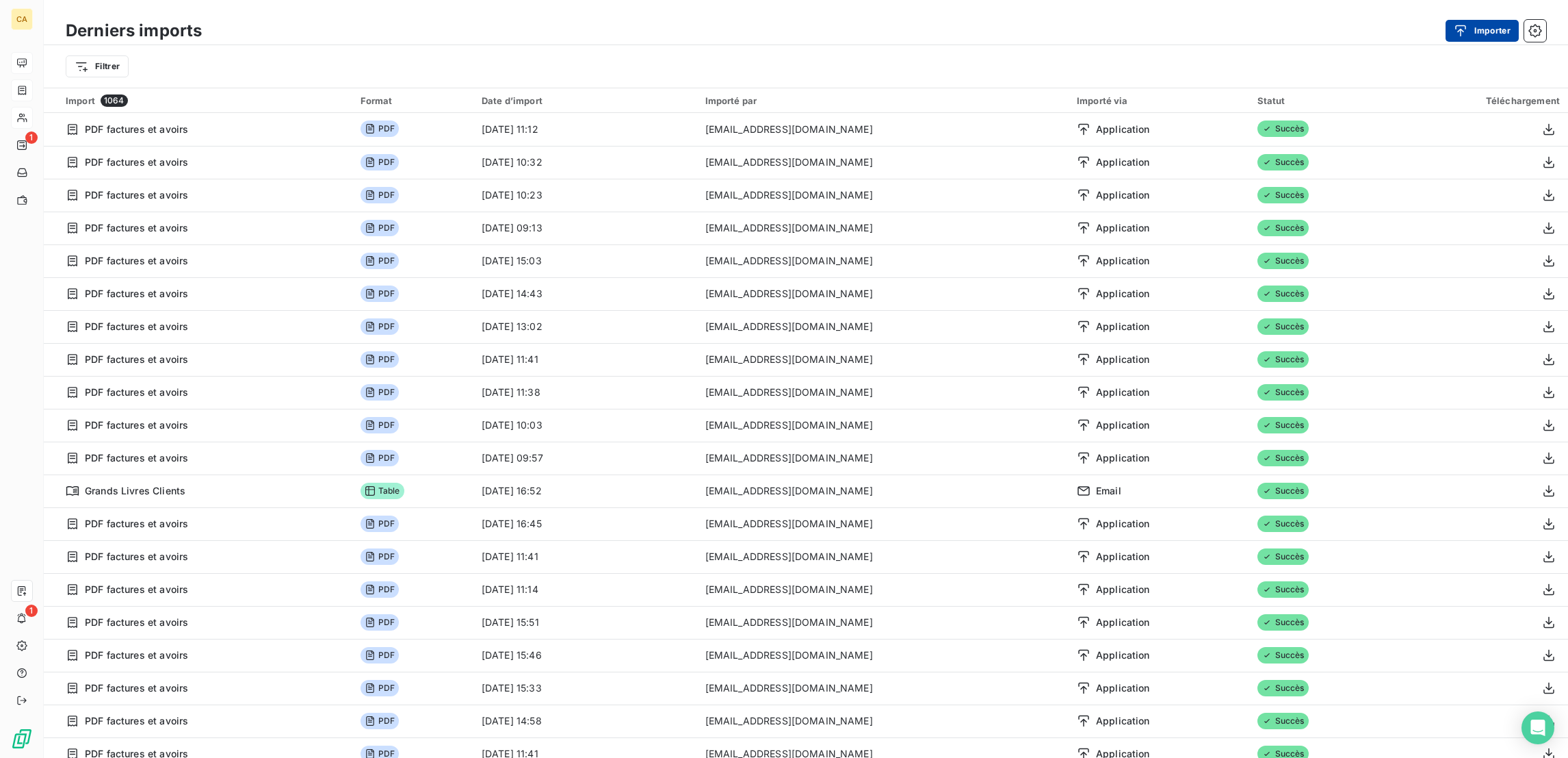
click at [1482, 34] on button "Importer" at bounding box center [1482, 31] width 73 height 22
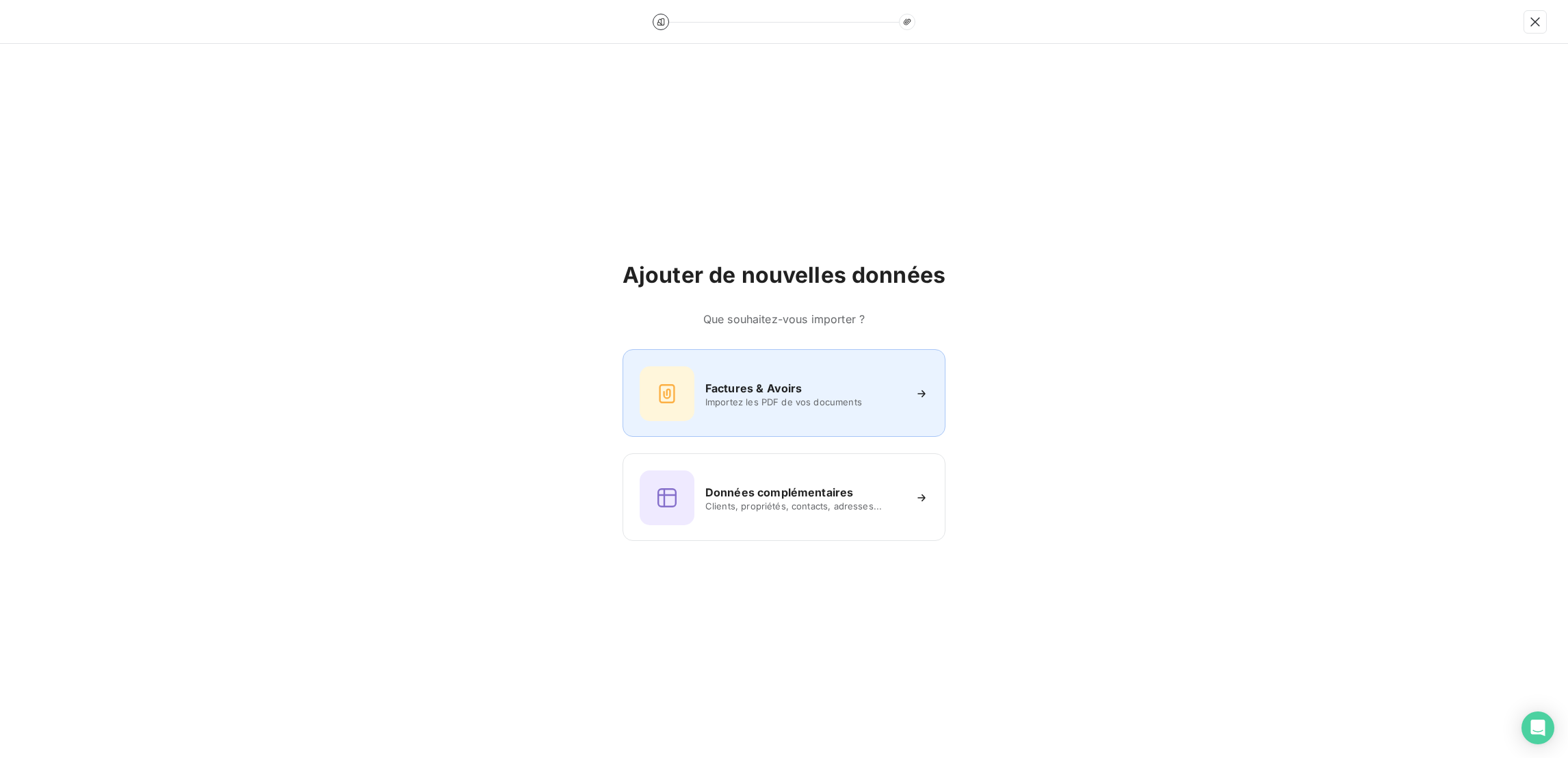
click at [752, 397] on span "Importez les PDF de vos documents" at bounding box center [805, 402] width 199 height 11
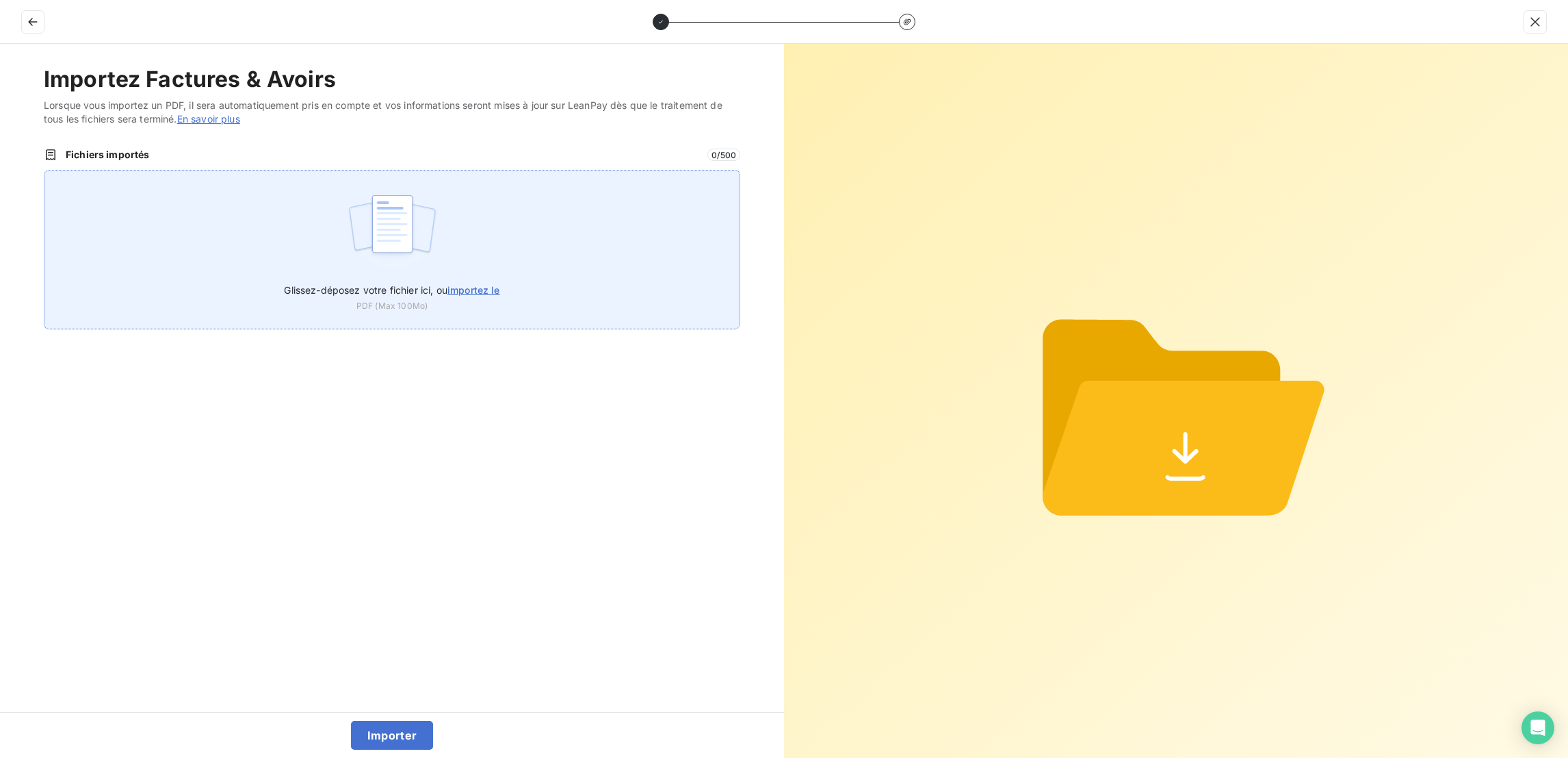
click at [459, 274] on div "Glissez-déposez votre fichier ici, ou importez le PDF (Max 100Mo)" at bounding box center [391, 293] width 215 height 38
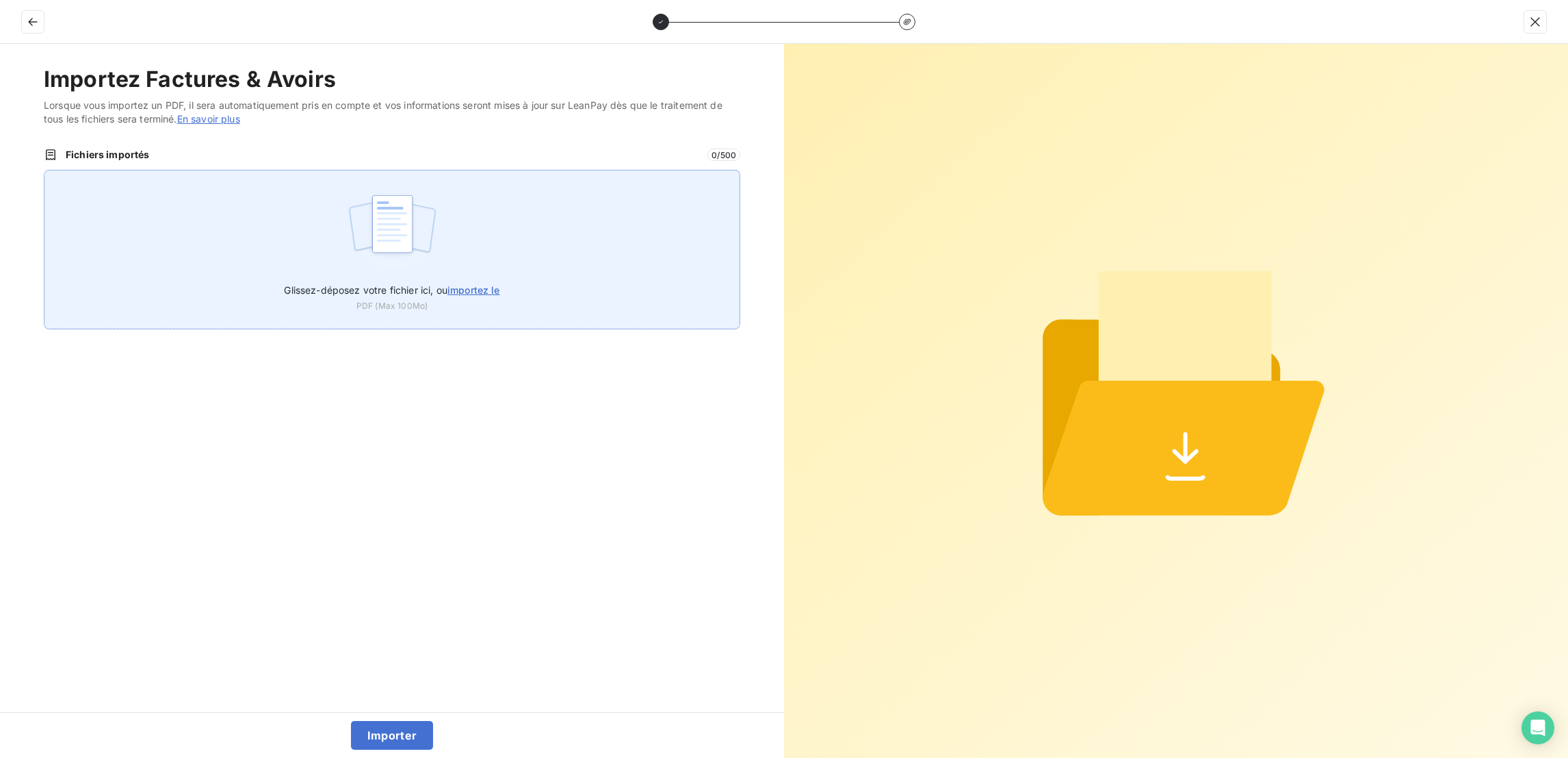
type input "C:\fakepath\F_2025_3038.pdf"
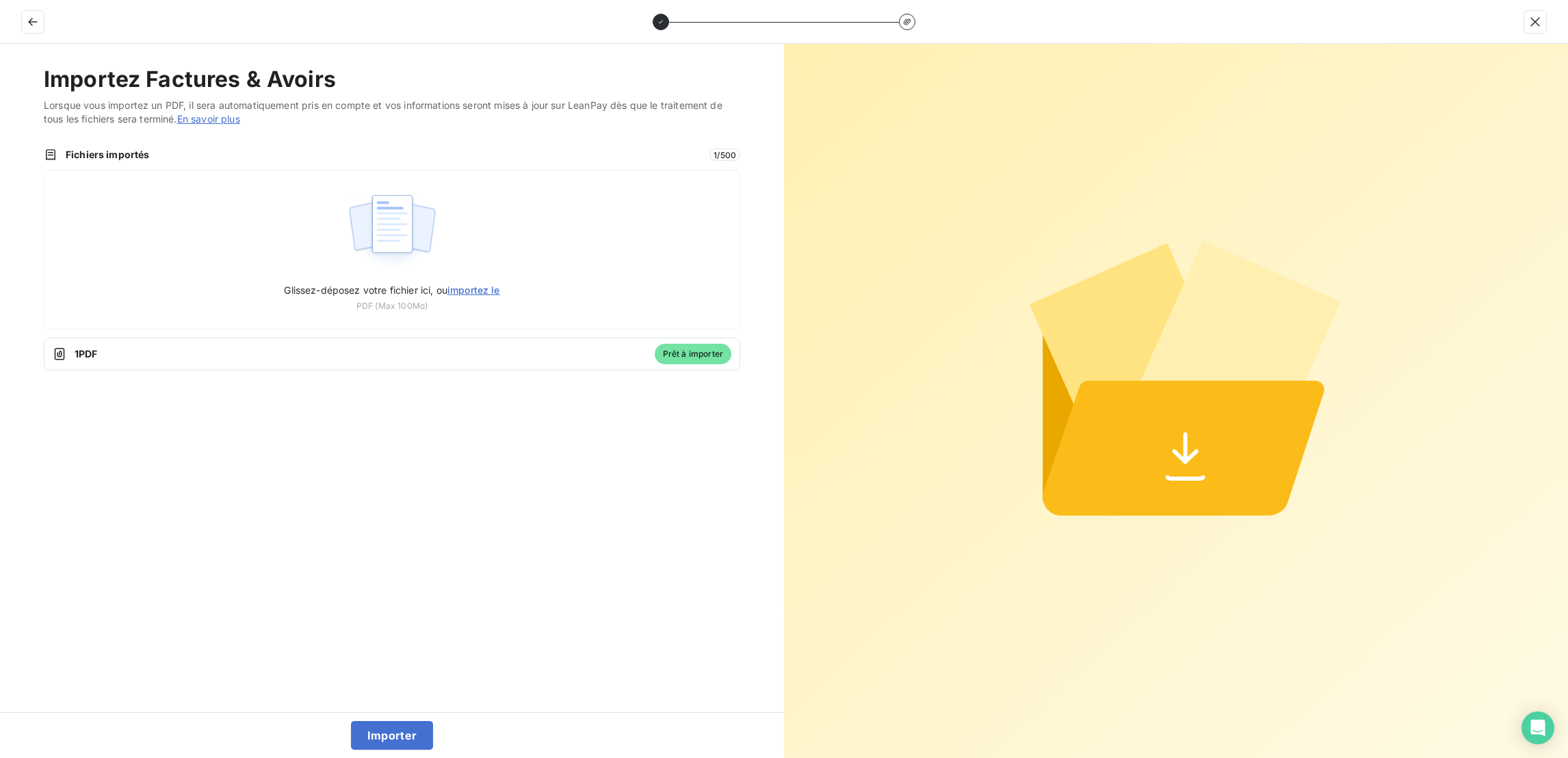
click at [382, 719] on div "Importer" at bounding box center [392, 735] width 784 height 46
click at [372, 740] on button "Importer" at bounding box center [392, 735] width 83 height 29
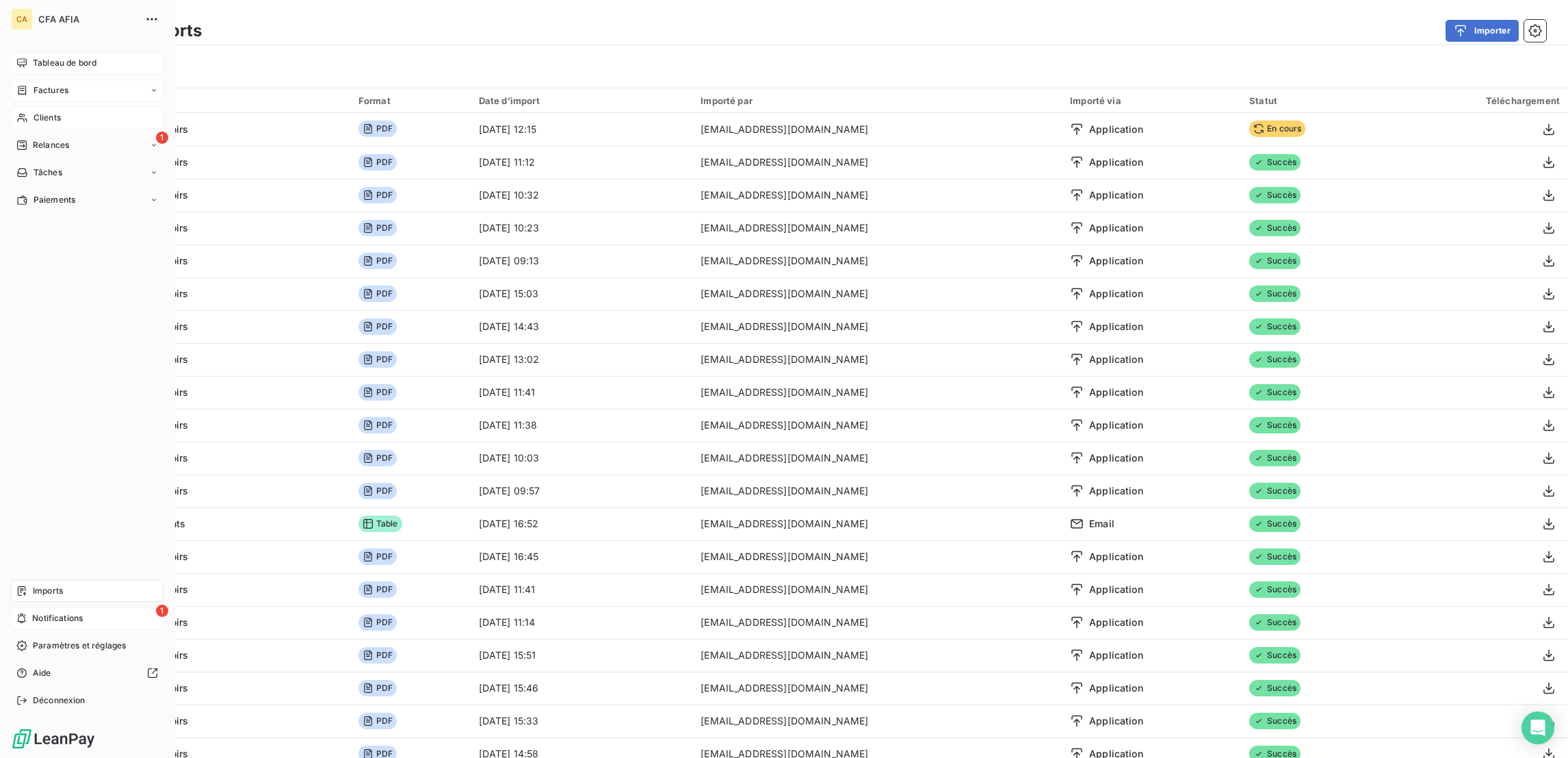
click at [46, 624] on span "Notifications" at bounding box center [58, 618] width 51 height 12
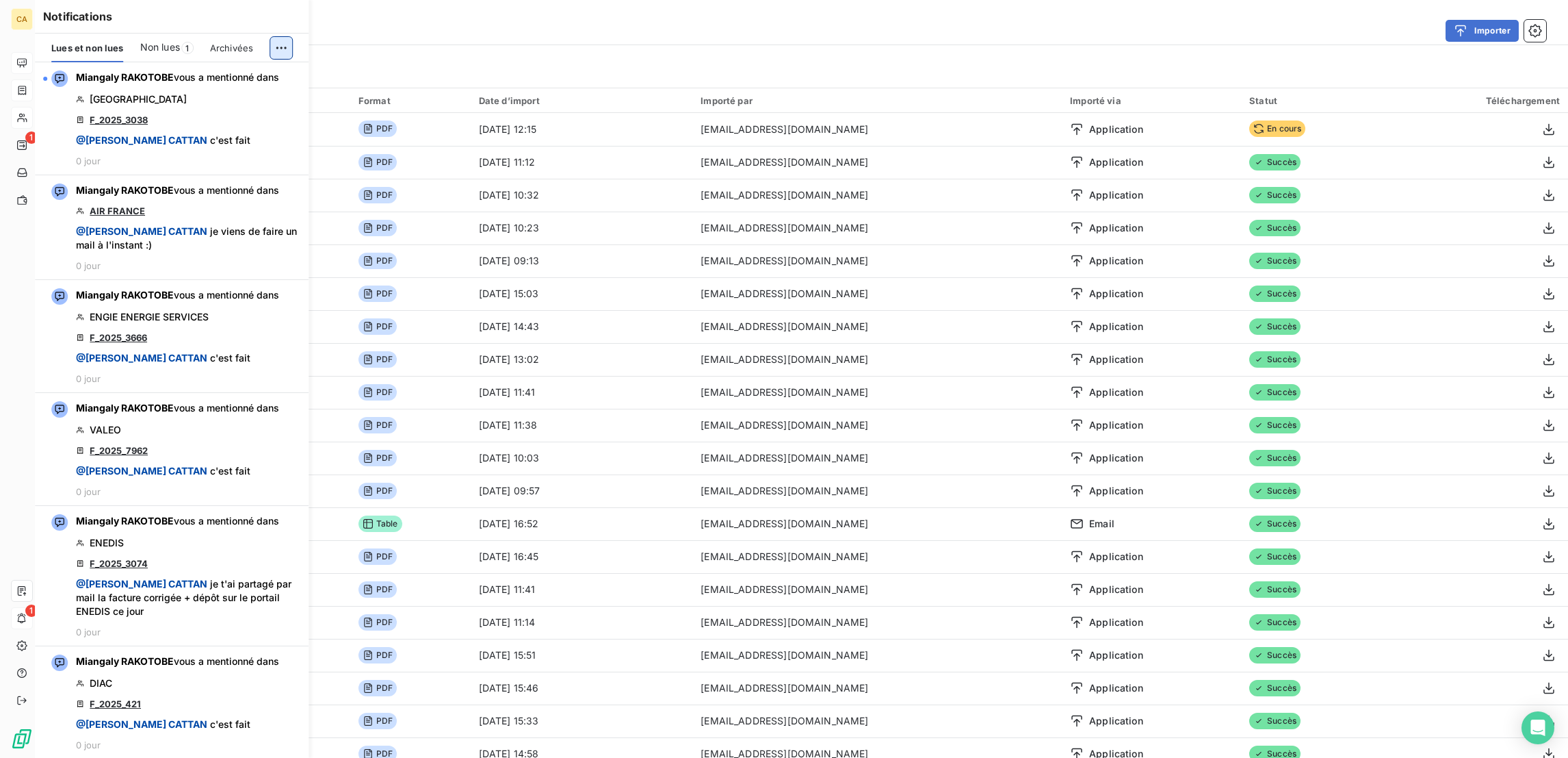
click at [293, 40] on html "CA 1 1 Derniers imports Importer Filtrer Import 1065 Format Date d’import Impor…" at bounding box center [784, 379] width 1568 height 758
click at [221, 66] on div "Tout marquer comme lu" at bounding box center [201, 69] width 192 height 22
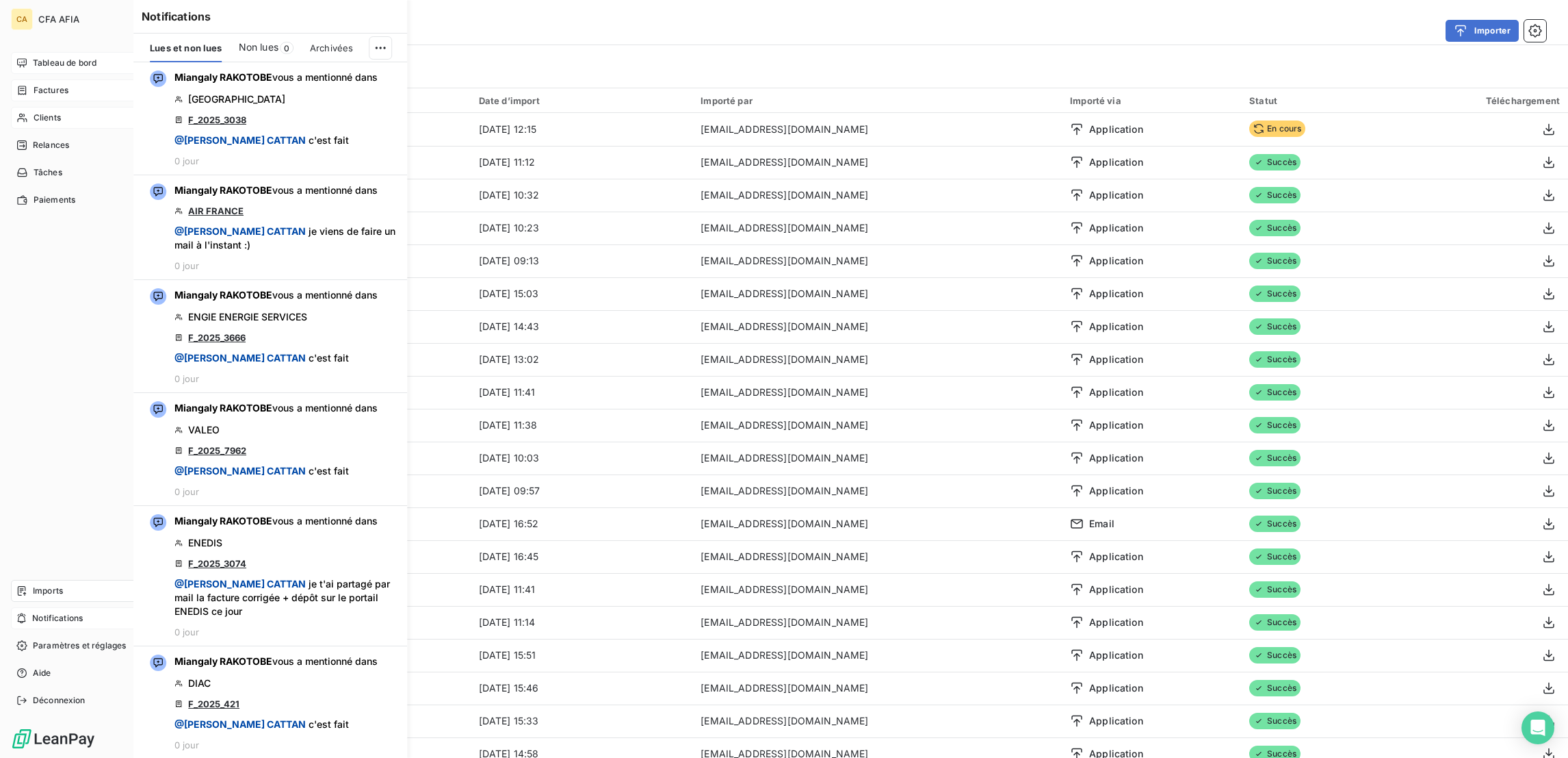
click at [33, 112] on span "Clients" at bounding box center [47, 118] width 27 height 12
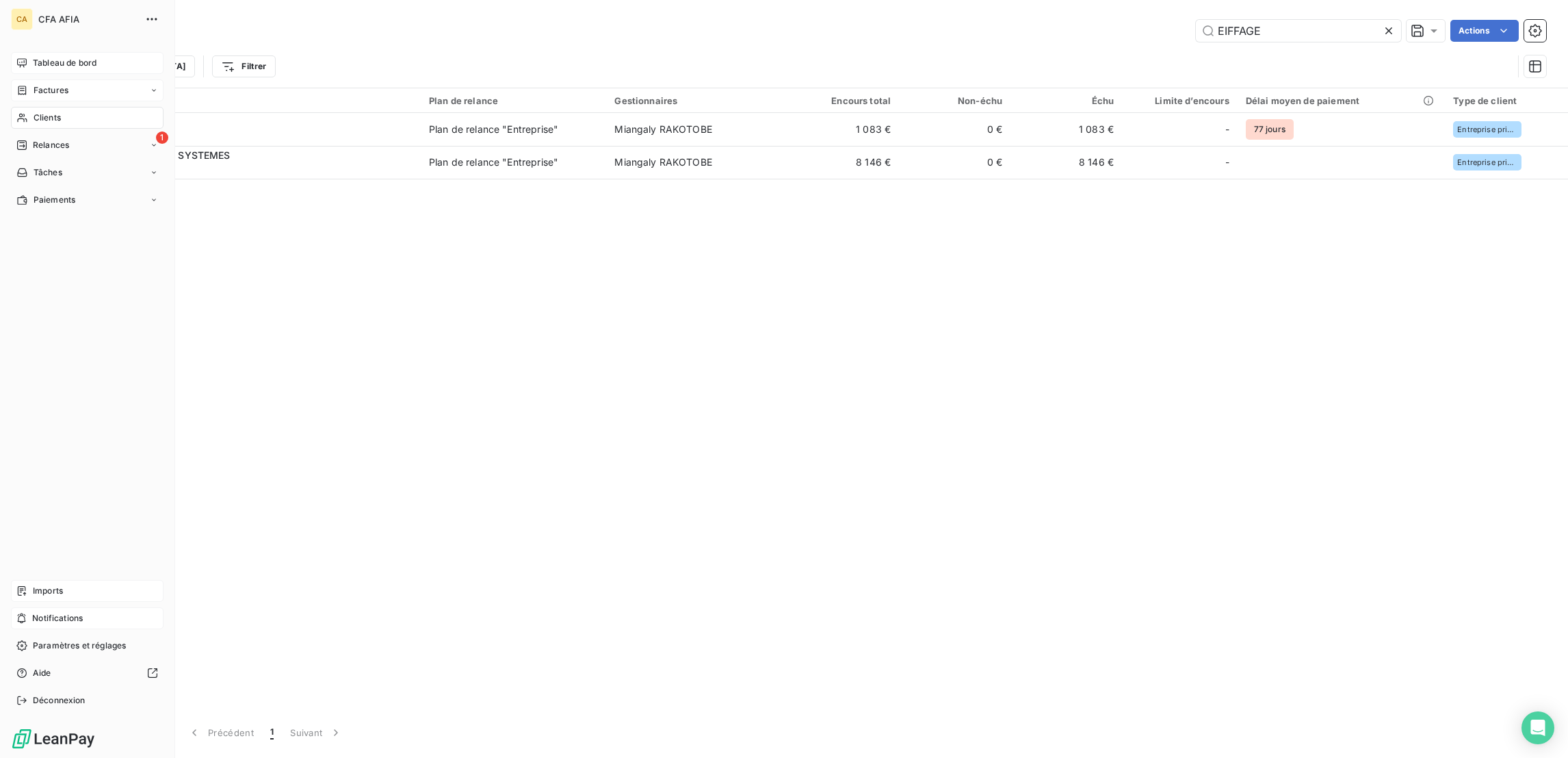
click at [36, 57] on span "Tableau de bord" at bounding box center [64, 63] width 63 height 12
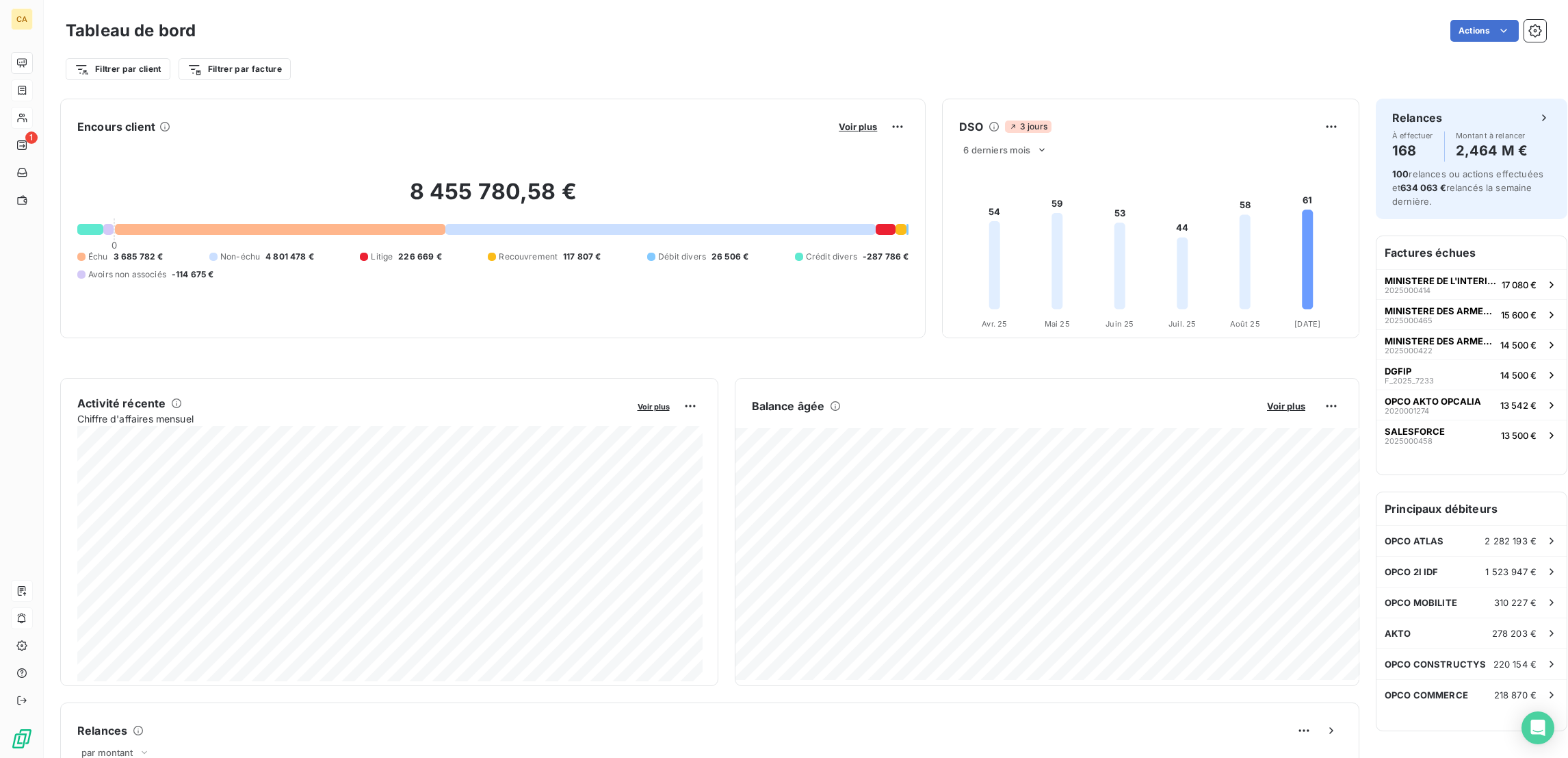
click at [1115, 40] on div "Tableau de bord Actions" at bounding box center [806, 31] width 1481 height 29
